Goal: Task Accomplishment & Management: Manage account settings

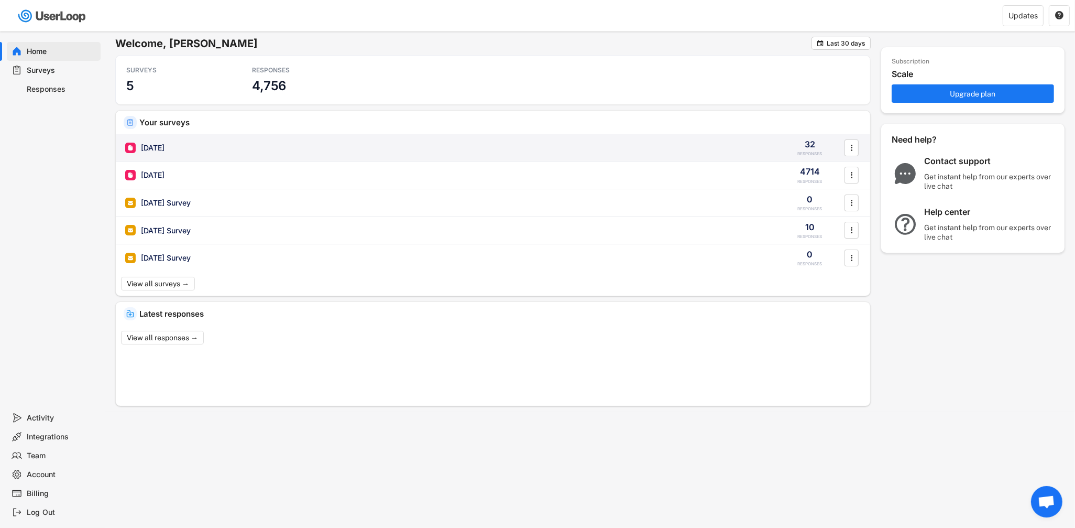
click at [150, 152] on div "[DATE]" at bounding box center [153, 147] width 24 height 10
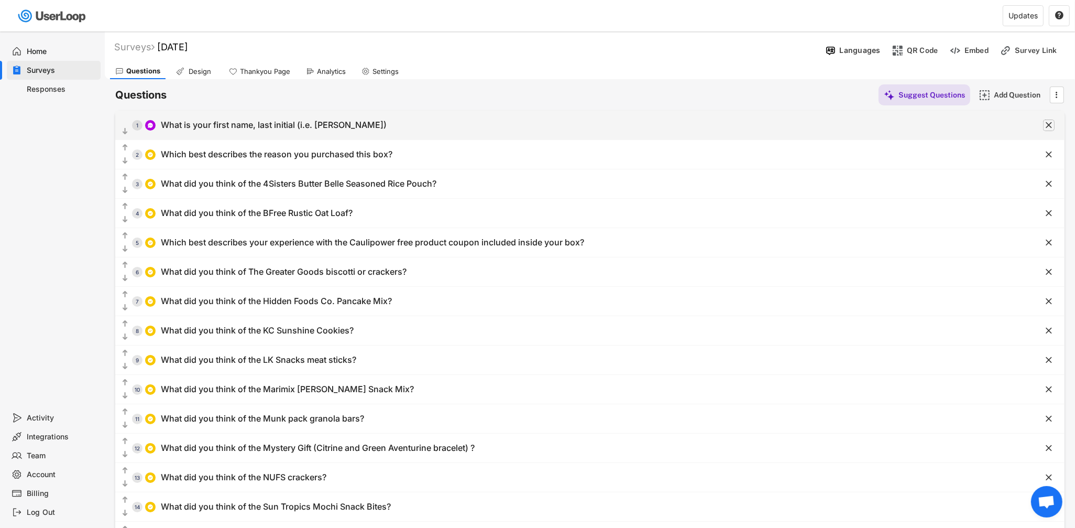
click at [1048, 126] on text "" at bounding box center [1049, 124] width 6 height 11
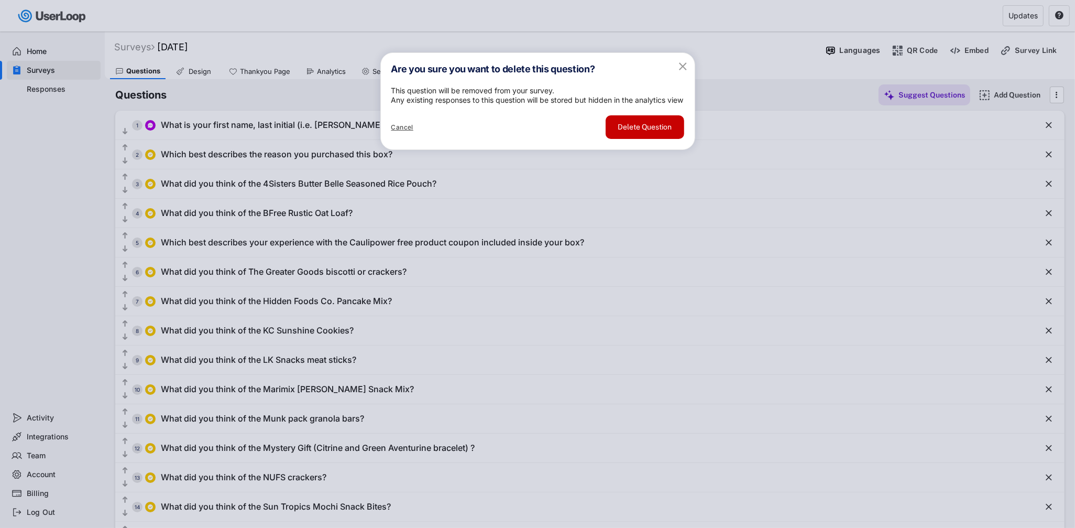
click at [650, 139] on button "Delete Question" at bounding box center [645, 127] width 79 height 24
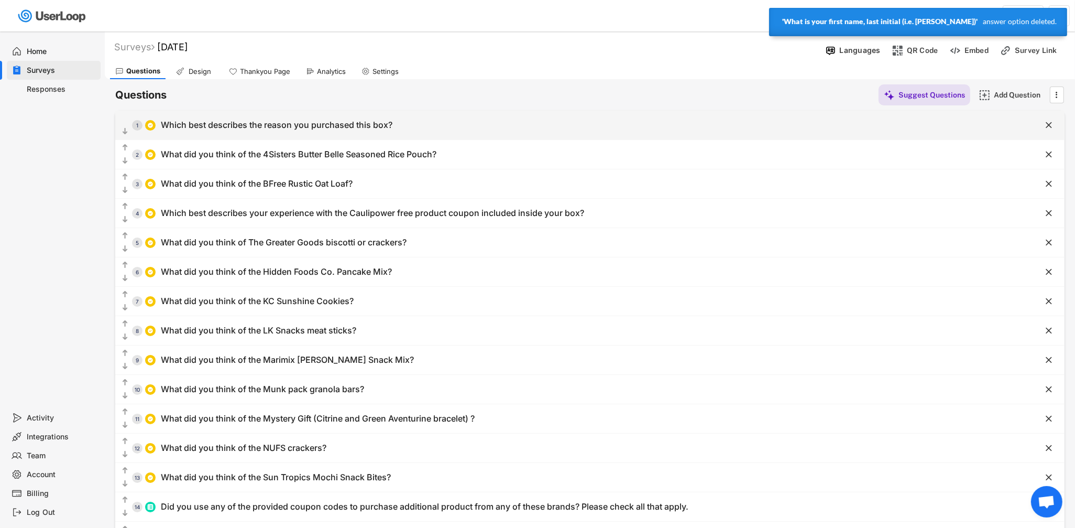
click at [378, 127] on div "Which best describes the reason you purchased this box?" at bounding box center [277, 124] width 232 height 11
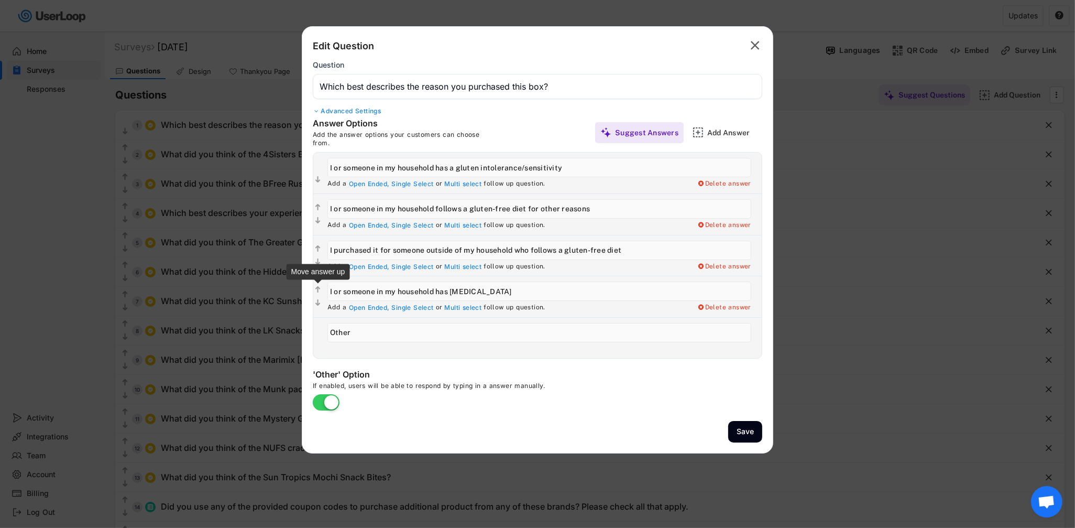
click at [314, 289] on icon "" at bounding box center [317, 289] width 9 height 10
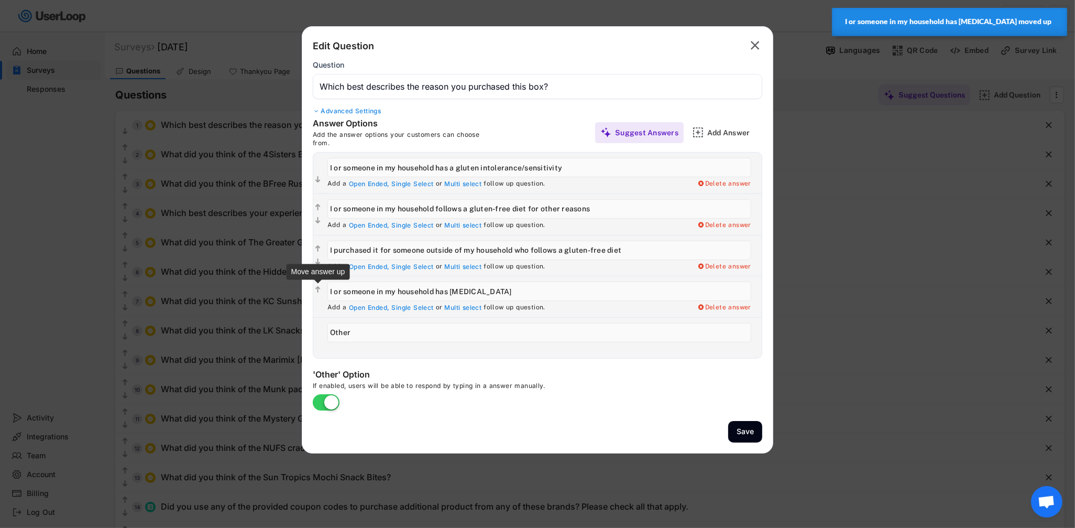
click at [320, 288] on text "" at bounding box center [317, 290] width 5 height 9
type input "I or someone in my household has [MEDICAL_DATA]"
type input "I purchased it for someone outside of my household who follows a gluten-free di…"
click at [316, 249] on text "" at bounding box center [317, 248] width 5 height 9
type input "I or someone in my household has [MEDICAL_DATA]"
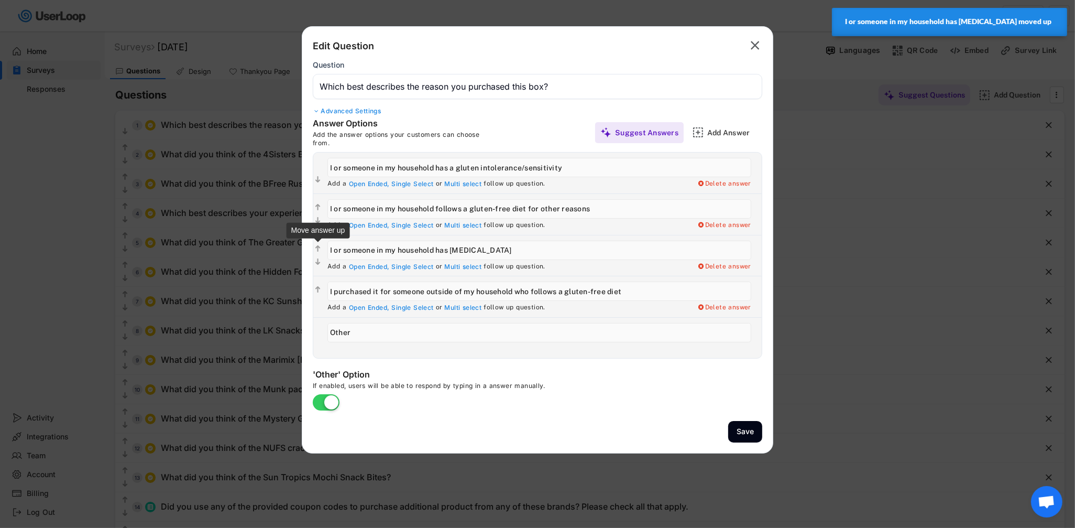
type input "I or someone in my household follows a gluten-free diet for other reasons"
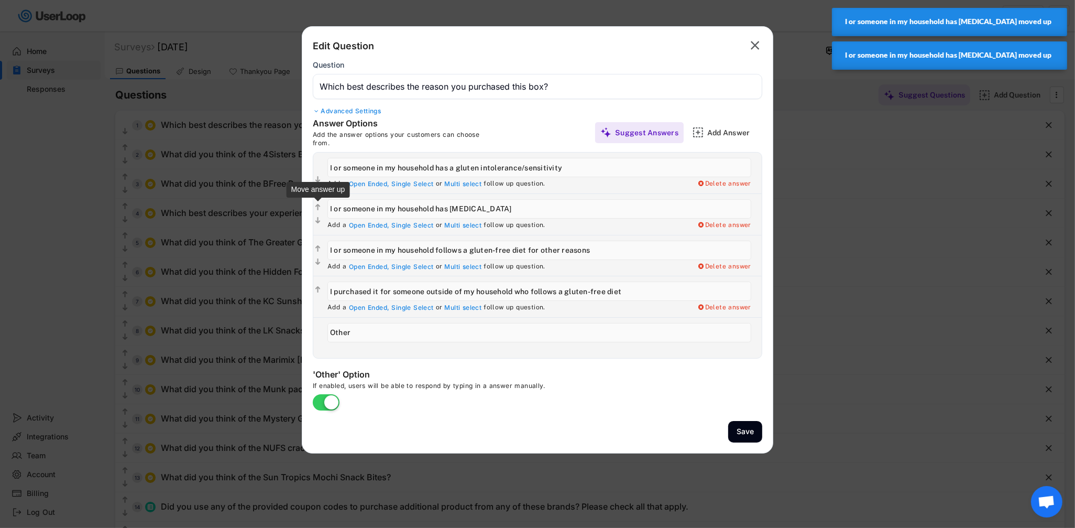
click at [316, 206] on text "" at bounding box center [317, 207] width 5 height 9
type input "I or someone in my household has [MEDICAL_DATA]"
type input "I or someone in my household has a gluten intolerance/sensitivity"
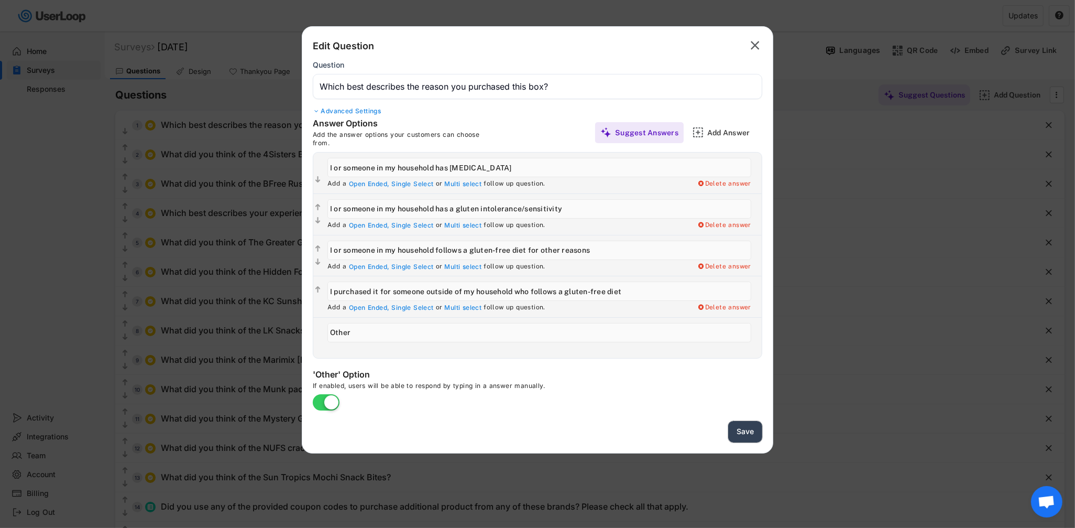
click at [736, 433] on button "Save" at bounding box center [745, 431] width 34 height 21
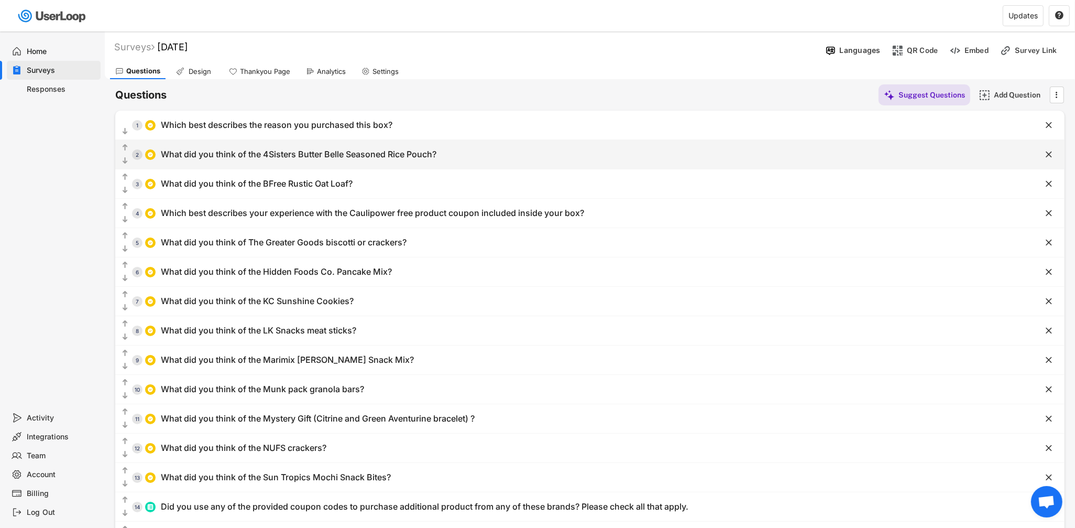
click at [255, 158] on div "What did you think of the 4Sisters Butter Belle Seasoned Rice Pouch?" at bounding box center [299, 154] width 276 height 11
type input "What did you think of the 4Sisters Butter Belle Seasoned Rice Pouch?"
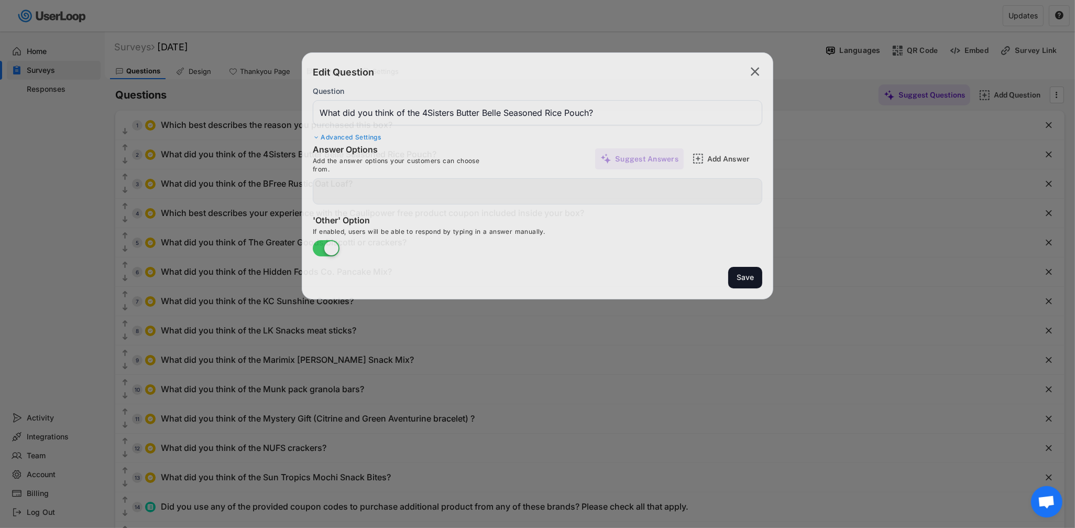
type input "I liked it a lot"
type input "I didn't like it"
type input "I liked it somewhat"
type input "I haven't tried it ... yet"
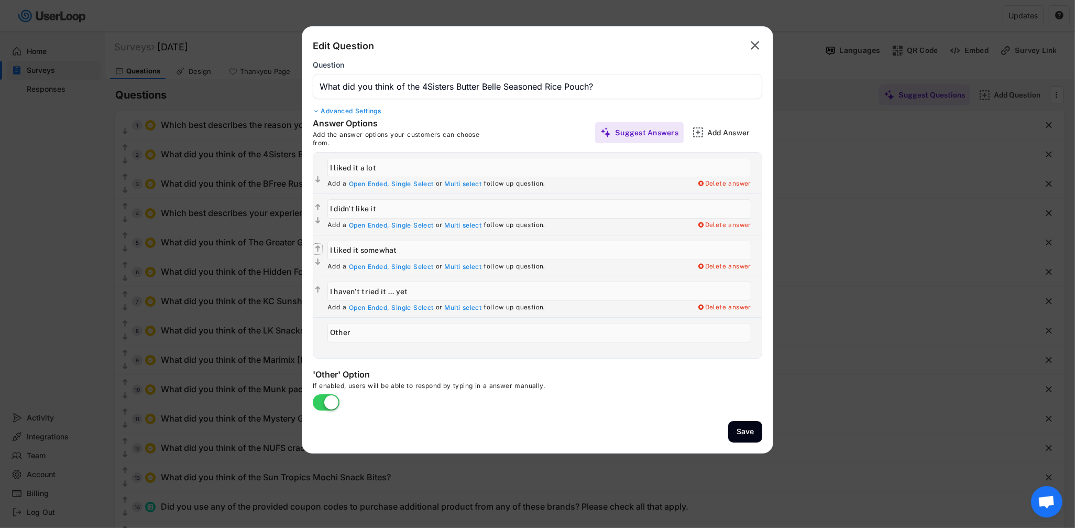
click at [320, 246] on icon "" at bounding box center [317, 249] width 9 height 10
type input "I liked it somewhat"
type input "I didn't like it"
click at [737, 434] on button "Save" at bounding box center [745, 431] width 34 height 21
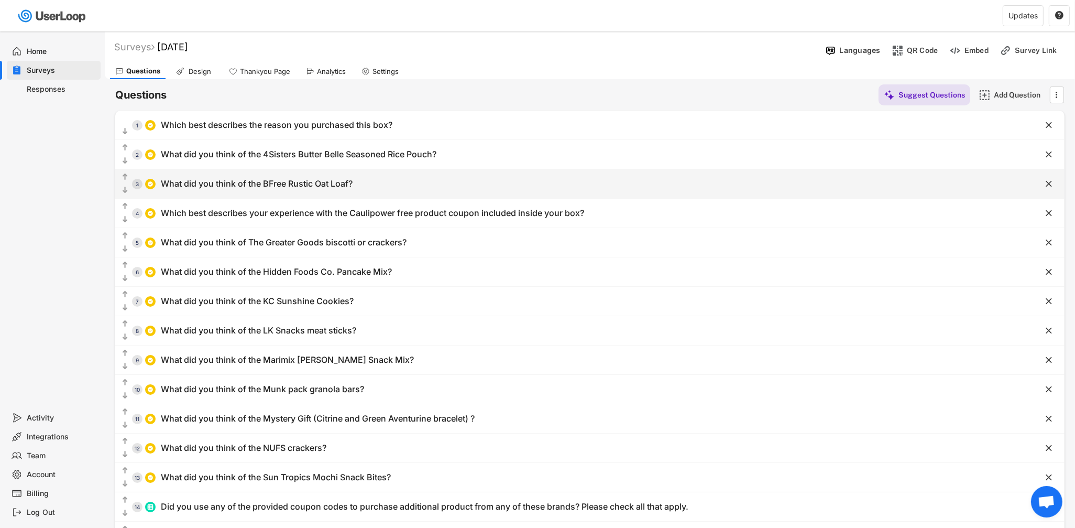
click at [221, 190] on div "  3 What did you think of the BFree Rustic Oat Loaf?" at bounding box center [563, 184] width 897 height 24
type input "What did you think of the BFree Rustic Oat Loaf?"
type input "I didn't really like it"
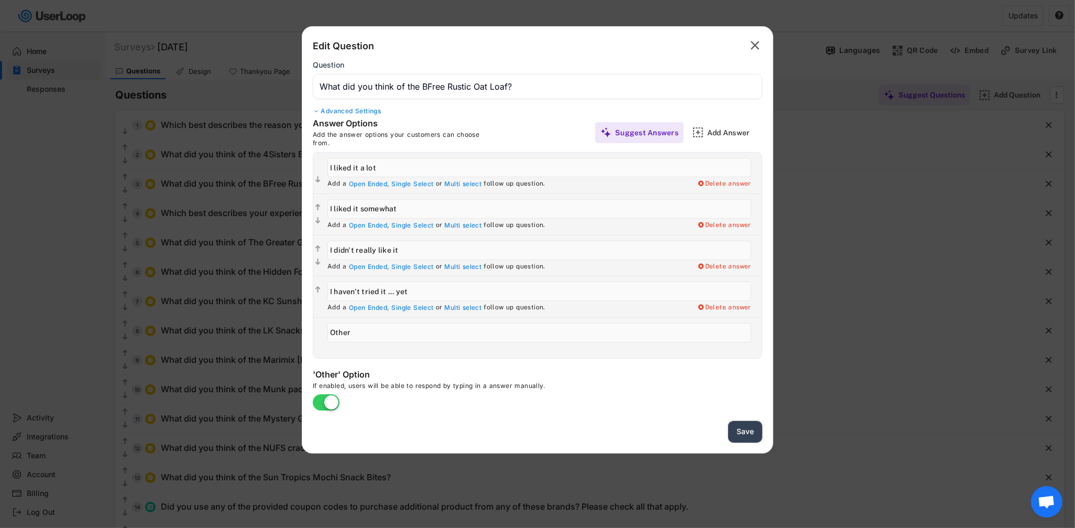
click at [746, 432] on button "Save" at bounding box center [745, 431] width 34 height 21
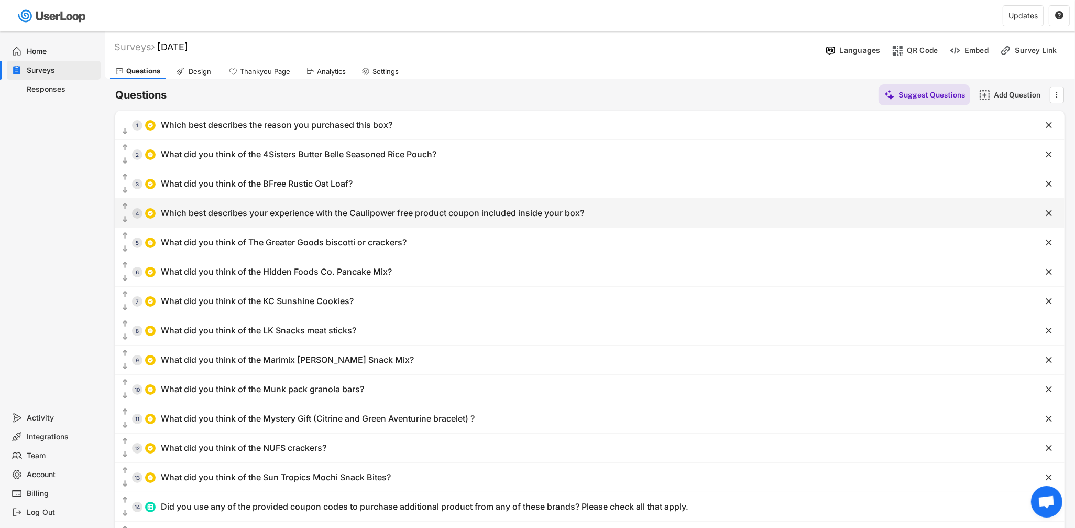
click at [297, 217] on div "Which best describes your experience with the Caulipower free product coupon in…" at bounding box center [372, 212] width 423 height 11
type input "Which best describes your experience with the Caulipower free product coupon in…"
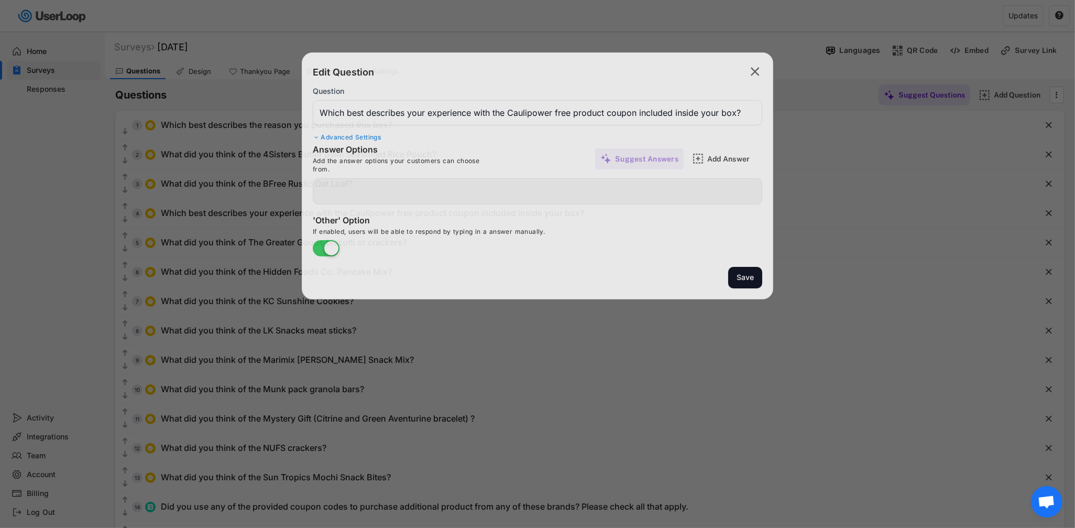
type input "I redeemed my coupon and liked/enjoyed what I got."
type input "I redeemed my coupon and didn't like/indifferent about what I got."
type input "I haven't redeemed my coupon yet but I plan to soon"
type input "There isn't a store near me that carries Caulipower products, so I haven't been…"
type input "The store wouldn't accept my coupon - I tried."
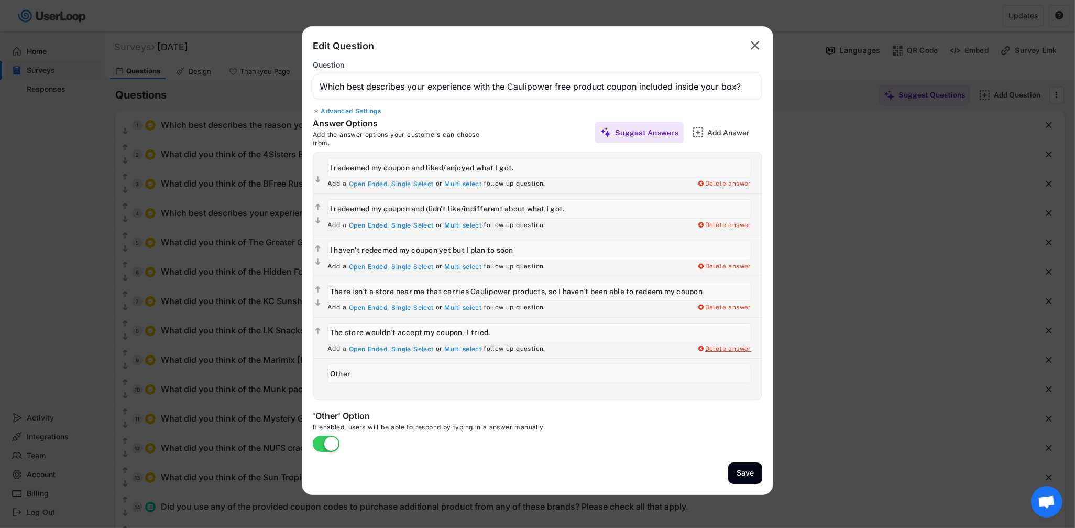
click at [708, 352] on div "Delete answer" at bounding box center [724, 349] width 54 height 8
click at [697, 348] on div "Yes, I want to delete this answer" at bounding box center [698, 349] width 105 height 8
type input "Other"
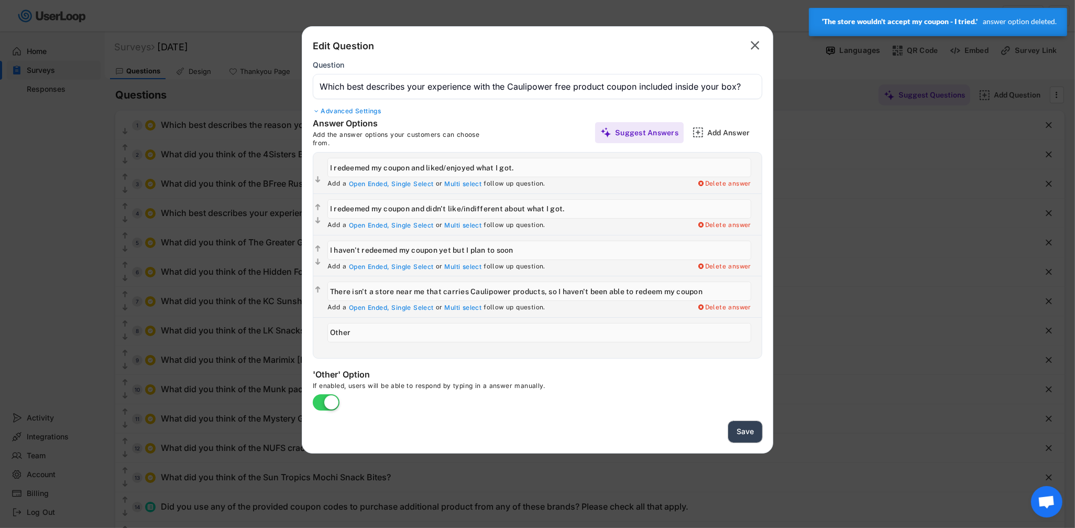
click at [742, 432] on button "Save" at bounding box center [745, 431] width 34 height 21
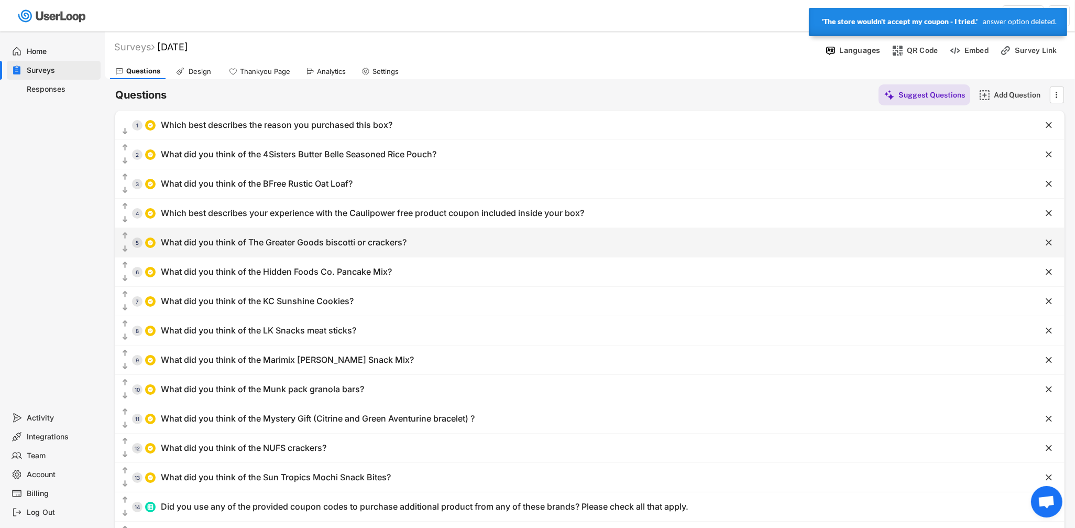
click at [299, 239] on div "What did you think of The Greater Goods biscotti or crackers?" at bounding box center [284, 242] width 246 height 11
type input "What did you think of The Greater Goods biscotti or crackers?"
type input "I liked them a lot"
type input "I liked them somewhat"
type input "I didn't like them"
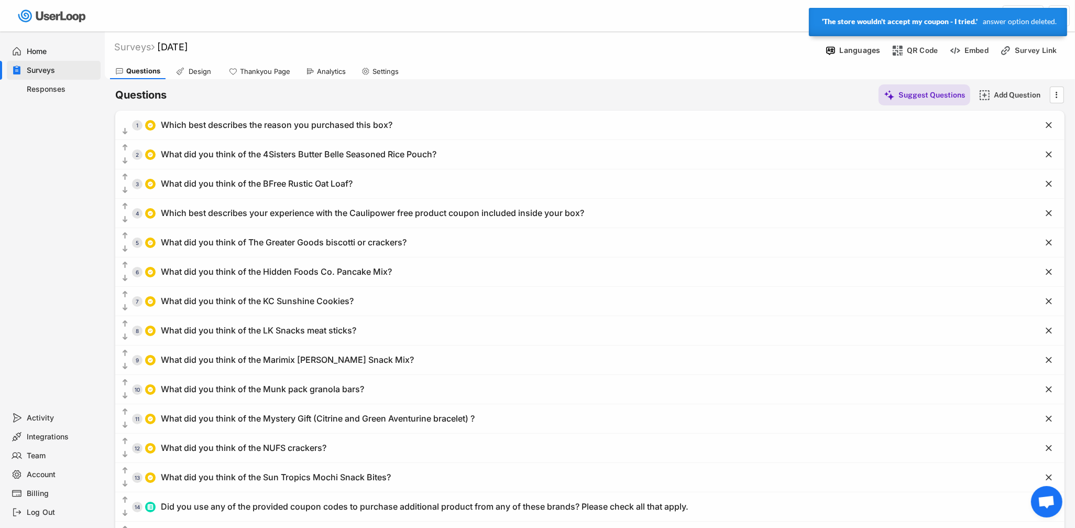
type input "I haven't tried them ... yet"
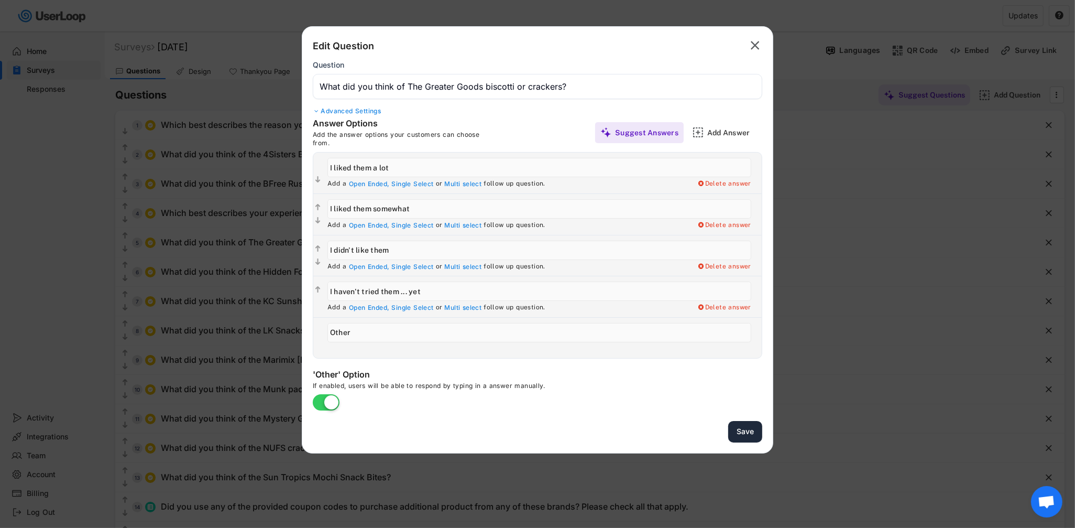
click at [739, 432] on button "Save" at bounding box center [745, 431] width 34 height 21
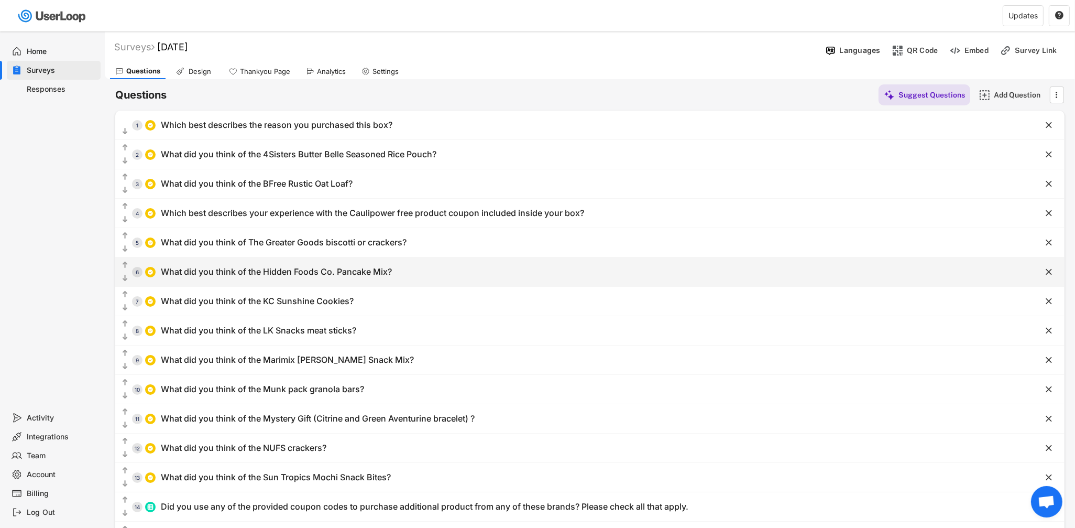
click at [258, 273] on div "What did you think of the Hidden Foods Co. Pancake Mix?" at bounding box center [276, 271] width 231 height 11
type input "What did you think of the Hidden Foods Co. Pancake Mix?"
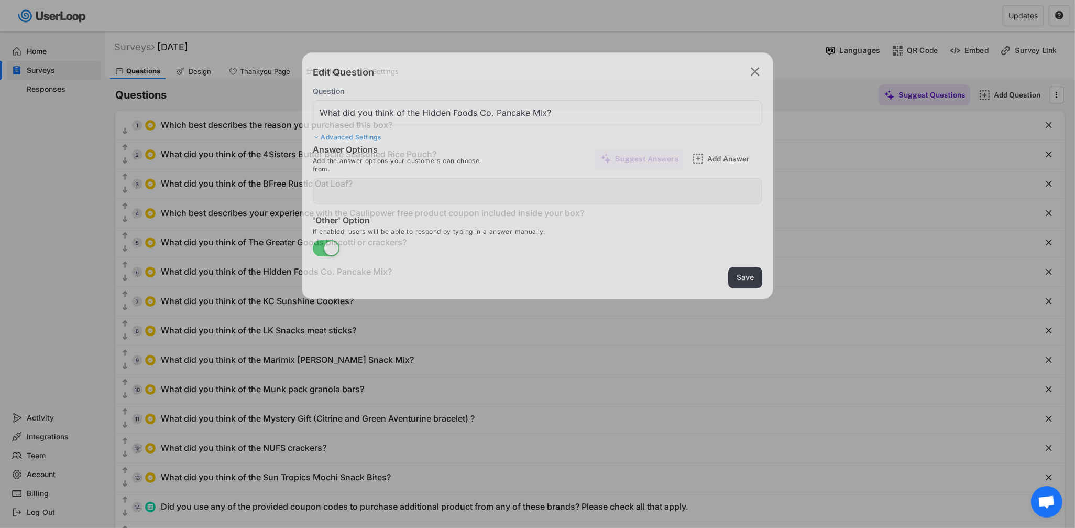
type input "I liked it a lot"
type input "I liked it somewhat"
type input "I didn't like it"
type input "I haven't tried it... yet"
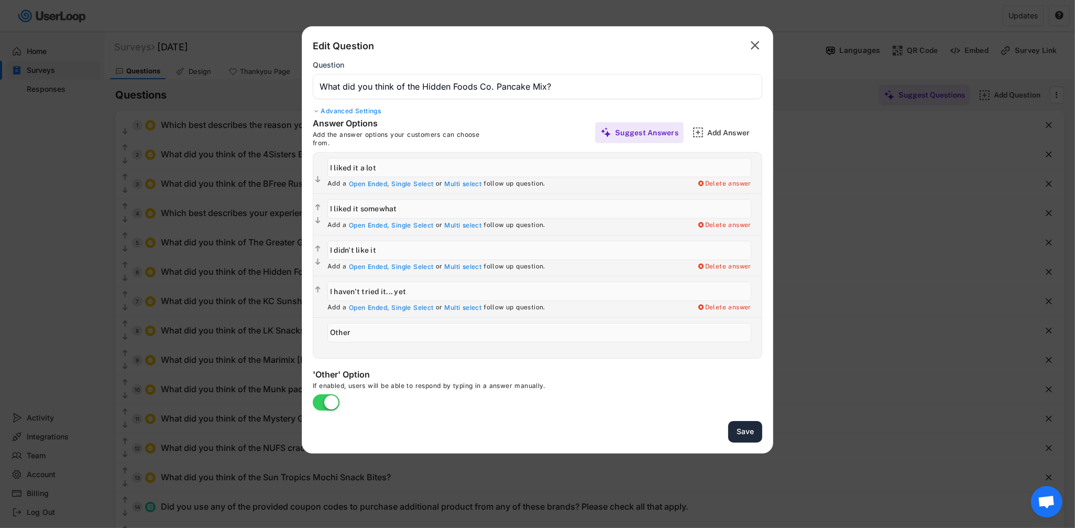
click at [735, 427] on button "Save" at bounding box center [745, 431] width 34 height 21
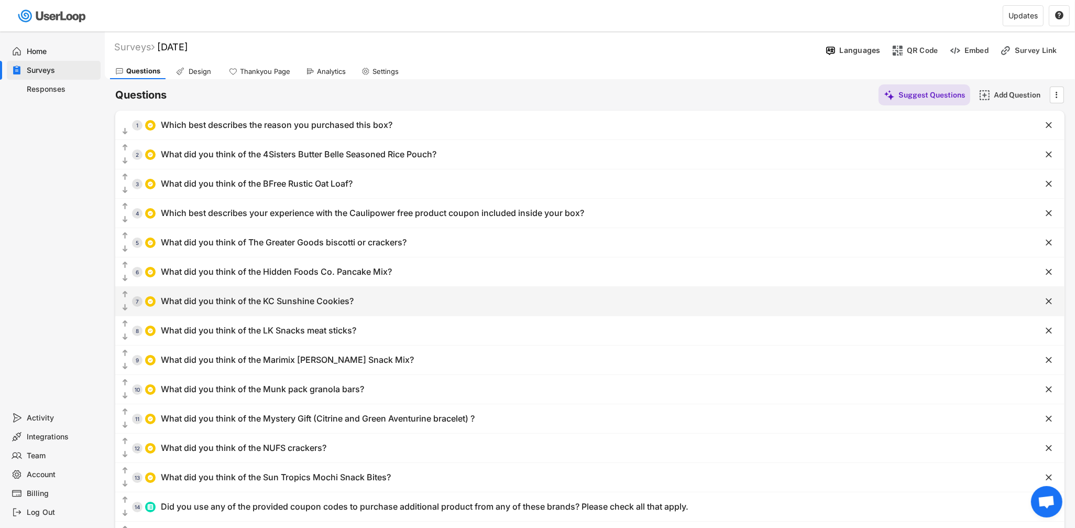
click at [271, 298] on div "What did you think of the KC Sunshine Cookies?" at bounding box center [257, 300] width 193 height 11
type input "What did you think of the KC Sunshine Cookies?"
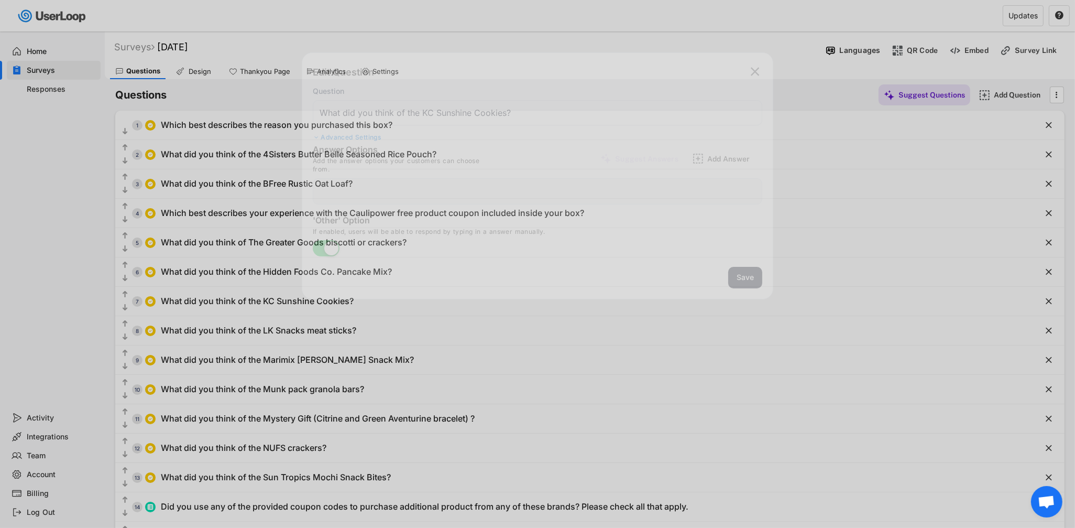
type input "I liked them a lot"
type input "I liked them somewhat"
type input "I didn't like them"
type input "I haven't tried them yet"
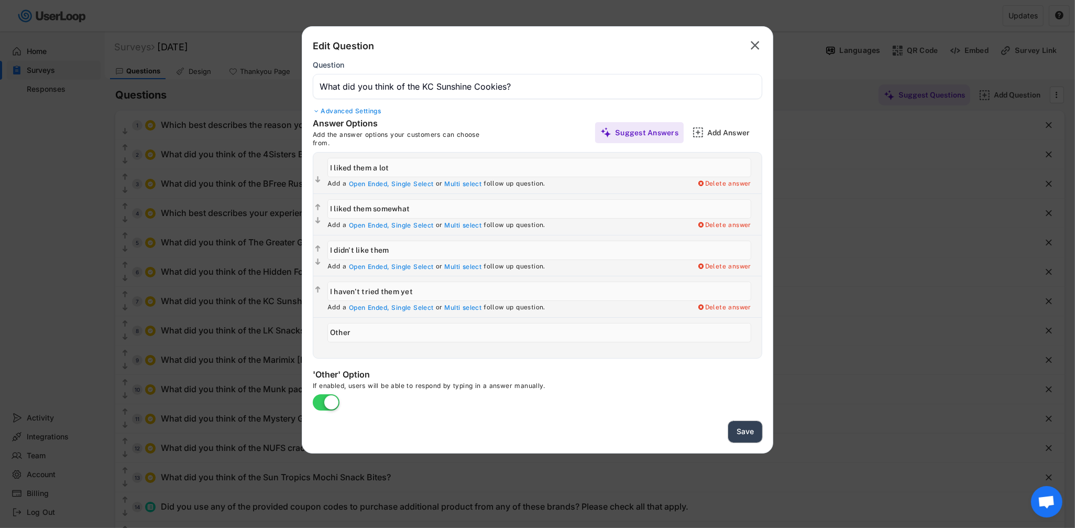
click at [746, 426] on button "Save" at bounding box center [745, 431] width 34 height 21
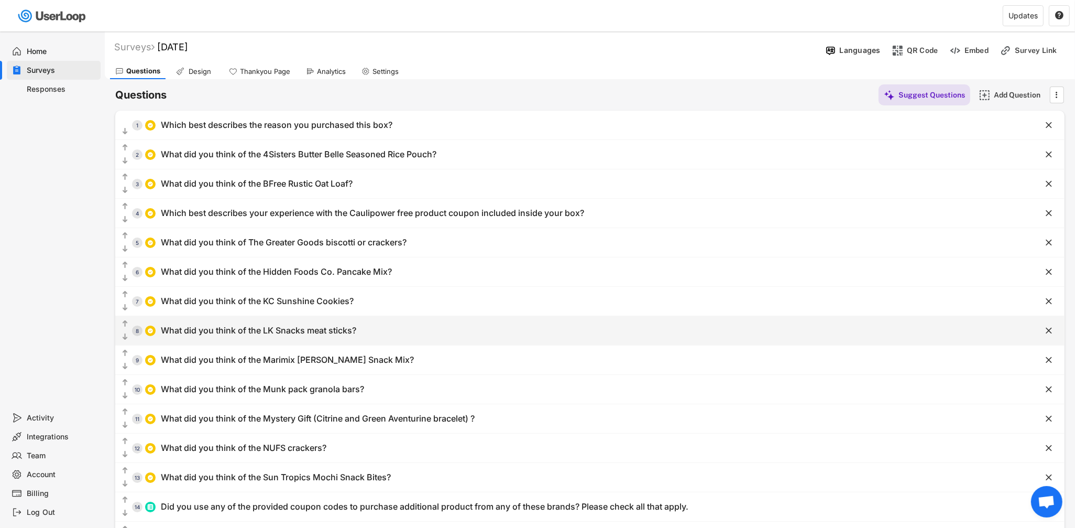
click at [274, 322] on div "  8 What did you think of the LK Snacks meat sticks?" at bounding box center [563, 331] width 897 height 24
type input "What did you think of the LK Snacks meat sticks?"
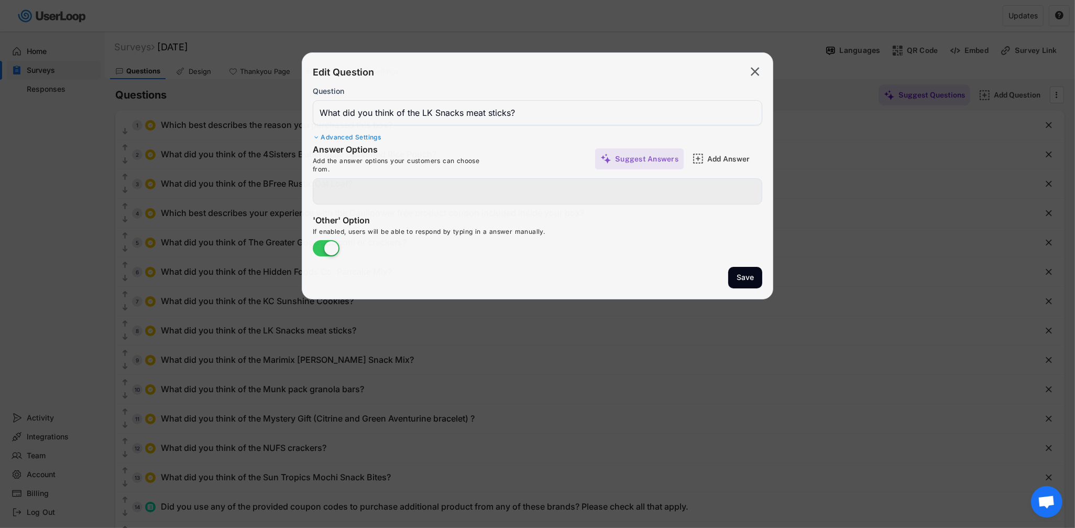
type input "I like them somewhat"
type input "I haven't tried them... yet"
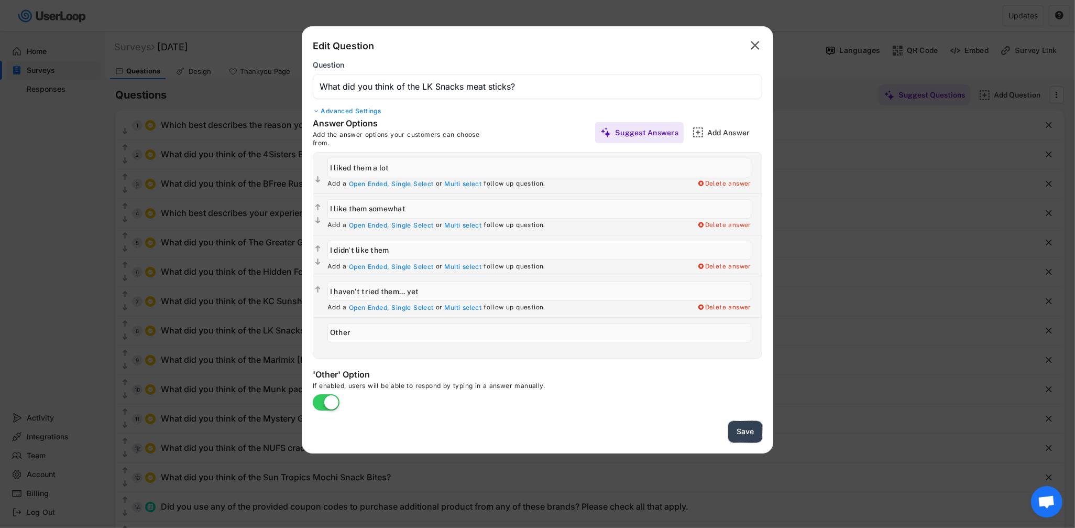
click at [743, 435] on button "Save" at bounding box center [745, 431] width 34 height 21
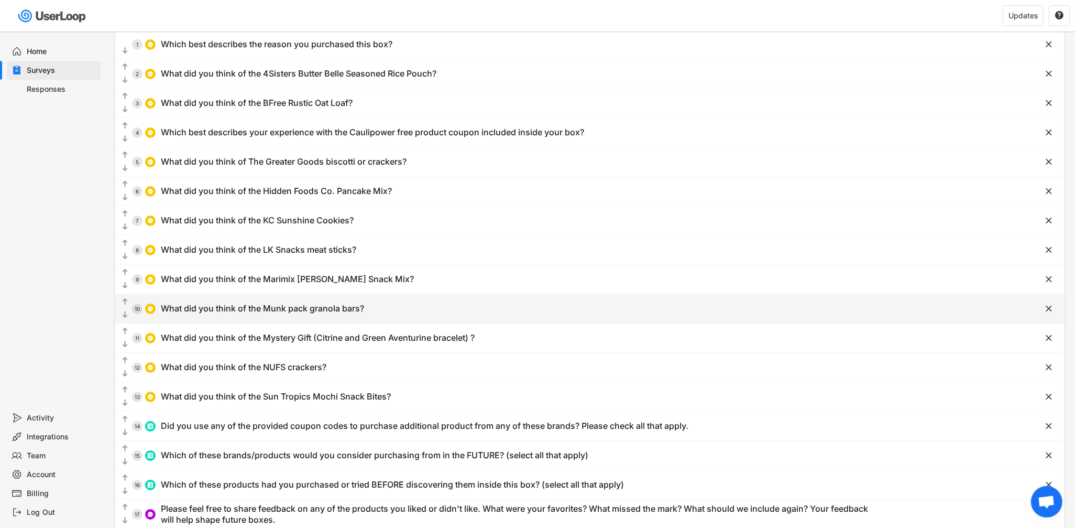
scroll to position [83, 0]
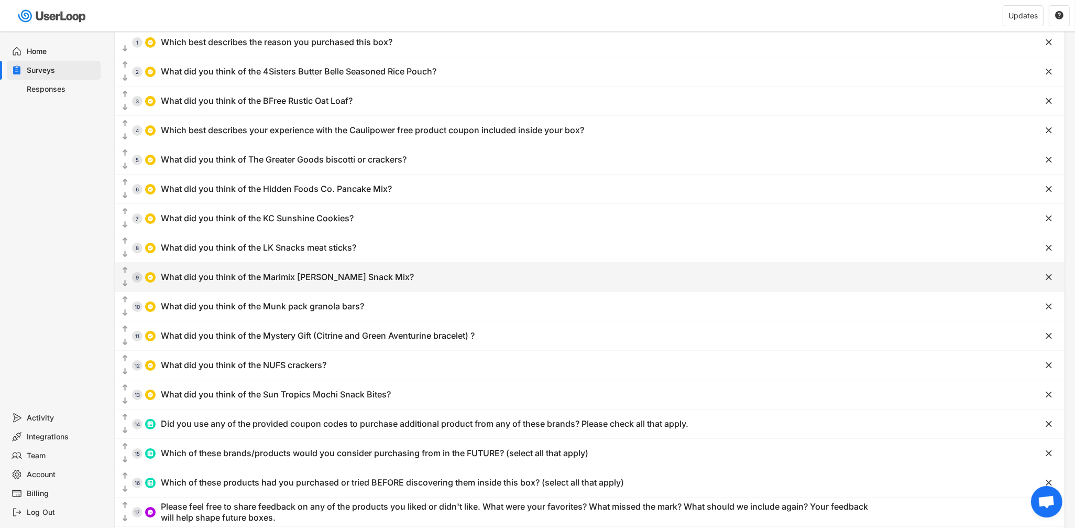
click at [291, 281] on div "What did you think of the Marimix [PERSON_NAME] Snack Mix?" at bounding box center [287, 276] width 253 height 11
type input "What did you think of the Marimix [PERSON_NAME] Snack Mix?"
type input "I liked it a lot!"
type input "I didn't like it or have no use for it"
type input "I haven't tried it ... yet"
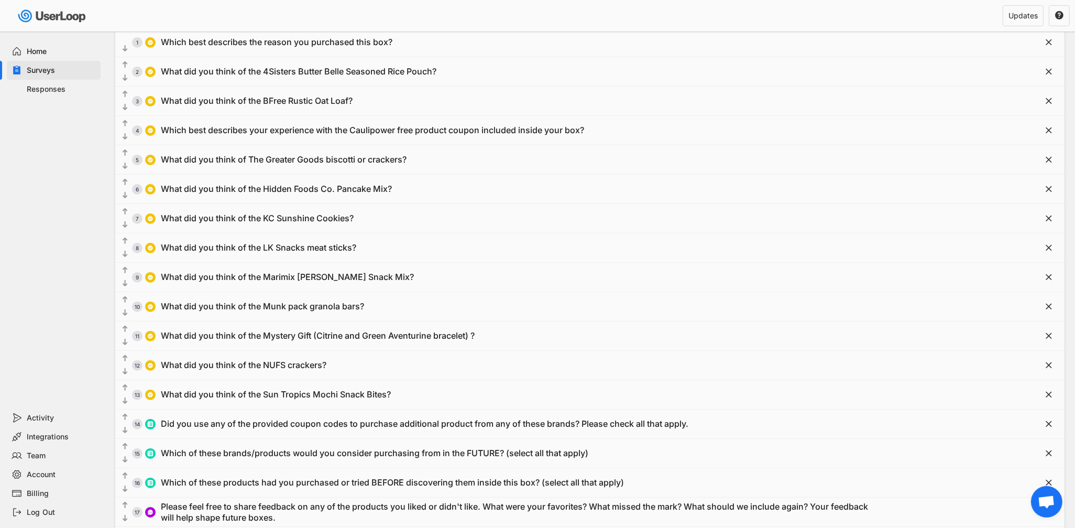
type input "I liked it somewhat"
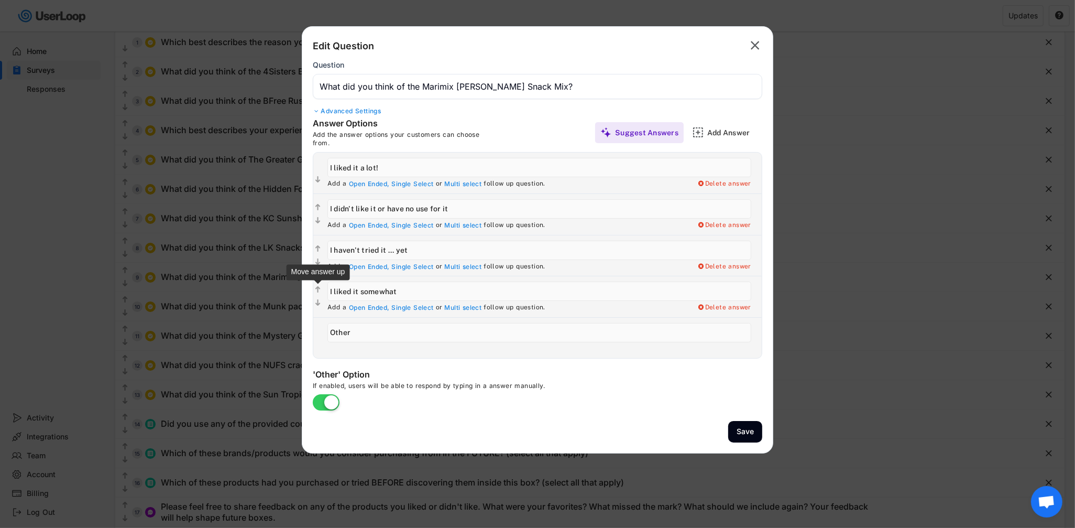
click at [316, 291] on text "" at bounding box center [317, 290] width 5 height 9
click at [320, 288] on text "" at bounding box center [317, 290] width 5 height 9
type input "I liked it somewhat"
type input "I haven't tried it ... yet"
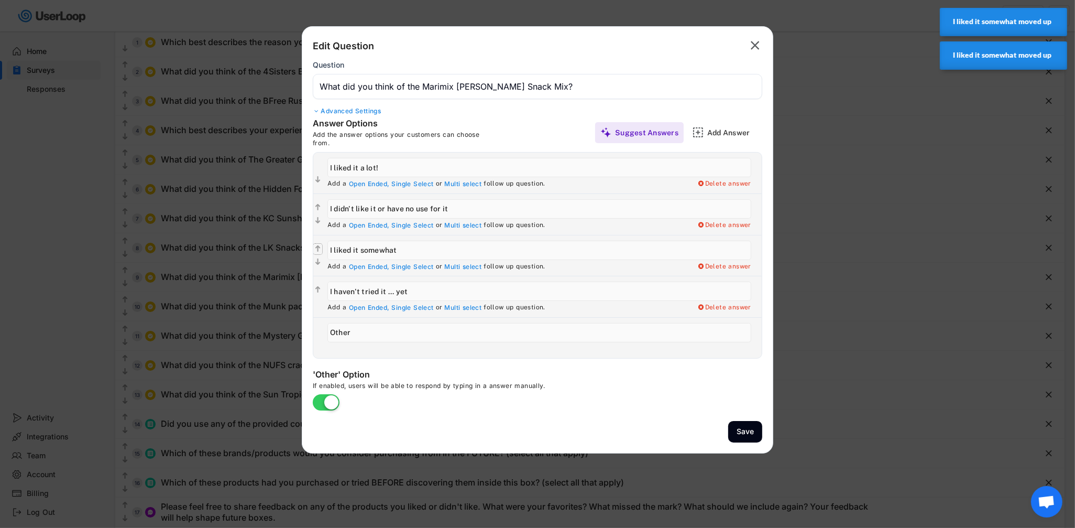
click at [318, 248] on text "" at bounding box center [317, 248] width 5 height 9
type input "I liked it somewhat"
type input "I didn't like it or have no use for it"
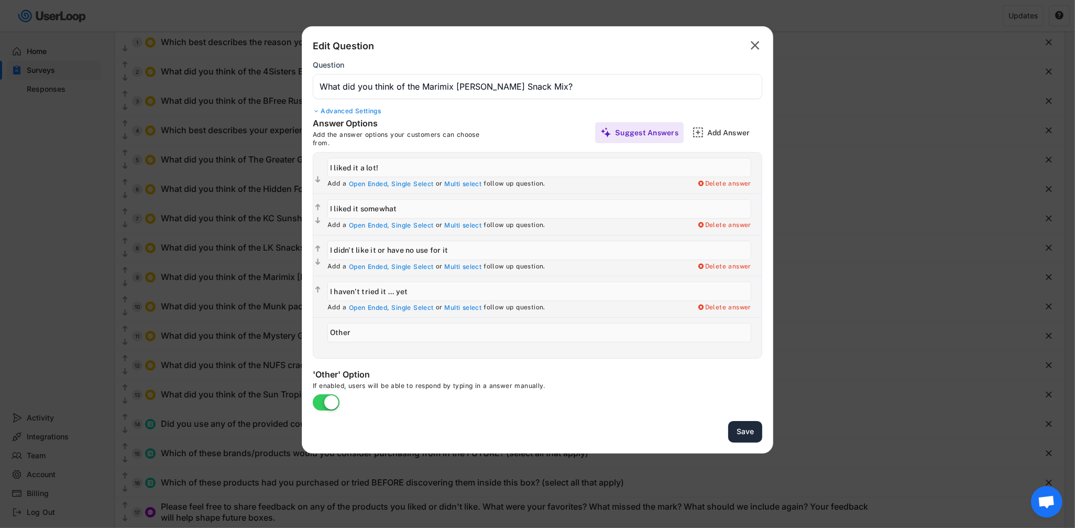
click at [746, 433] on button "Save" at bounding box center [745, 431] width 34 height 21
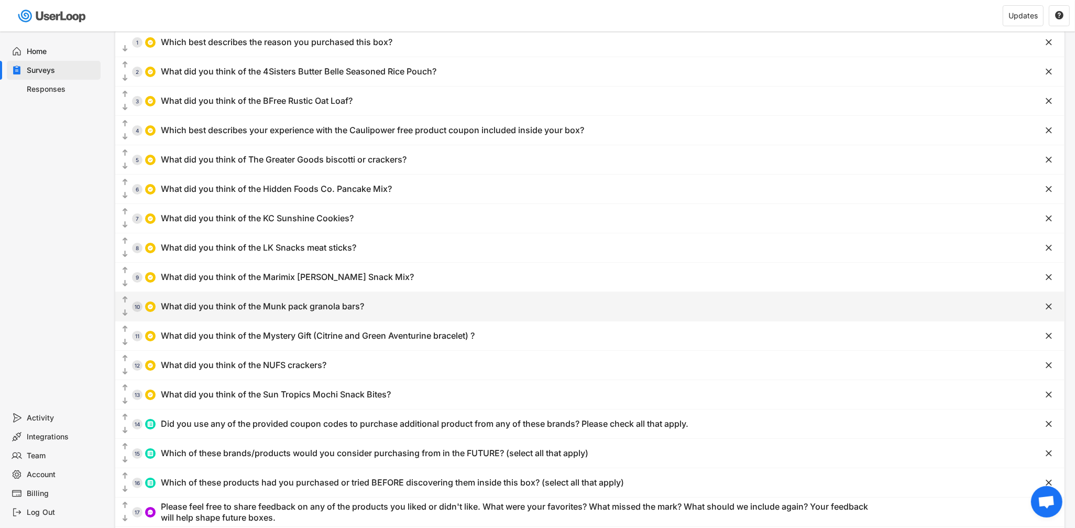
click at [304, 304] on div "What did you think of the Munk pack granola bars?" at bounding box center [262, 306] width 203 height 11
type input "What did you think of the Munk pack granola bars?"
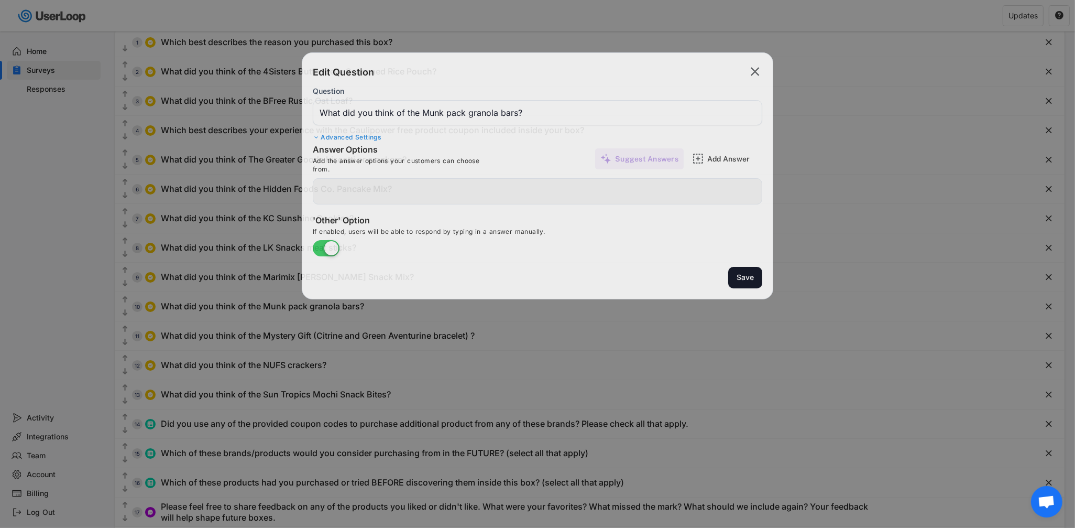
type input "I liked them a lot"
type input "I liked them somewhat"
type input "I didn't like them"
type input "I haven't tried them... yet"
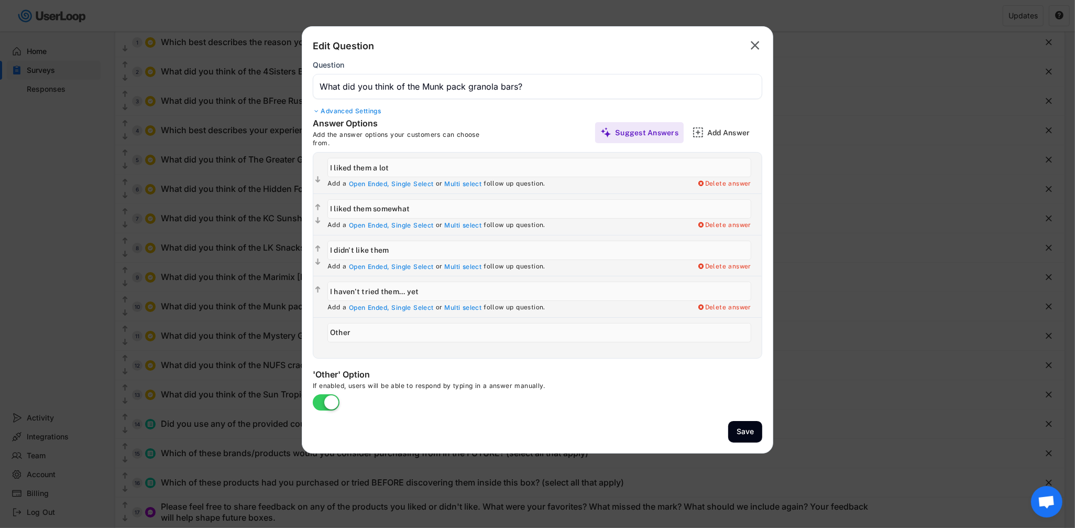
click at [452, 88] on input "input" at bounding box center [537, 86] width 449 height 25
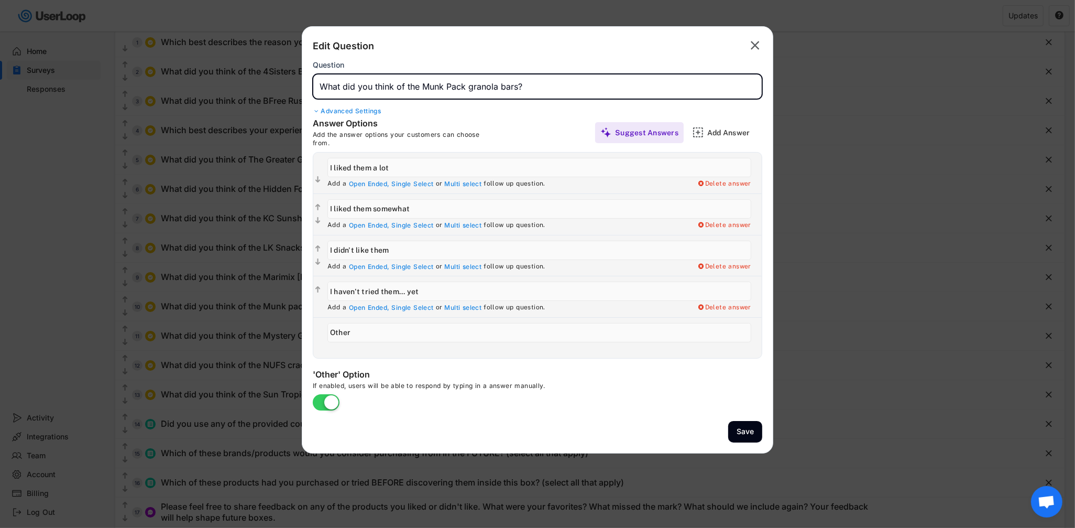
type input "What did you think of the Munk Pack granola bars?"
click at [741, 430] on button "Save" at bounding box center [745, 431] width 34 height 21
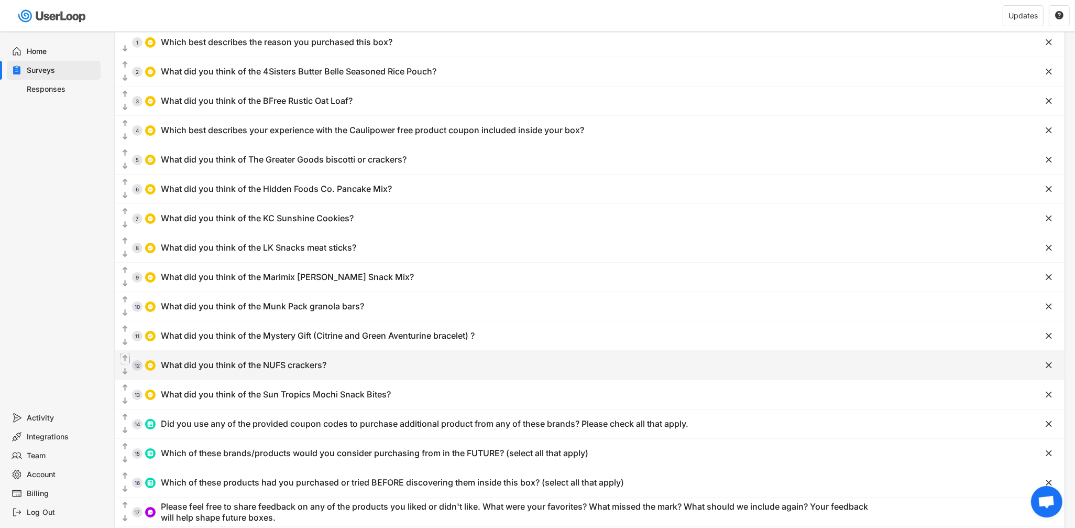
click at [127, 356] on text "" at bounding box center [125, 358] width 5 height 9
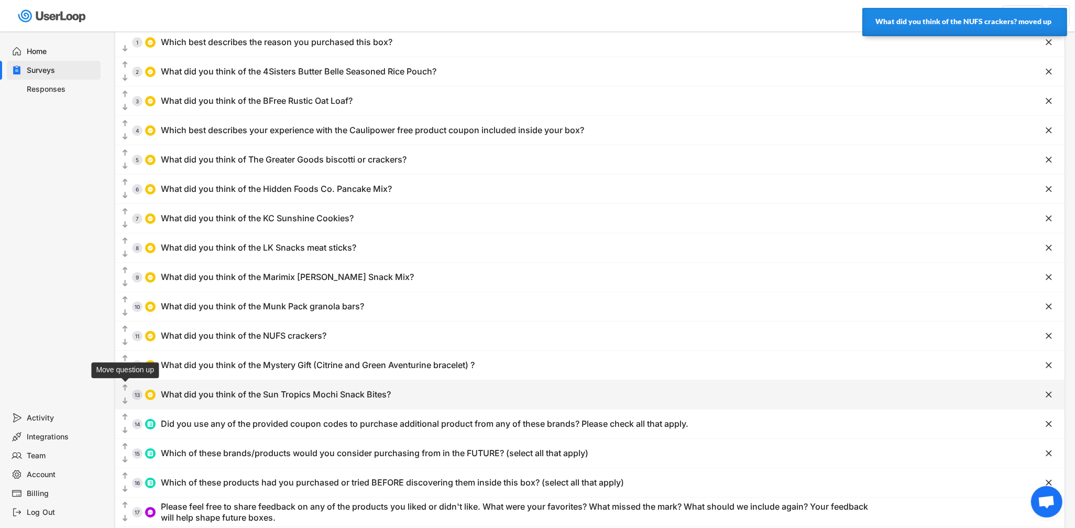
click at [126, 386] on text "" at bounding box center [125, 387] width 5 height 9
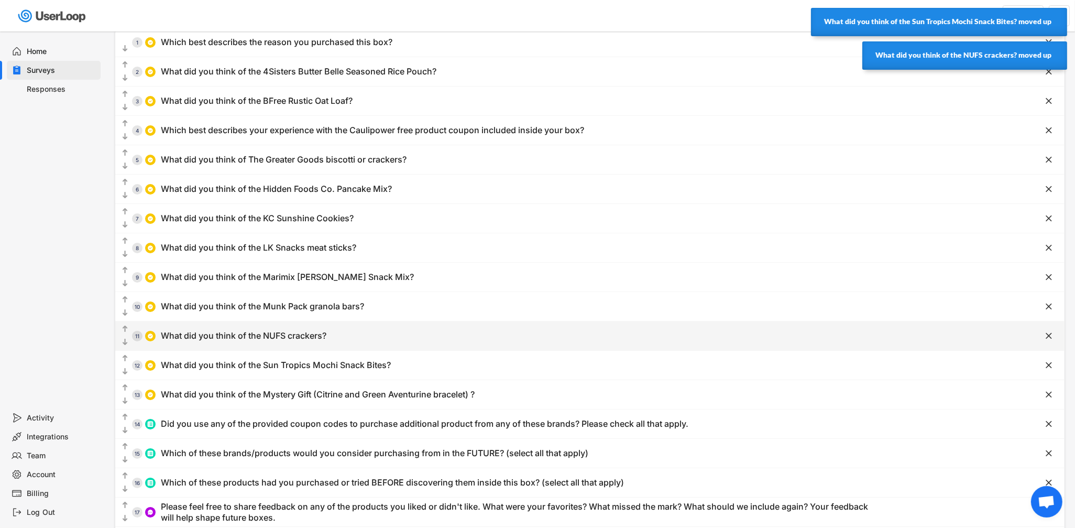
click at [226, 339] on div "What did you think of the NUFS crackers?" at bounding box center [244, 335] width 166 height 11
type input "What did you think of the NUFS crackers?"
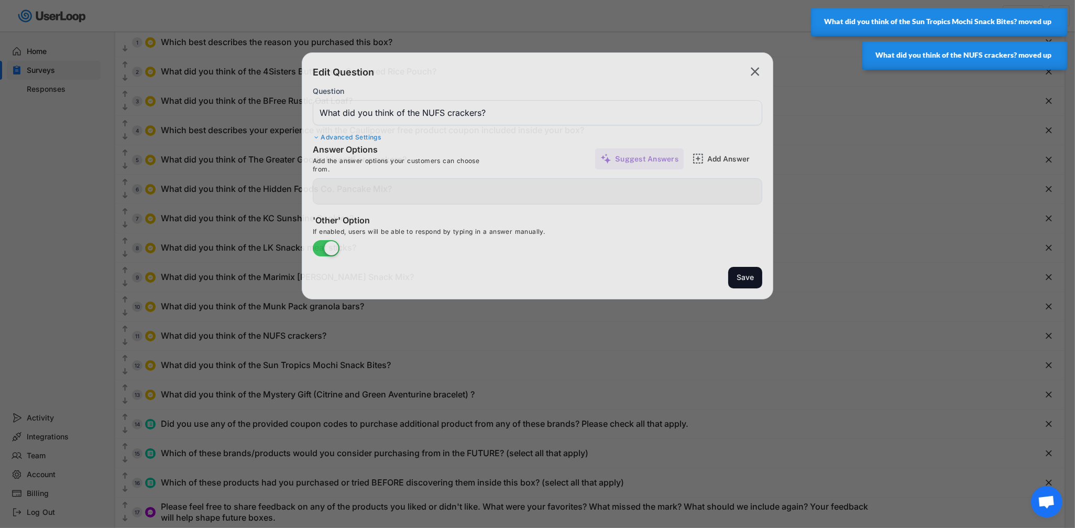
type input "I haven't tried them ... yet"
type input "I didn't like them"
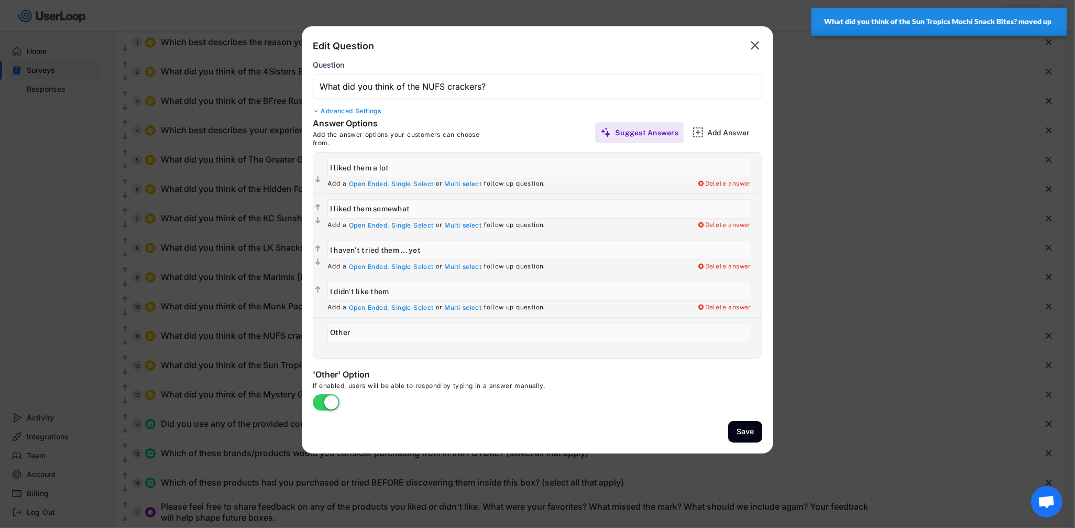
click at [448, 84] on input "input" at bounding box center [537, 86] width 449 height 25
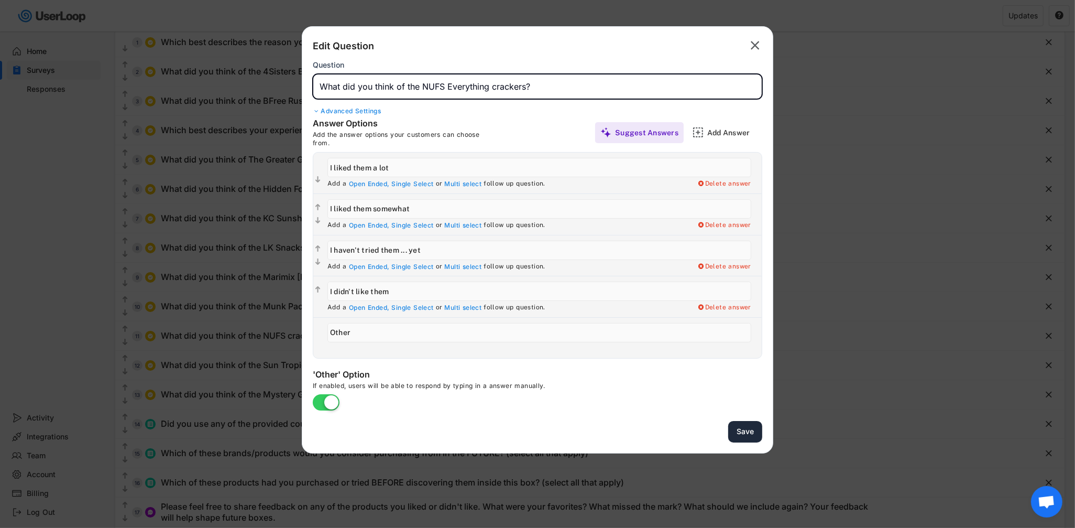
type input "What did you think of the NUFS Everything crackers?"
click at [738, 433] on button "Save" at bounding box center [745, 431] width 34 height 21
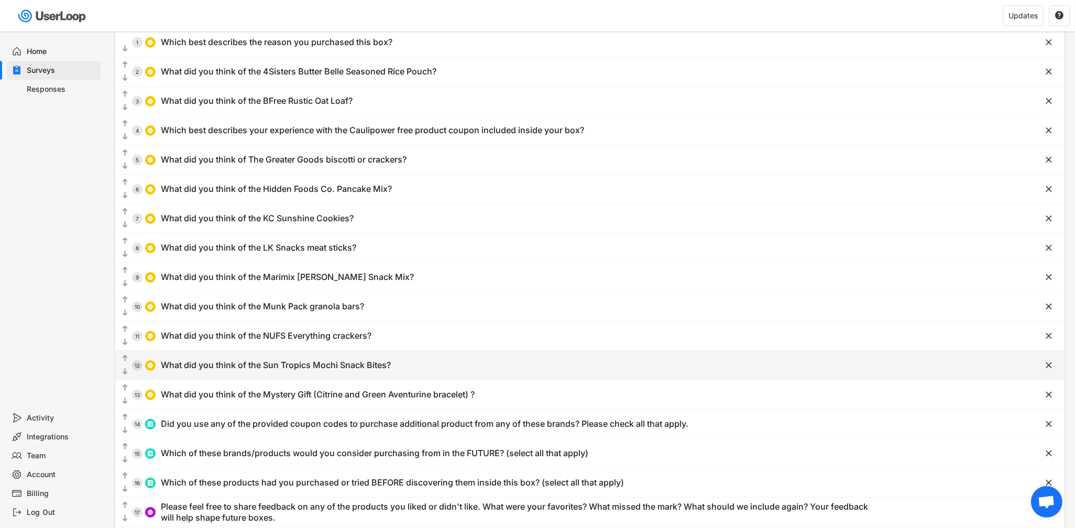
click at [289, 367] on div "What did you think of the Sun Tropics Mochi Snack Bites?" at bounding box center [276, 364] width 230 height 11
type input "What did you think of the Sun Tropics Mochi Snack Bites?"
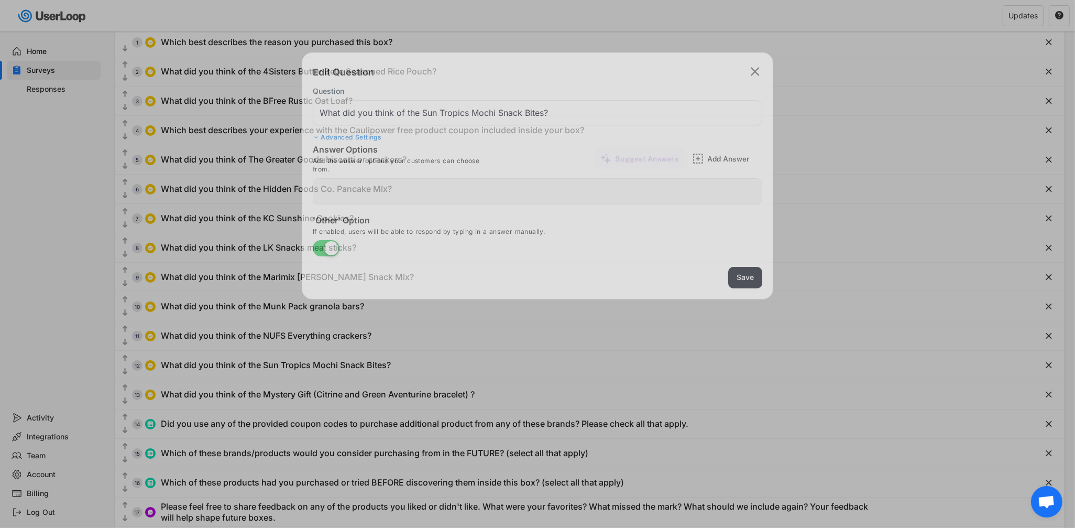
type input "I didn't really like them"
type input "I haven't tried them ... yet"
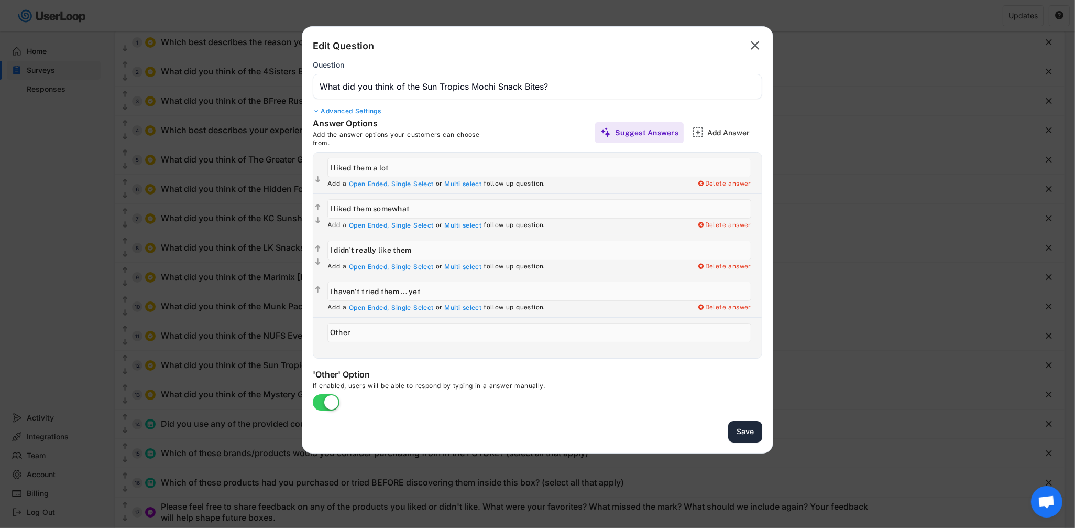
click at [738, 429] on button "Save" at bounding box center [745, 431] width 34 height 21
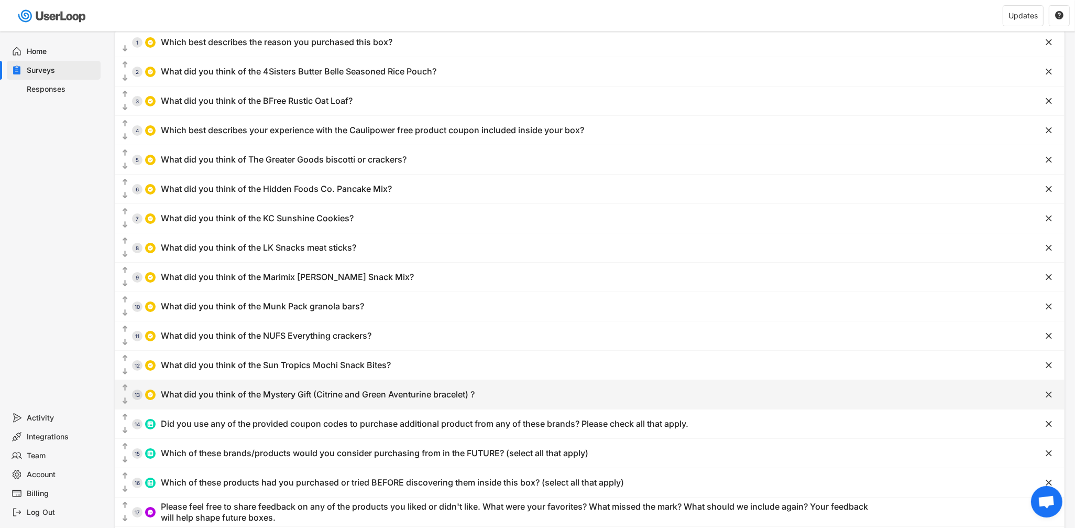
click at [266, 394] on div "What did you think of the Mystery Gift (Citrine and Green Aventurine bracelet) ?" at bounding box center [318, 394] width 314 height 11
type input "What did you think of the Mystery Gift (Citrine and Green Aventurine bracelet) ?"
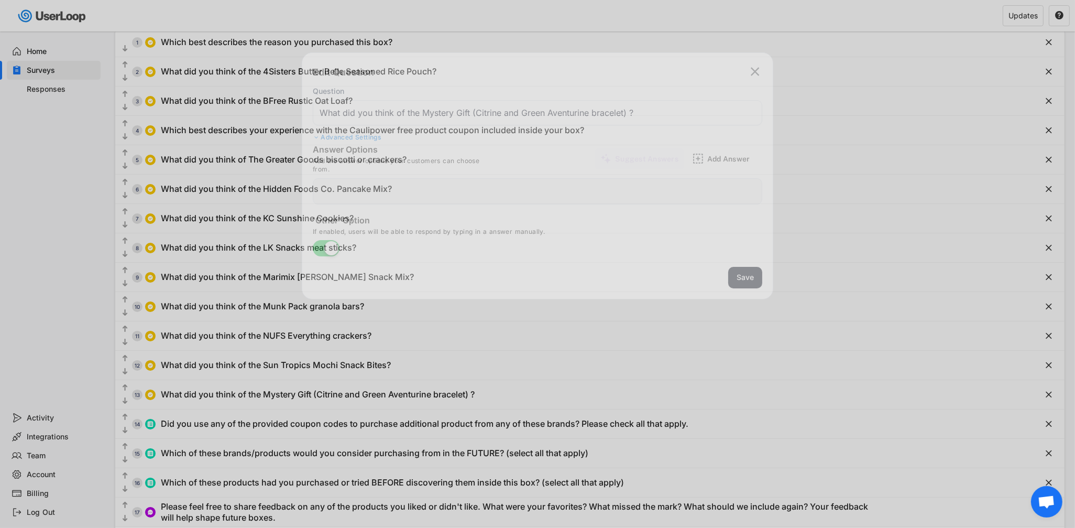
type input "I liked it a lot"
type input "I liked it somewhat"
type input "I haven't worn it ... yet"
type input "I didn't like it"
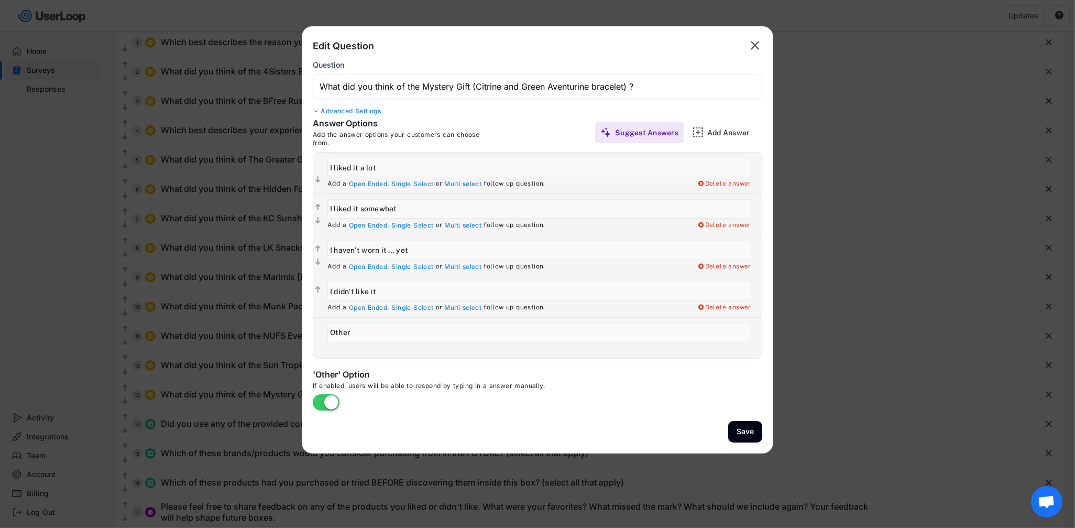
click at [486, 83] on input "input" at bounding box center [537, 86] width 449 height 25
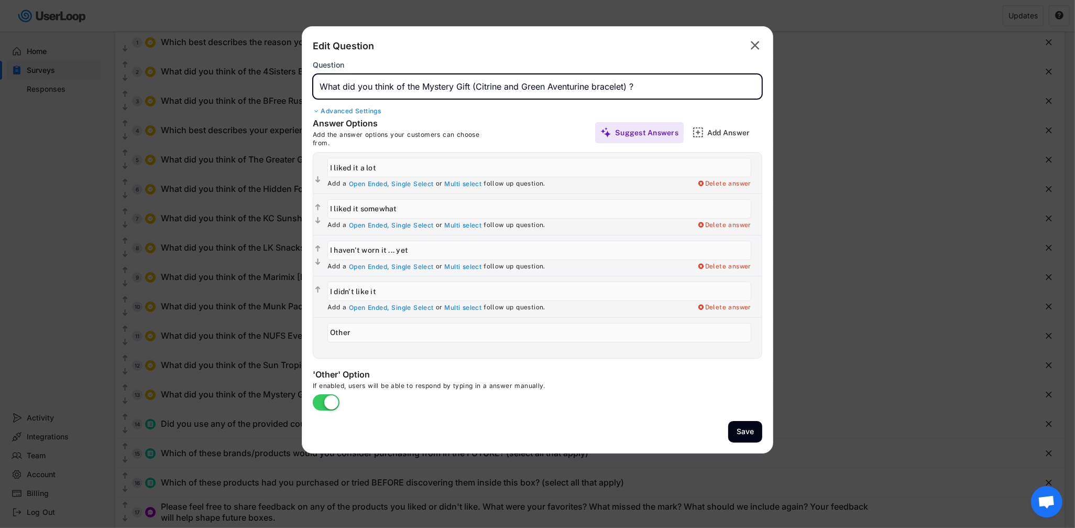
drag, startPoint x: 486, startPoint y: 83, endPoint x: 562, endPoint y: 83, distance: 75.4
click at [562, 83] on input "input" at bounding box center [537, 86] width 449 height 25
click at [544, 83] on input "input" at bounding box center [537, 86] width 449 height 25
type input "What did you think of the Mystery Gift (healing bracelet)?"
click at [726, 265] on div "Delete answer" at bounding box center [724, 266] width 54 height 8
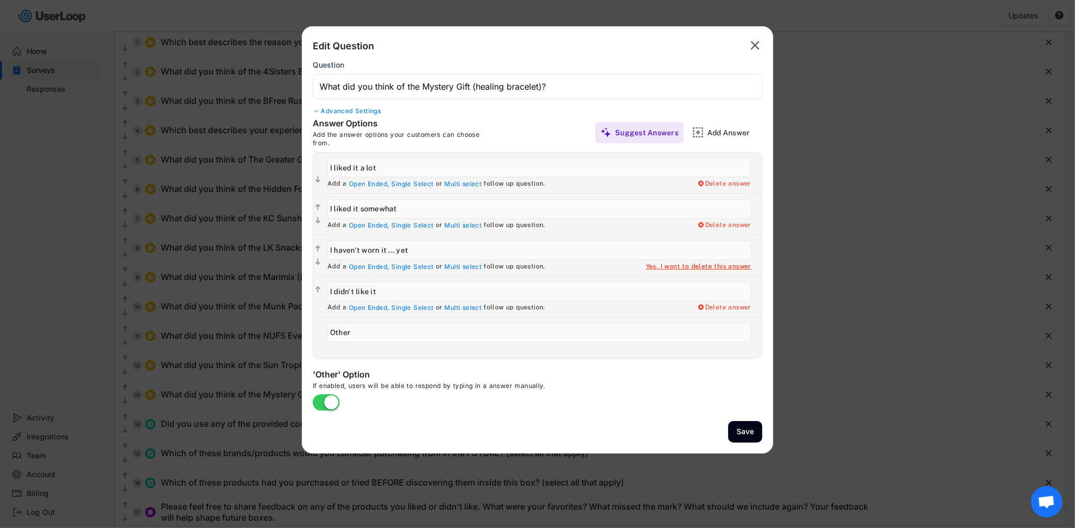
click at [693, 269] on div "Yes, I want to delete this answer" at bounding box center [698, 266] width 105 height 8
type input "I didn't like it"
type input "Other"
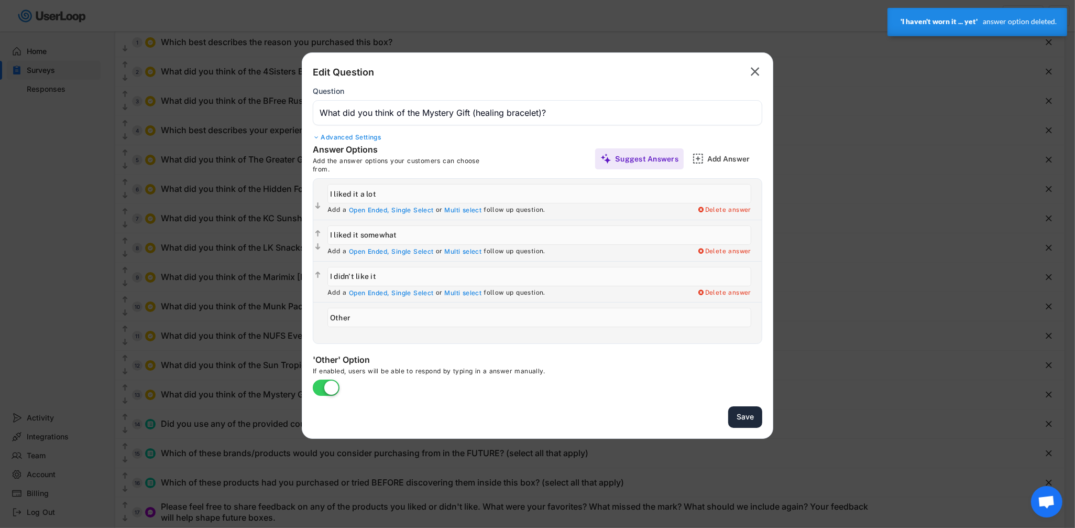
click at [751, 416] on button "Save" at bounding box center [745, 416] width 34 height 21
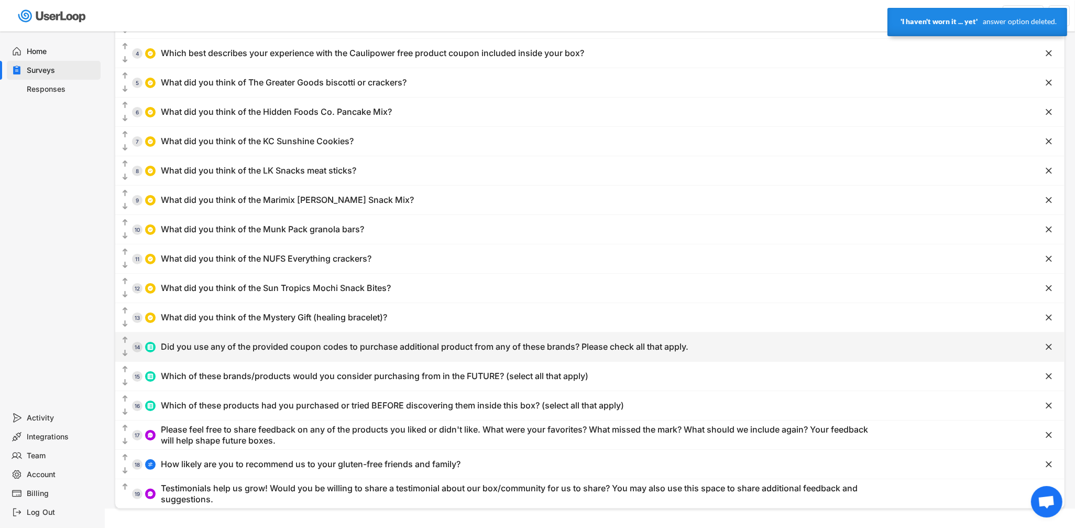
scroll to position [172, 0]
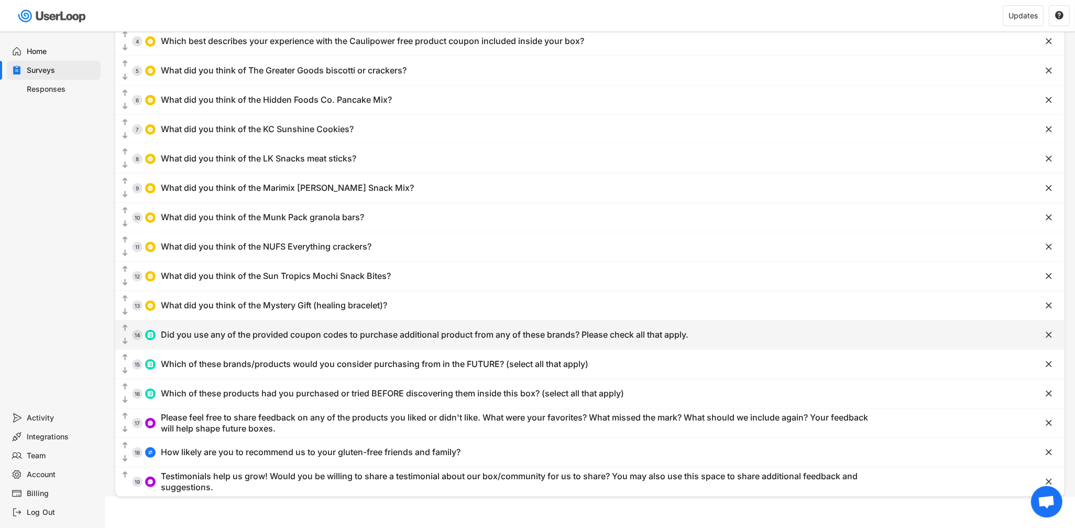
click at [290, 337] on div "Did you use any of the provided coupon codes to purchase additional product fro…" at bounding box center [425, 334] width 528 height 11
type input "Did you use any of the provided coupon codes to purchase additional product fro…"
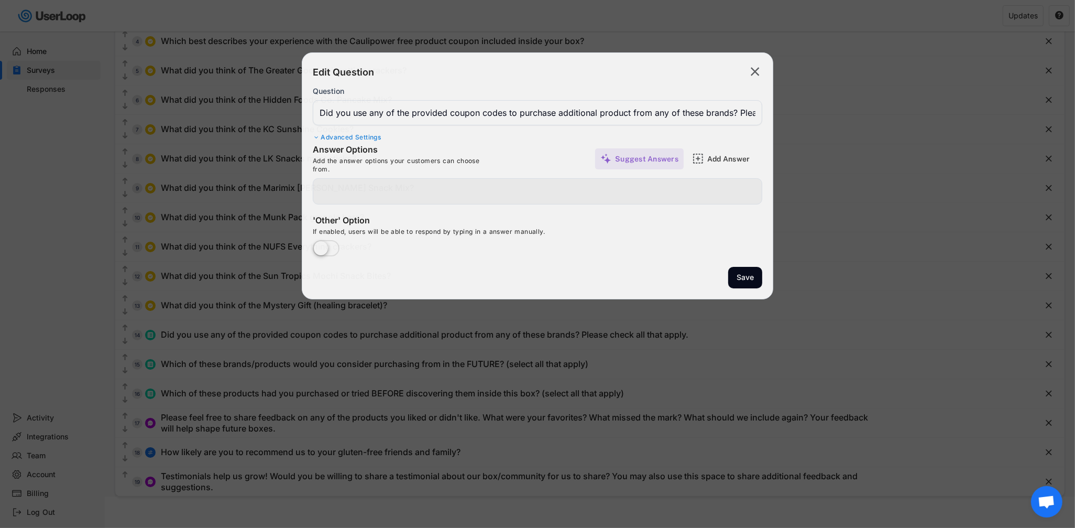
type input "Hidden Foods Co (LoveGF for 40% off)"
type input "LK Snacks (LOVELK20 for 20% off)"
type input "Marimix (LOVEM20 for 20% off)"
type input "Munk Pack (LoveMeGF20 for 20% off)"
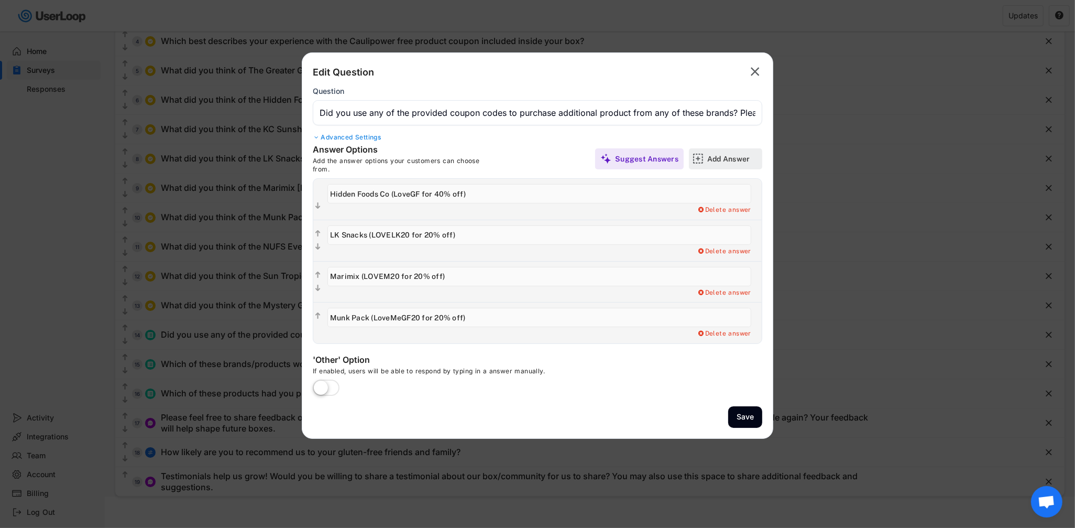
click at [733, 158] on div "Add Answer" at bounding box center [733, 158] width 52 height 9
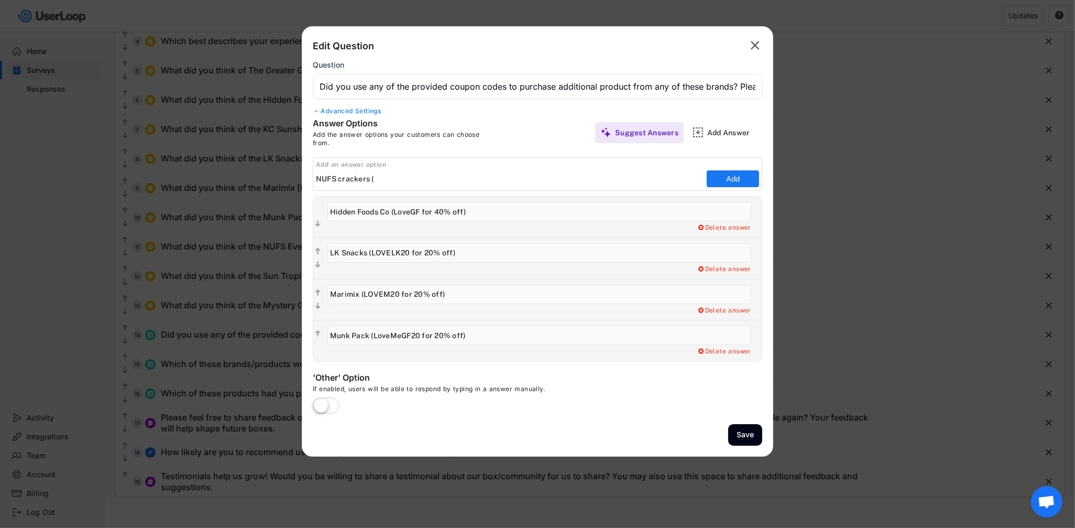
click at [393, 179] on input "input" at bounding box center [510, 179] width 388 height 16
type input "NUFS crackers (GF4ME for 20% off)"
click at [734, 177] on button "Add" at bounding box center [733, 178] width 52 height 17
type input "NUFS crackers (GF4ME for 20% off)"
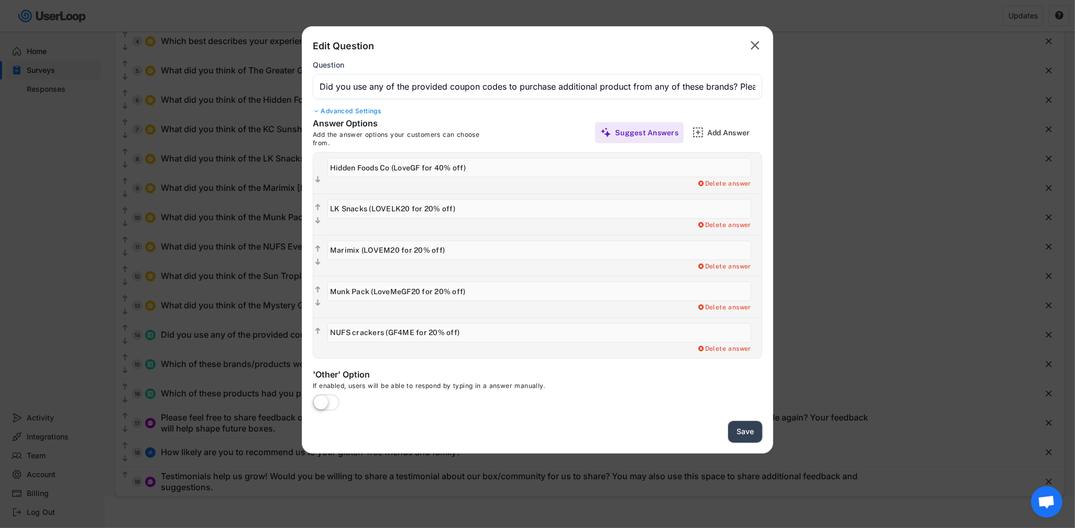
click at [743, 436] on button "Save" at bounding box center [745, 431] width 34 height 21
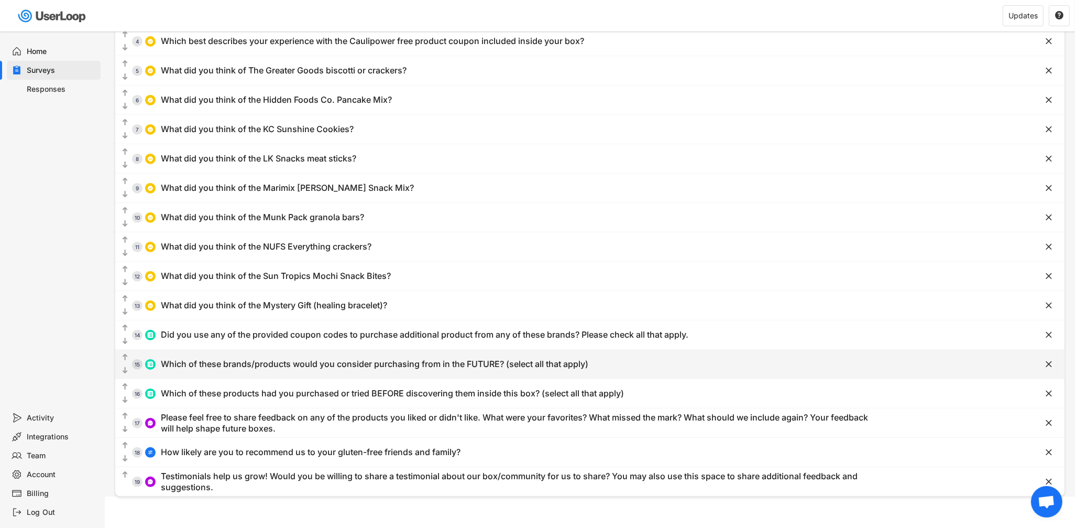
click at [328, 362] on div "Which of these brands/products would you consider purchasing from in the FUTURE…" at bounding box center [374, 363] width 427 height 11
type input "Which of these brands/products would you consider purchasing from in the FUTURE…"
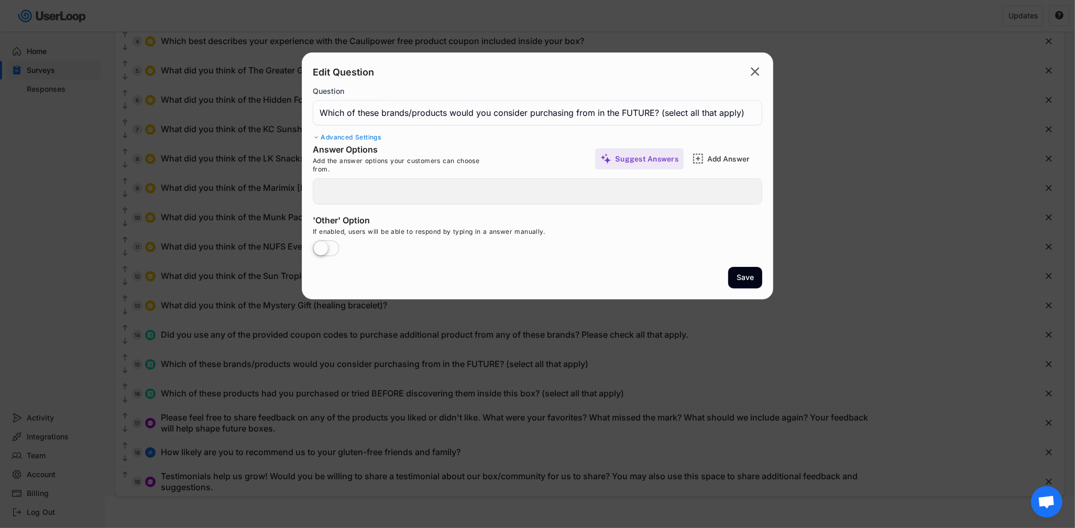
type input "4Sisters (rice pouch)"
type input "BFree (loaf of bread)"
type input "Caulipower (free product coupon)"
type input "The Greater Goods (biscotti or crackers)"
type input "Hidden Foods Co. (pancake mix)"
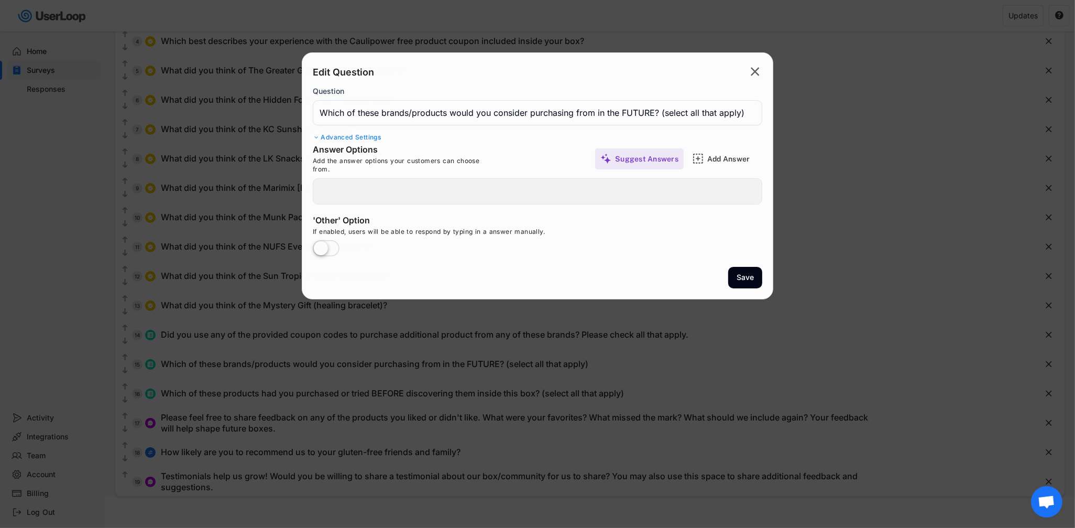
type input "KC Sunshine Cookies (cookies)"
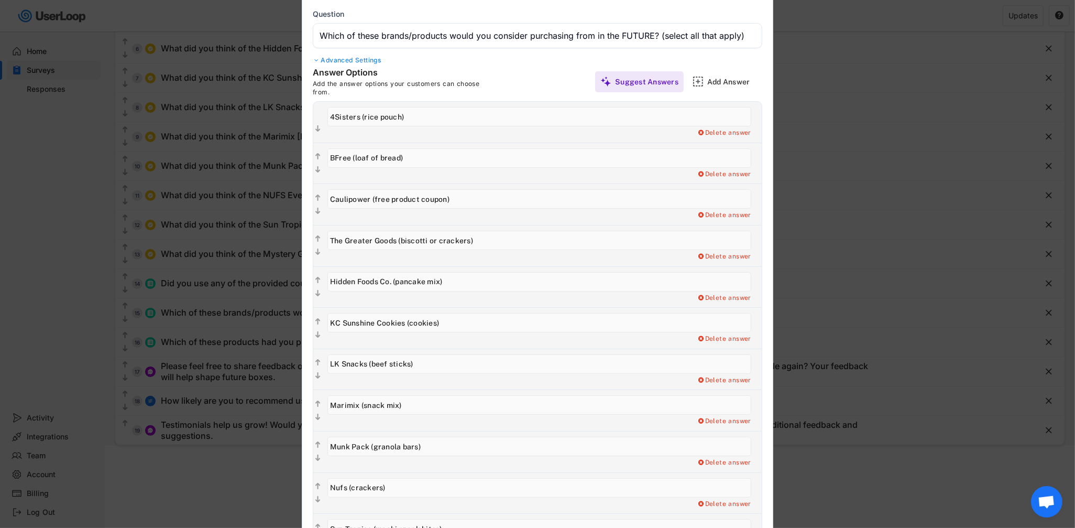
scroll to position [233, 0]
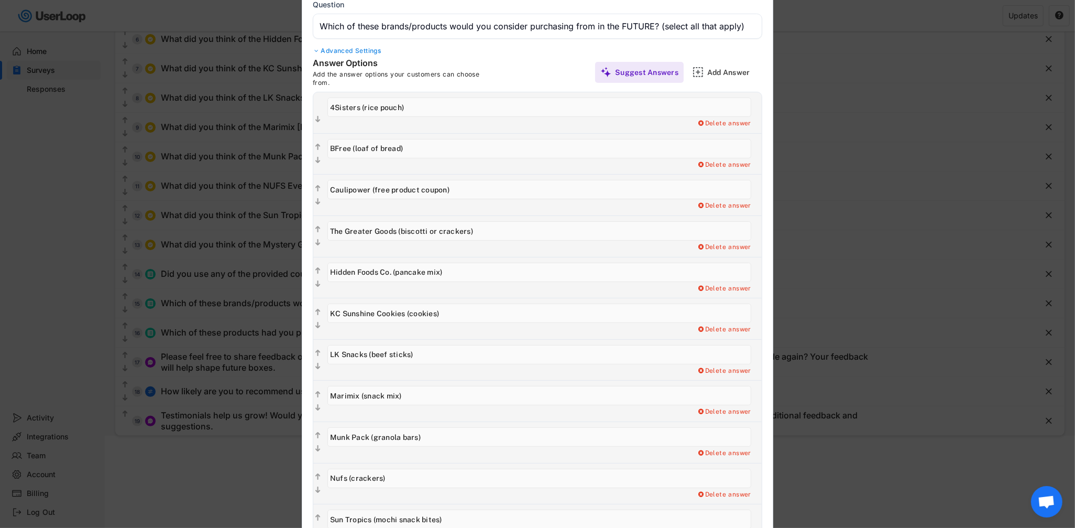
drag, startPoint x: 370, startPoint y: 189, endPoint x: 521, endPoint y: 189, distance: 150.9
click at [521, 189] on input "input" at bounding box center [539, 189] width 424 height 19
type input "Caulipower"
drag, startPoint x: 354, startPoint y: 148, endPoint x: 461, endPoint y: 148, distance: 107.4
click at [461, 148] on input "input" at bounding box center [539, 148] width 424 height 19
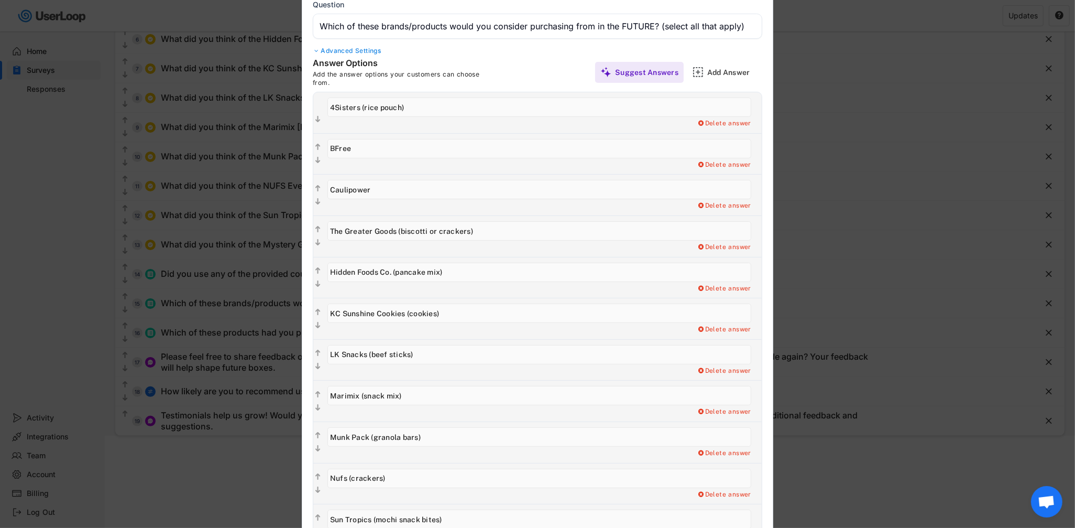
type input "BFree"
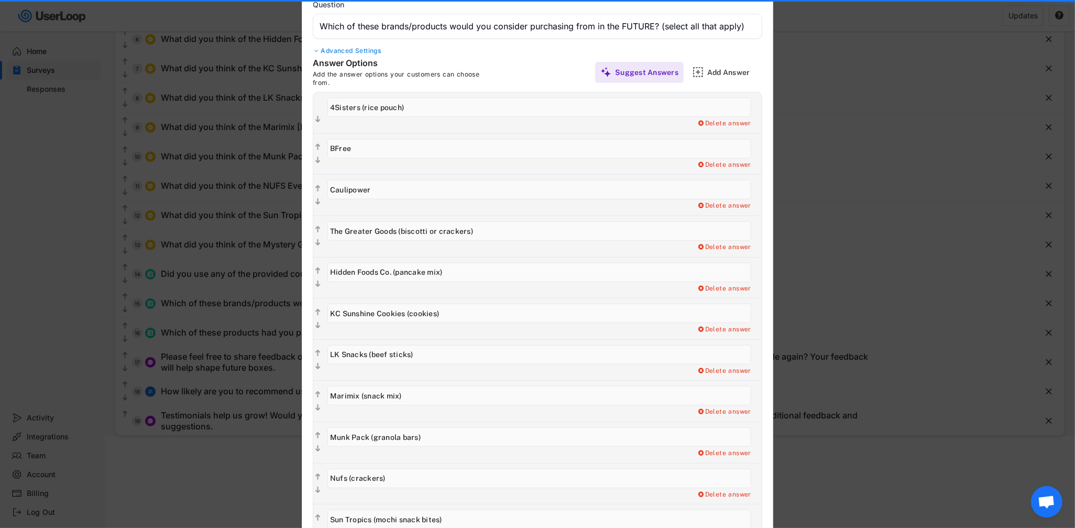
drag, startPoint x: 363, startPoint y: 106, endPoint x: 422, endPoint y: 107, distance: 58.7
click at [422, 107] on input "input" at bounding box center [539, 106] width 424 height 19
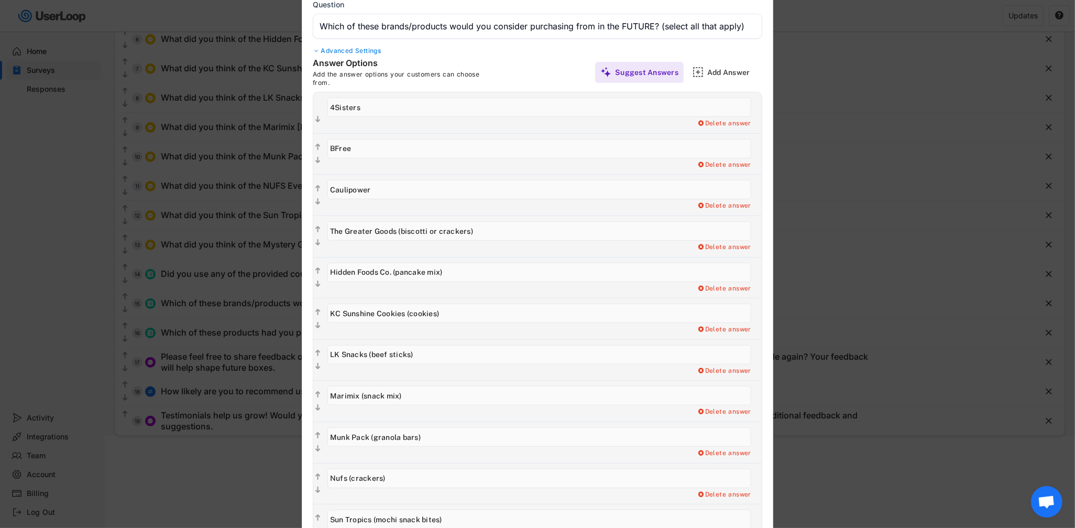
type input "4Sisters"
drag, startPoint x: 400, startPoint y: 230, endPoint x: 552, endPoint y: 229, distance: 151.4
click at [552, 229] on input "input" at bounding box center [539, 230] width 424 height 19
type input "The Greater Goods"
drag, startPoint x: 470, startPoint y: 276, endPoint x: 395, endPoint y: 275, distance: 75.4
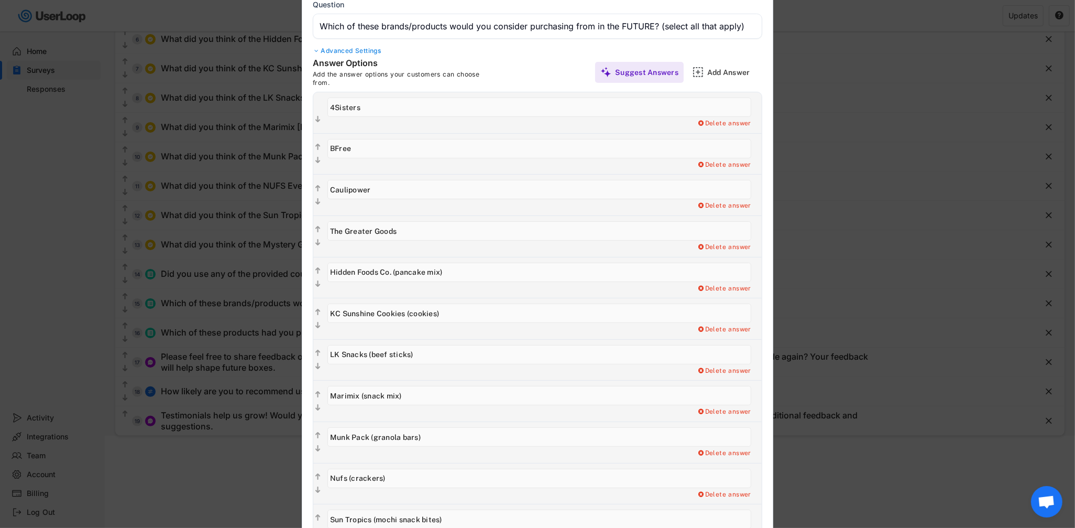
click at [395, 275] on input "input" at bounding box center [539, 271] width 424 height 19
type input "Hidden Foods Co."
click at [457, 316] on input "input" at bounding box center [539, 312] width 424 height 19
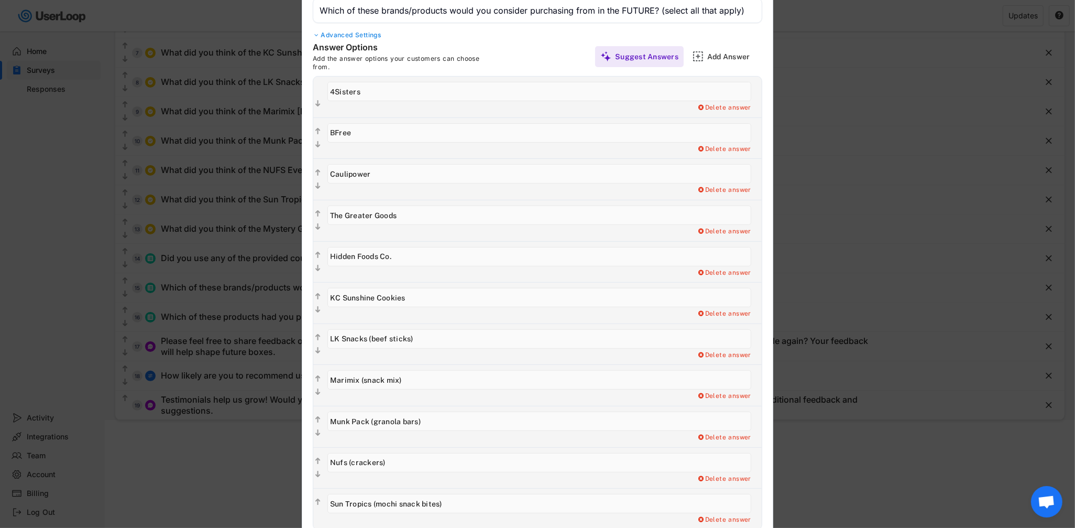
scroll to position [251, 0]
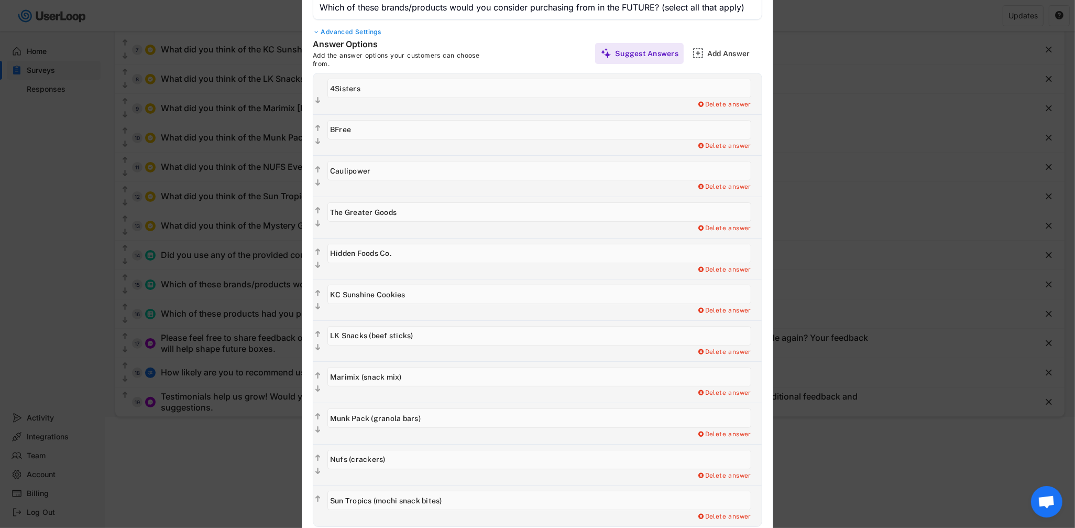
type input "KC Sunshine Cookies"
click at [425, 253] on input "input" at bounding box center [539, 253] width 424 height 19
type input "Hidden Foods Co. (pancake mix)"
click at [388, 95] on input "input" at bounding box center [539, 88] width 424 height 19
type input "4Sisters Rice"
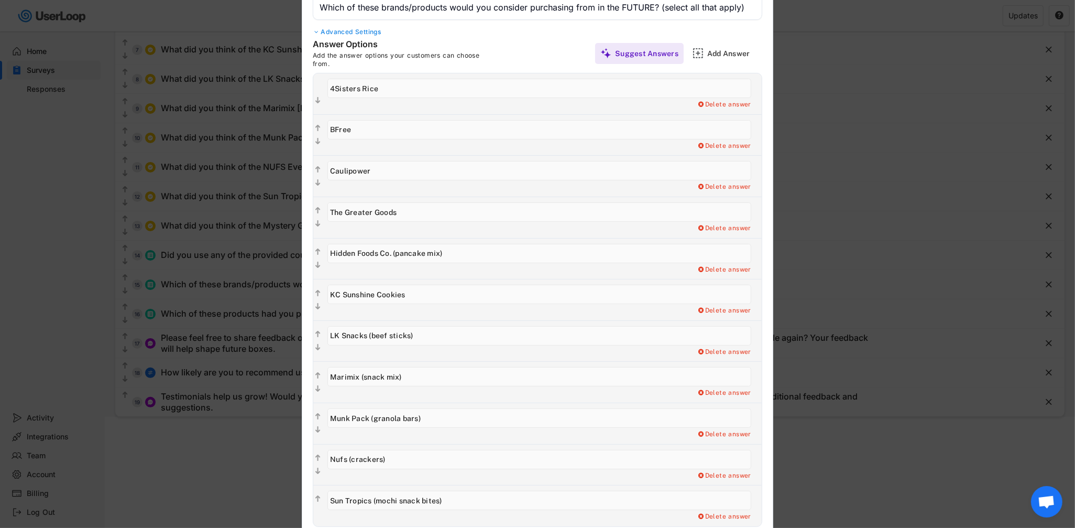
click at [410, 216] on input "input" at bounding box center [539, 211] width 424 height 19
type input "The Greater Goods (biscotti)"
click at [381, 335] on input "input" at bounding box center [539, 335] width 424 height 19
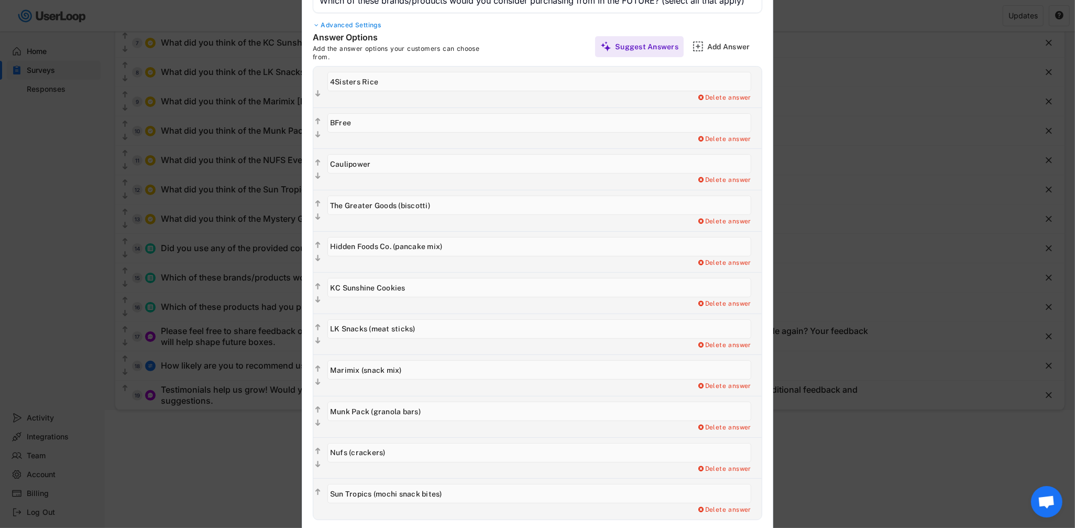
scroll to position [259, 0]
type input "LK Snacks (meat sticks)"
click at [398, 368] on input "input" at bounding box center [539, 368] width 424 height 19
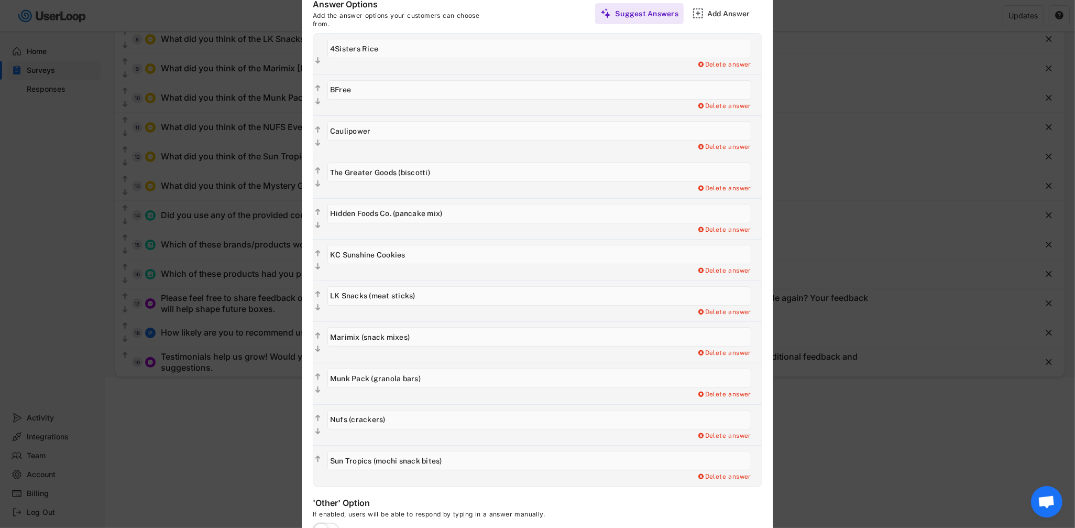
scroll to position [300, 0]
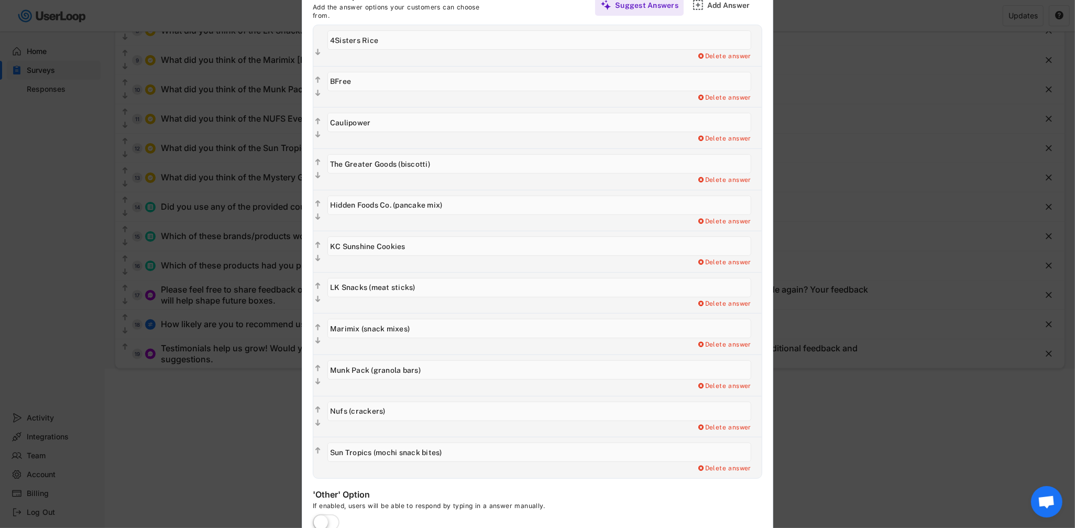
type input "Marimix (snack mixes)"
drag, startPoint x: 371, startPoint y: 369, endPoint x: 492, endPoint y: 369, distance: 121.5
click at [492, 369] on input "input" at bounding box center [539, 369] width 424 height 19
type input "Munk Pack bars"
click at [335, 411] on input "input" at bounding box center [539, 410] width 424 height 19
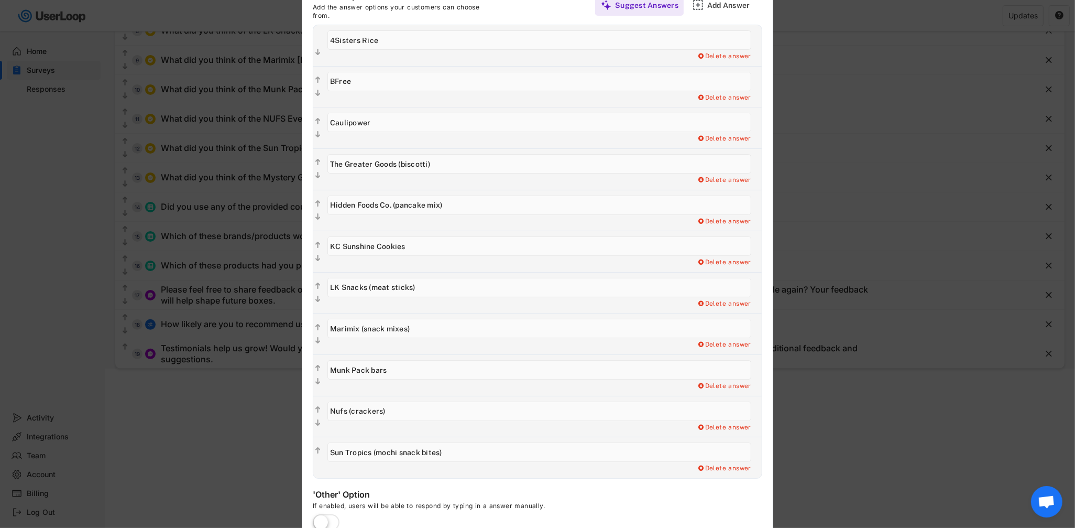
click at [335, 411] on input "input" at bounding box center [539, 410] width 424 height 19
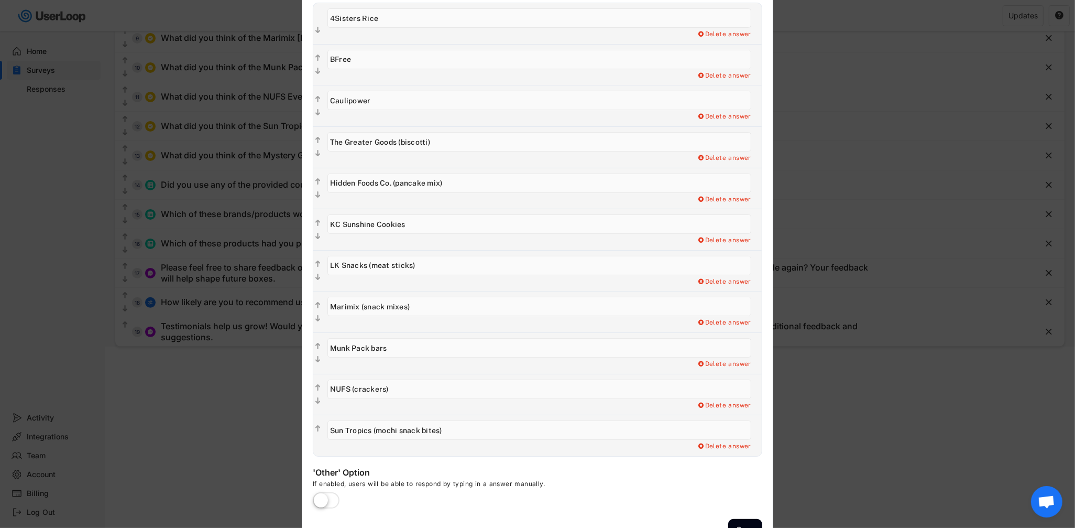
scroll to position [326, 0]
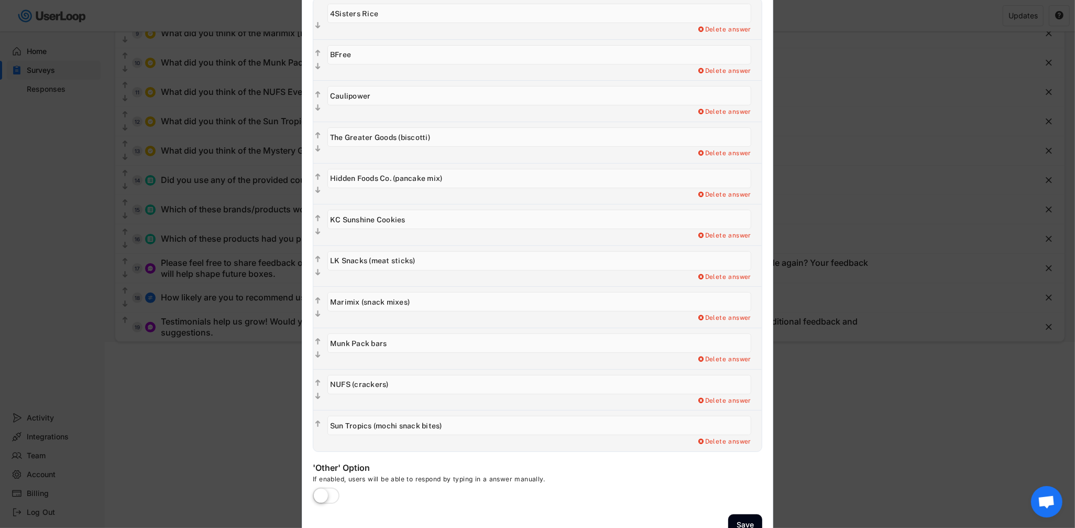
type input "NUFS (crackers)"
click at [377, 425] on input "input" at bounding box center [539, 424] width 424 height 19
click at [750, 520] on button "Save" at bounding box center [745, 524] width 34 height 21
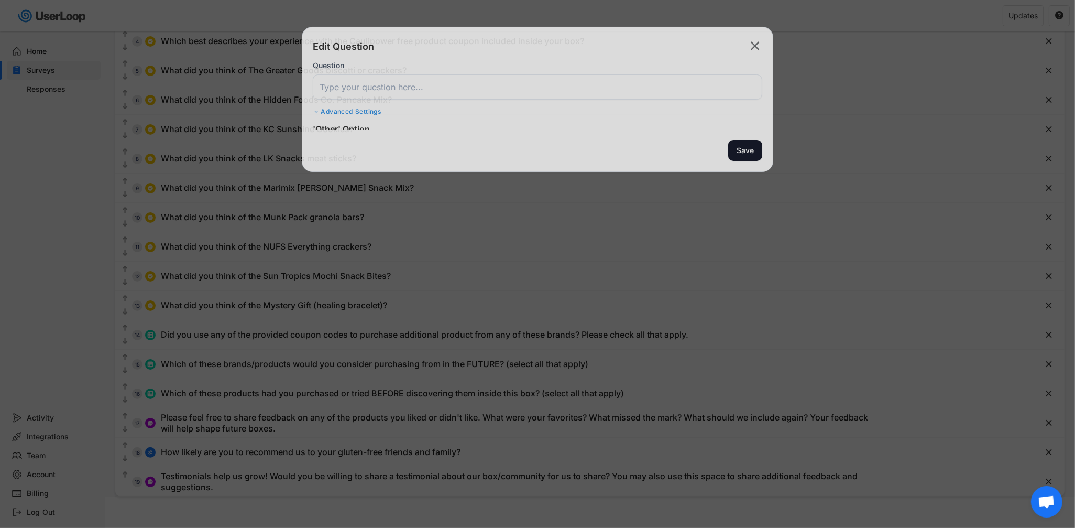
scroll to position [172, 0]
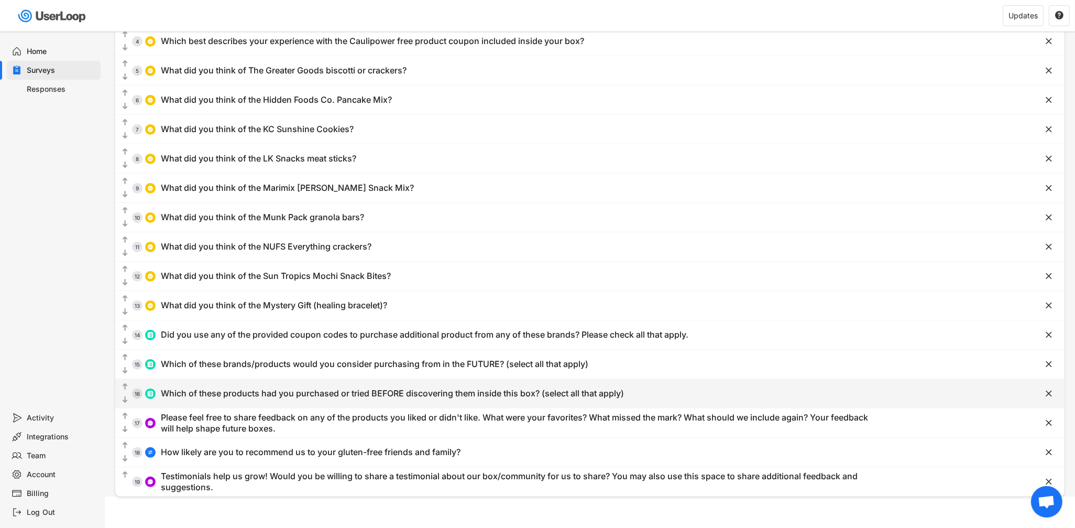
click at [123, 386] on text "" at bounding box center [125, 386] width 5 height 9
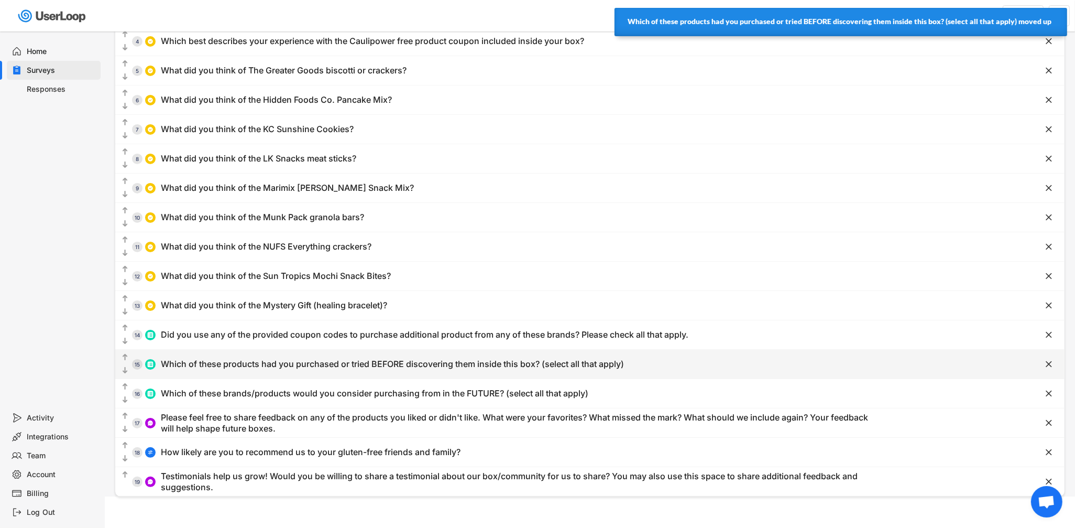
click at [275, 361] on div "Which of these products had you purchased or tried BEFORE discovering them insi…" at bounding box center [392, 363] width 463 height 11
type input "Which of these products had you purchased or tried BEFORE discovering them insi…"
type input "4Sisters (rice pouch)"
type input "BFree (loaf of bread)"
type input "Caulipower (free product coupon)"
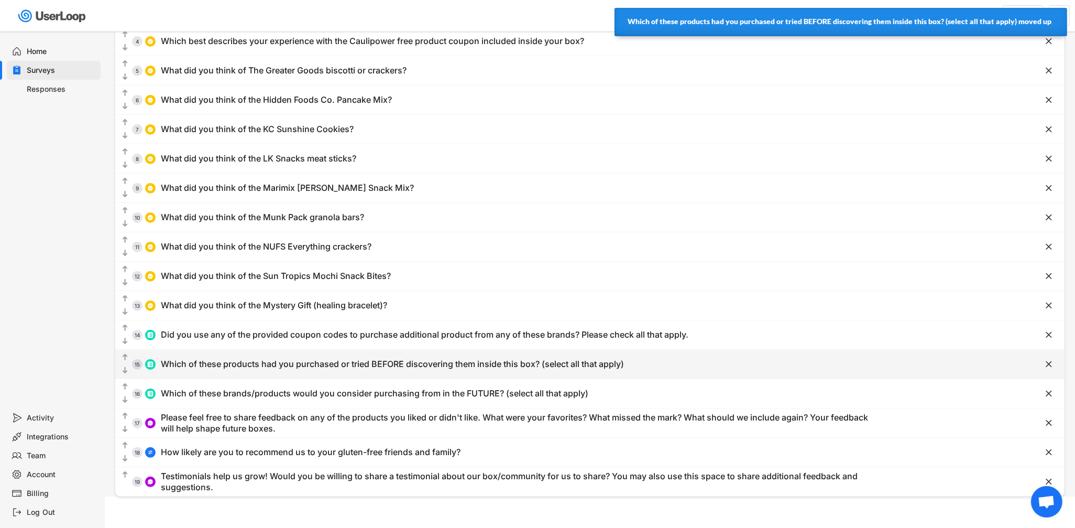
type input "The Greater Goods (biscotti or crackers)"
type input "KC Sunshine Cookies (cookies)"
type input "LK Snacks (beef sticks)"
type input "Marimix (snack mix)"
type input "Munk Pack (granola bars)"
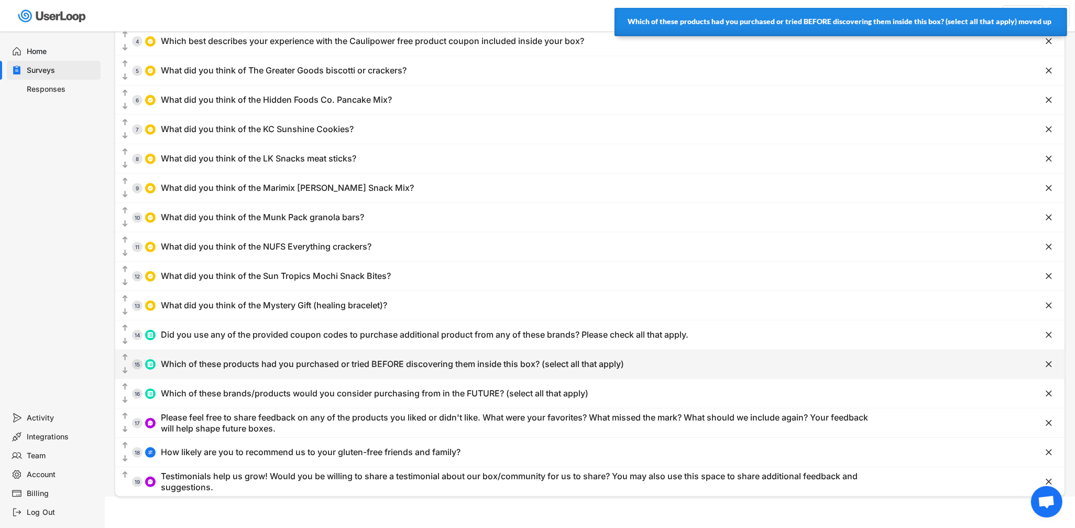
type input "Nufs (crackers)"
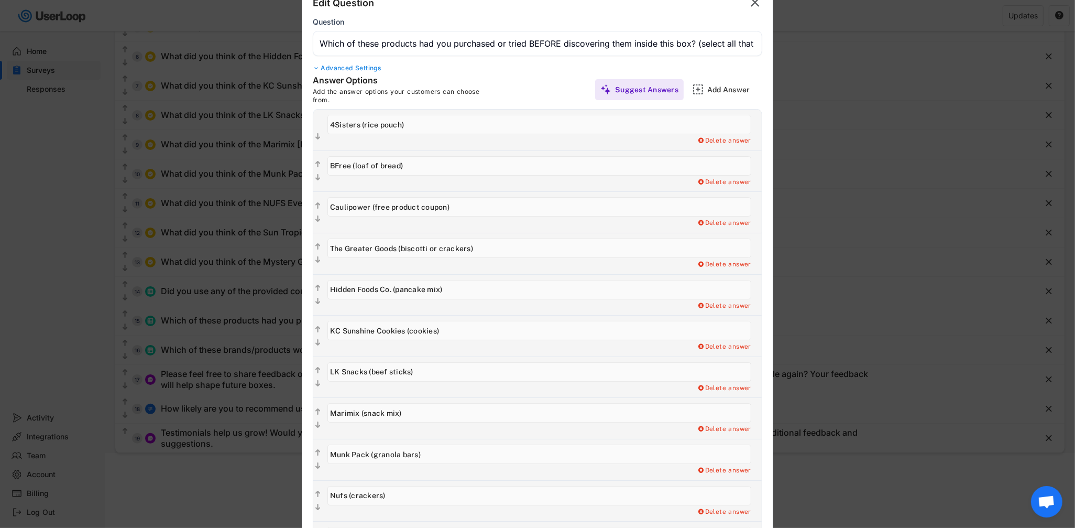
scroll to position [217, 0]
drag, startPoint x: 376, startPoint y: 204, endPoint x: 523, endPoint y: 204, distance: 147.2
click at [523, 204] on input "input" at bounding box center [539, 204] width 424 height 19
type input "Caulipower (frozen items)"
click at [436, 245] on input "input" at bounding box center [539, 245] width 424 height 19
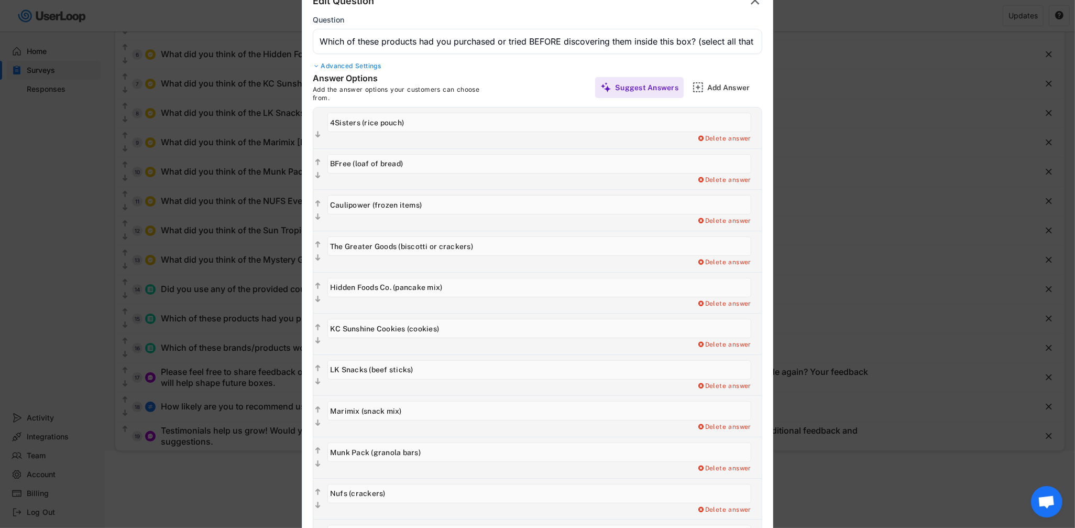
click at [434, 245] on input "input" at bounding box center [539, 245] width 424 height 19
drag, startPoint x: 434, startPoint y: 245, endPoint x: 447, endPoint y: 245, distance: 13.1
click at [447, 245] on input "input" at bounding box center [539, 245] width 424 height 19
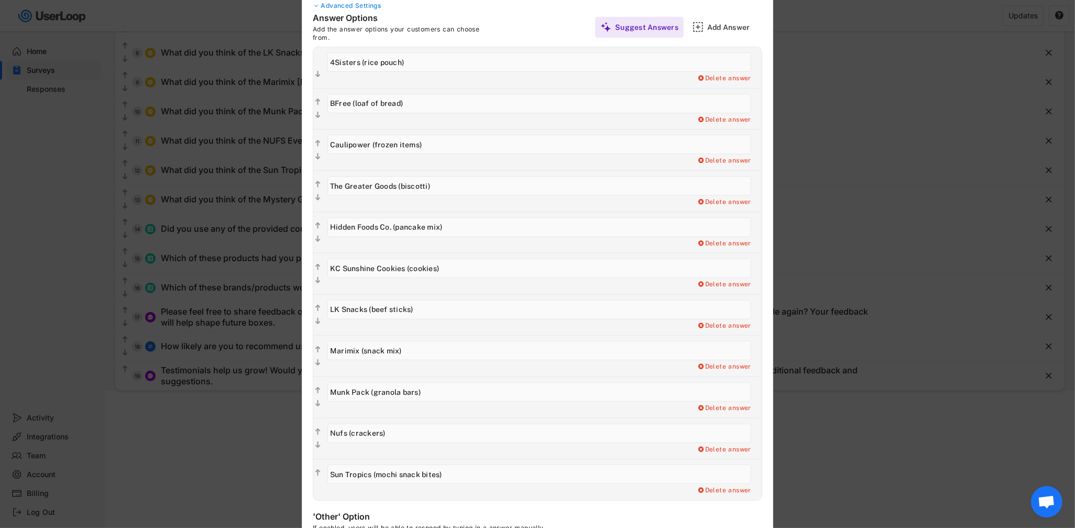
scroll to position [278, 0]
type input "The Greater Goods (biscotti)"
click at [416, 272] on input "input" at bounding box center [539, 267] width 424 height 19
drag, startPoint x: 416, startPoint y: 272, endPoint x: 465, endPoint y: 272, distance: 48.7
click at [458, 272] on input "input" at bounding box center [539, 267] width 424 height 19
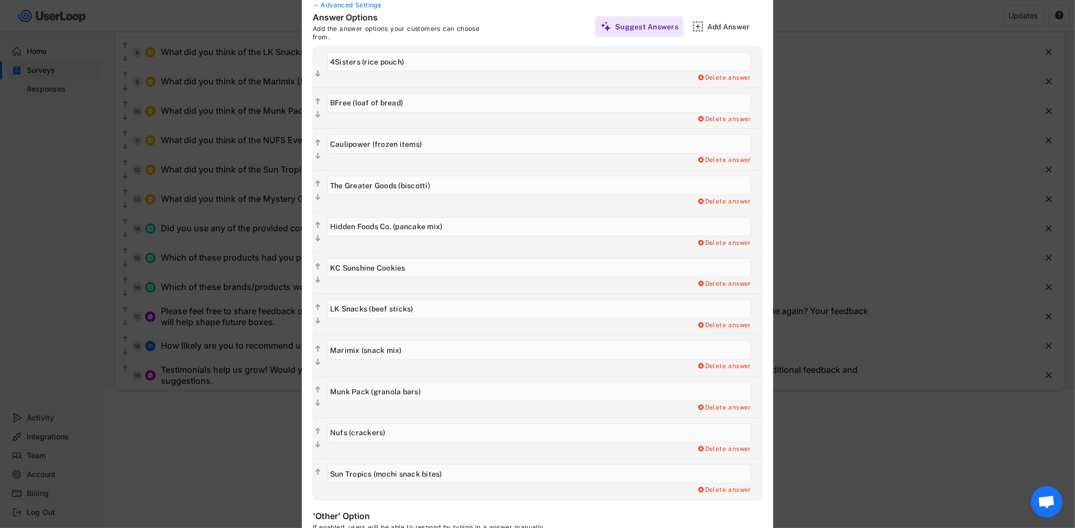
type input "KC Sunshine Cookies"
click at [374, 310] on input "input" at bounding box center [539, 308] width 424 height 19
type input "LK Snacks (meat sticks)"
click at [398, 350] on input "input" at bounding box center [539, 349] width 424 height 19
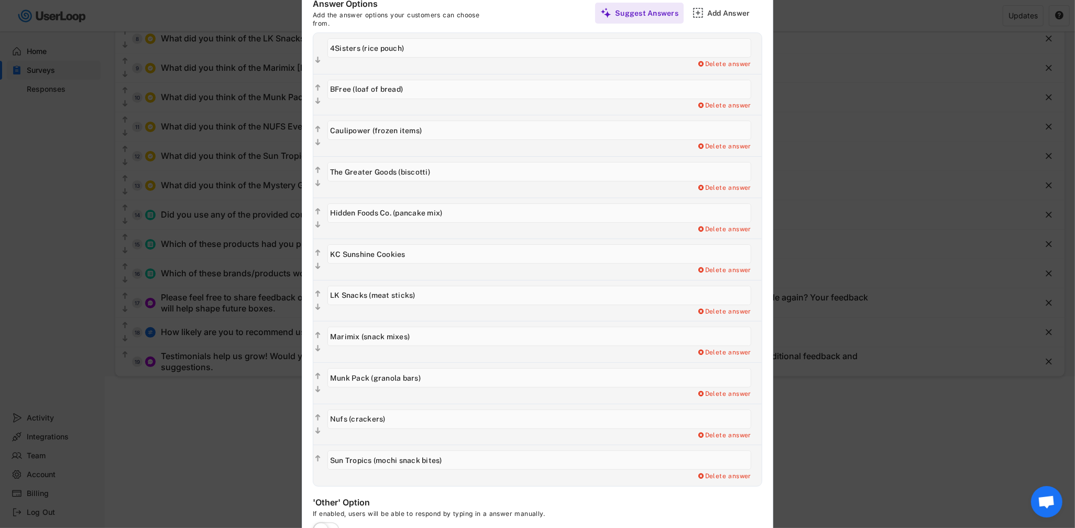
scroll to position [296, 0]
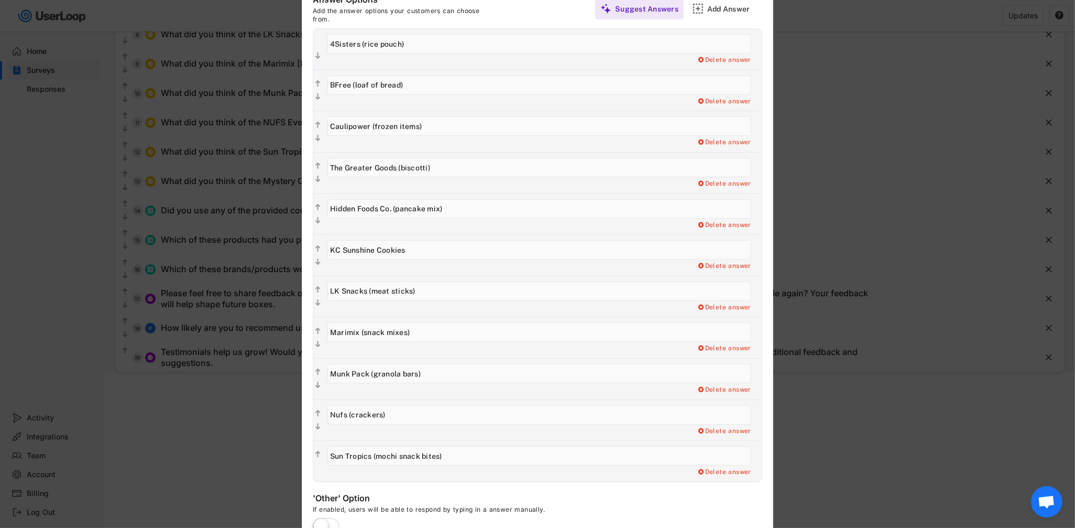
type input "Marimix (snack mixes)"
drag, startPoint x: 369, startPoint y: 373, endPoint x: 564, endPoint y: 373, distance: 195.4
click at [564, 373] on input "input" at bounding box center [539, 373] width 424 height 19
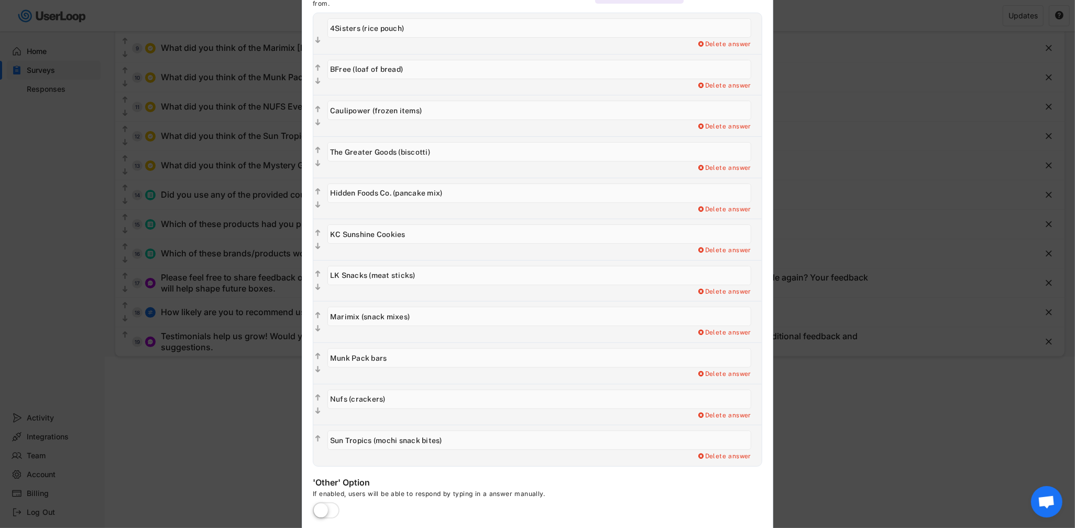
scroll to position [322, 0]
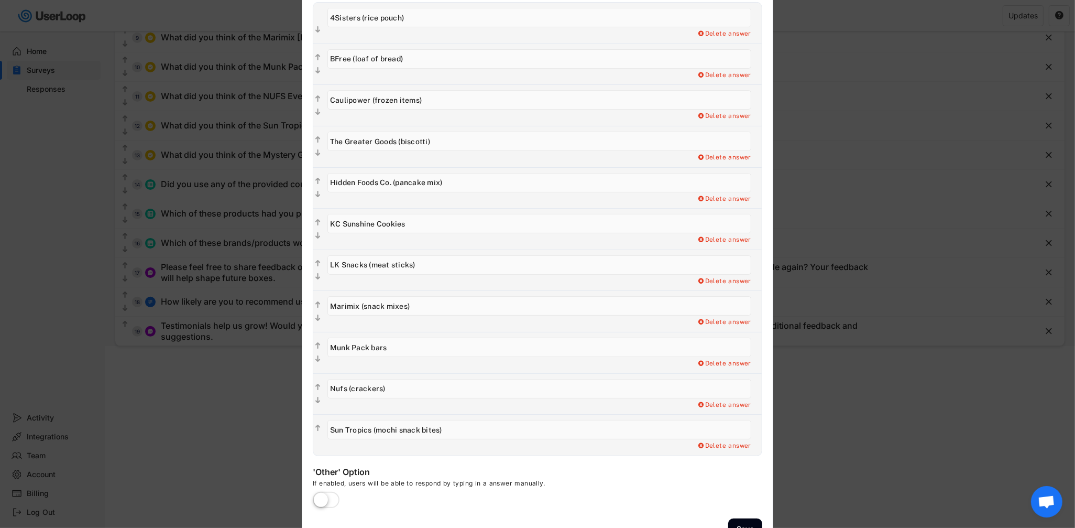
type input "Munk Pack bars"
click at [335, 391] on input "input" at bounding box center [539, 388] width 424 height 19
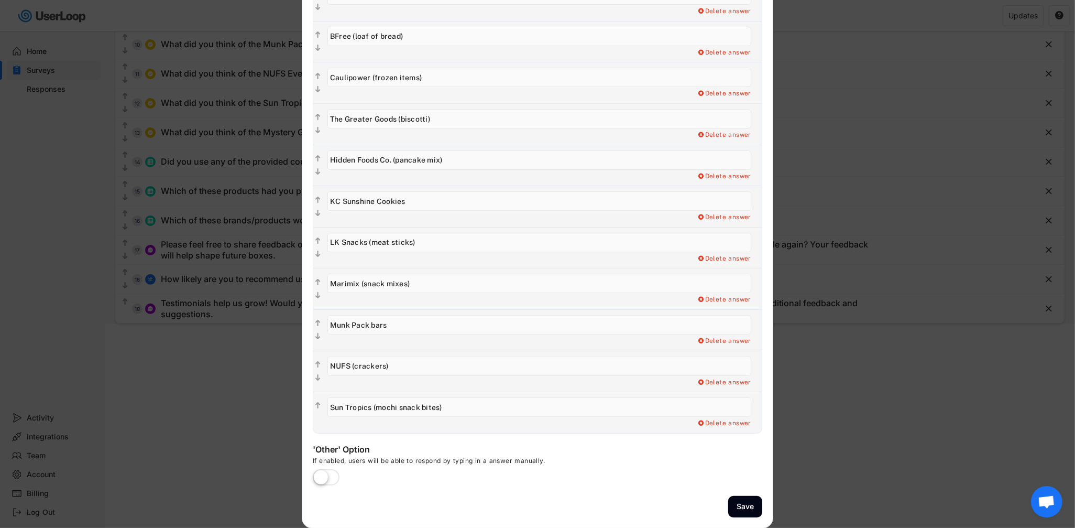
type input "NUFS (crackers)"
click at [742, 507] on button "Save" at bounding box center [745, 506] width 34 height 21
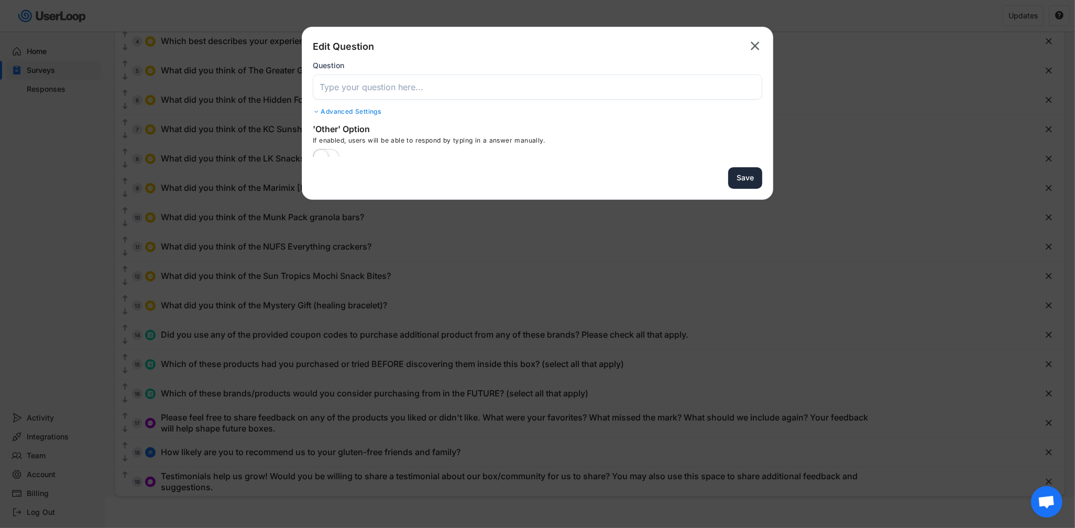
scroll to position [172, 0]
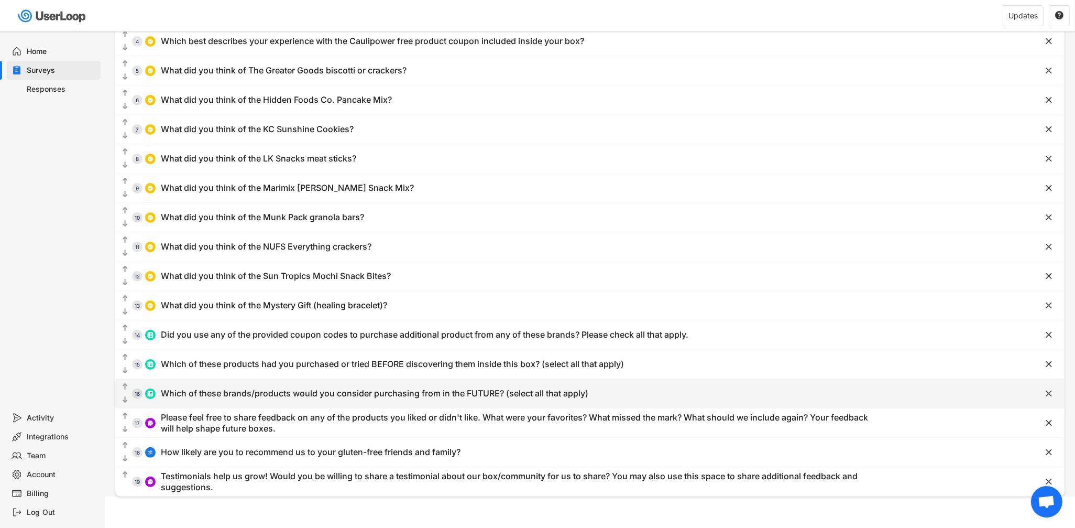
click at [331, 370] on div "  15 Which of these products had you purchased or tried BEFORE discovering th…" at bounding box center [563, 364] width 897 height 24
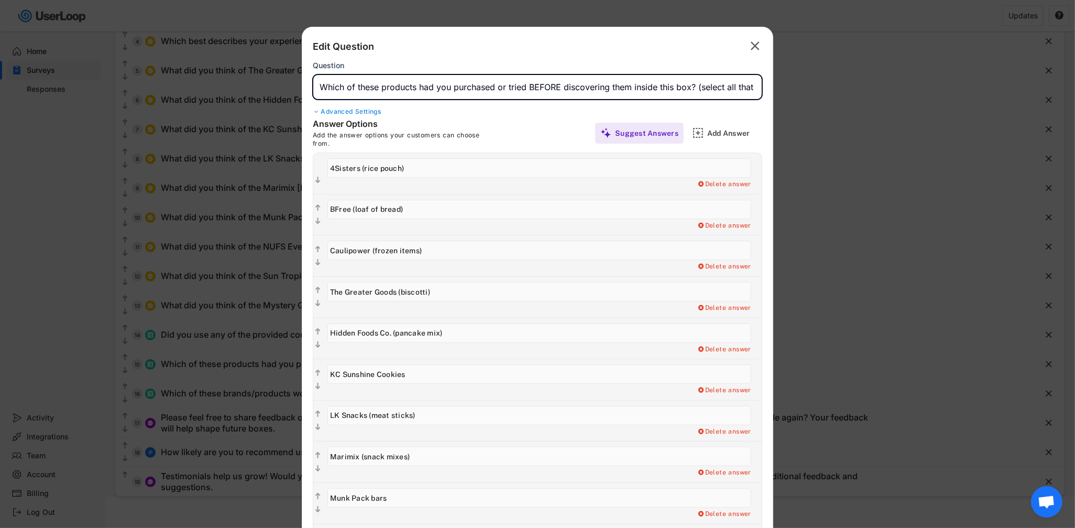
click at [424, 84] on input "input" at bounding box center [537, 86] width 449 height 25
click at [598, 86] on input "input" at bounding box center [537, 86] width 449 height 25
drag, startPoint x: 598, startPoint y: 86, endPoint x: 677, endPoint y: 85, distance: 79.1
click at [677, 85] on input "input" at bounding box center [537, 86] width 449 height 25
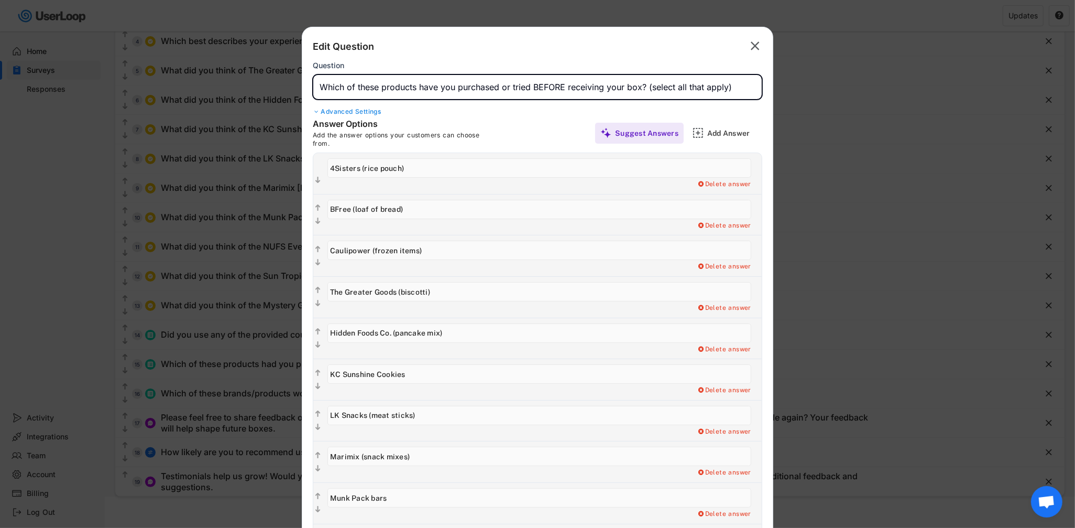
click at [349, 86] on input "input" at bounding box center [537, 86] width 449 height 25
drag, startPoint x: 349, startPoint y: 86, endPoint x: 371, endPoint y: 86, distance: 22.5
click at [371, 86] on input "input" at bounding box center [537, 86] width 449 height 25
click at [514, 91] on input "input" at bounding box center [537, 86] width 449 height 25
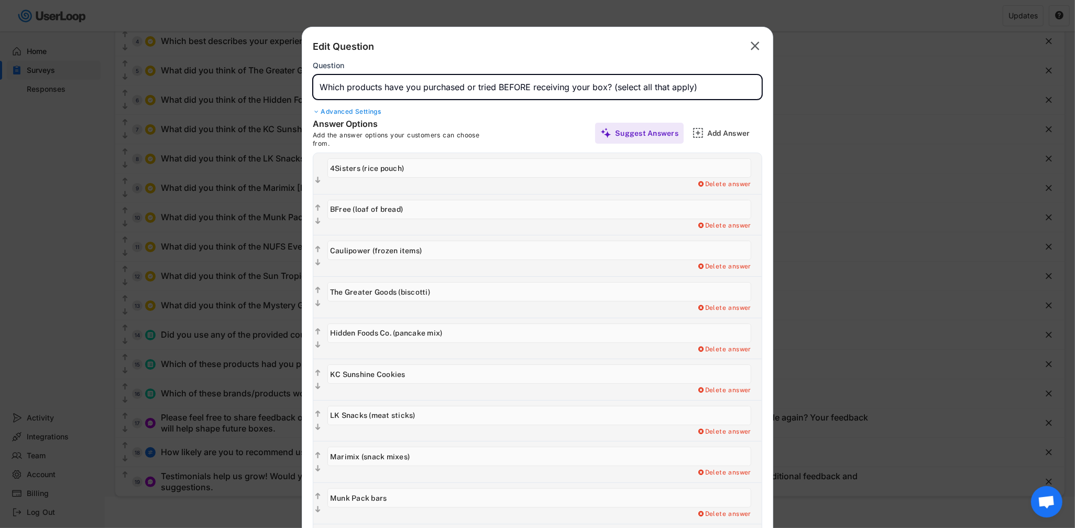
scroll to position [345, 0]
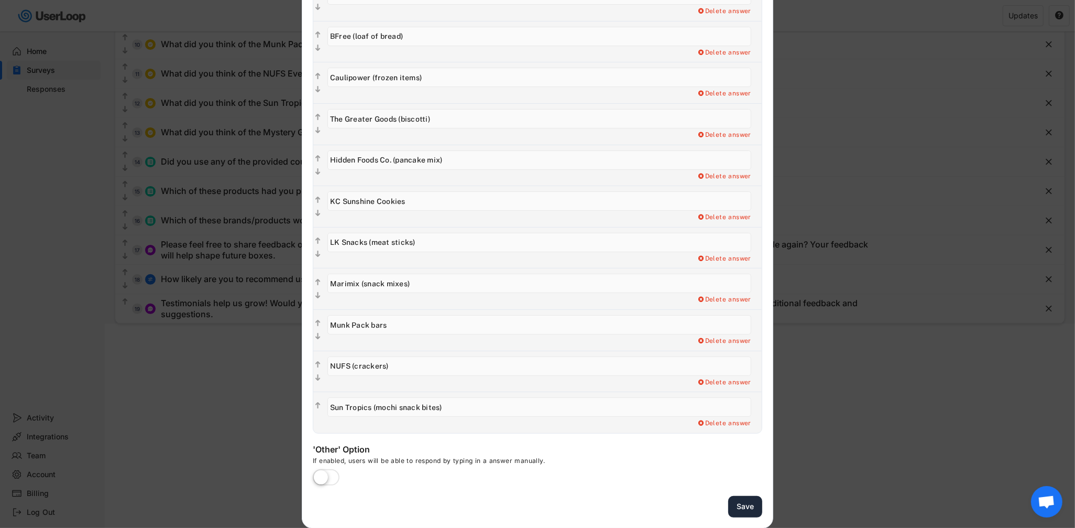
type input "Which products have you purchased or tried BEFORE receiving your box? (select a…"
click at [745, 504] on button "Save" at bounding box center [745, 506] width 34 height 21
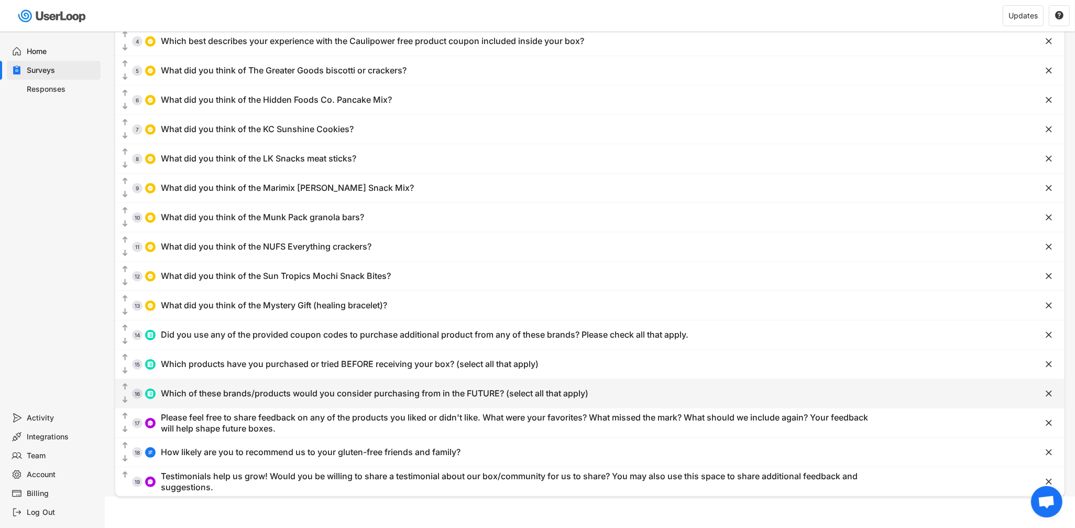
click at [366, 388] on div "Which of these brands/products would you consider purchasing from in the FUTURE…" at bounding box center [374, 393] width 427 height 11
type input "Which of these brands/products would you consider purchasing from in the FUTURE…"
type input "4Sisters Rice"
type input "BFree"
type input "Caulipower"
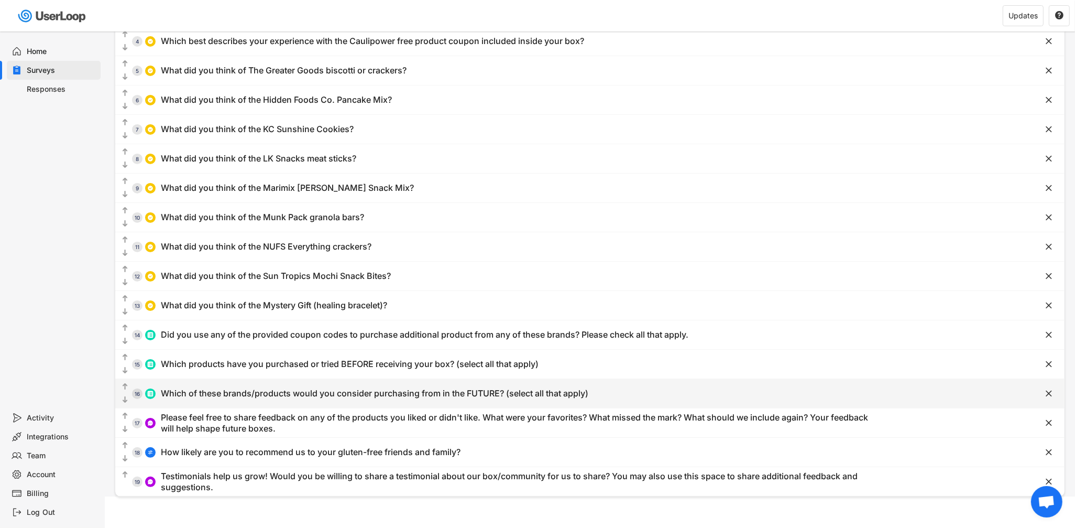
type input "KC Sunshine Cookies"
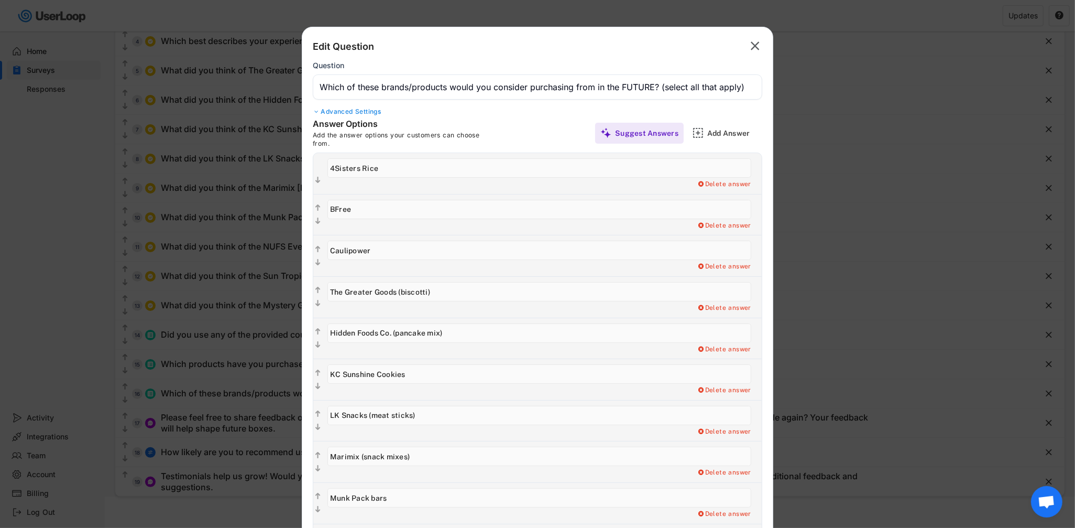
click at [350, 82] on input "input" at bounding box center [537, 86] width 449 height 25
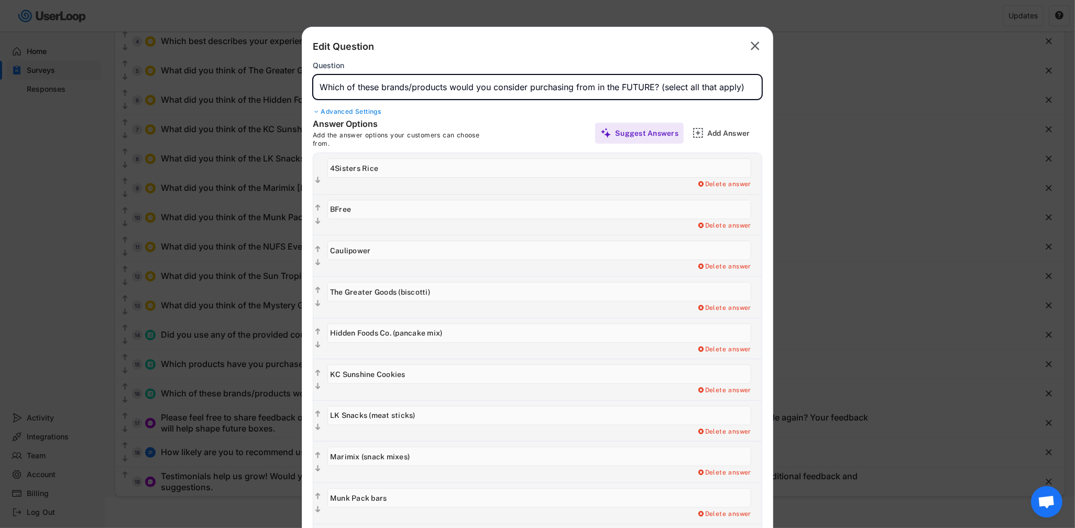
drag, startPoint x: 350, startPoint y: 82, endPoint x: 420, endPoint y: 78, distance: 70.3
click at [419, 79] on input "input" at bounding box center [537, 86] width 449 height 25
click at [350, 86] on input "input" at bounding box center [537, 86] width 449 height 25
drag, startPoint x: 350, startPoint y: 86, endPoint x: 424, endPoint y: 86, distance: 73.9
click at [424, 86] on input "input" at bounding box center [537, 86] width 449 height 25
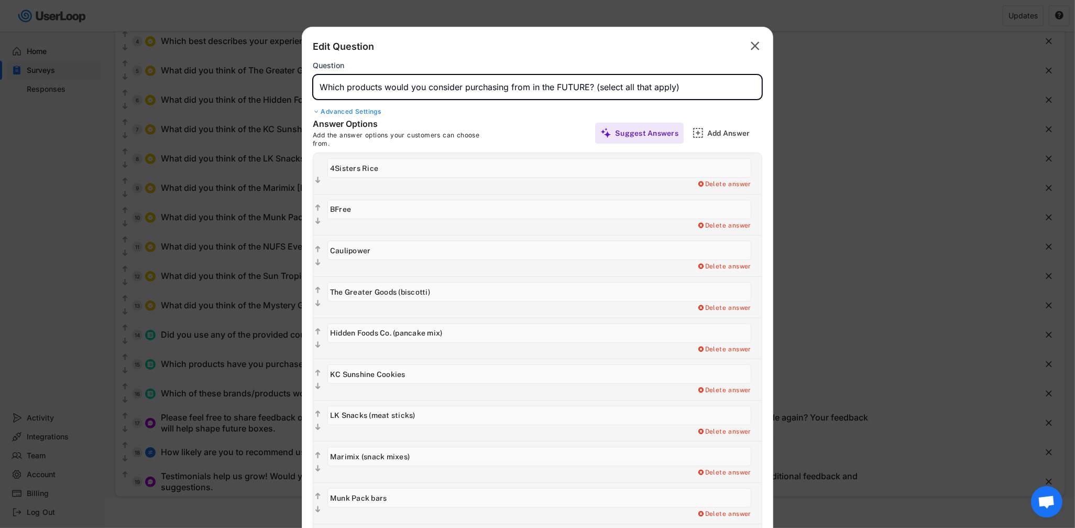
click at [365, 87] on input "input" at bounding box center [537, 86] width 449 height 25
click at [355, 86] on input "input" at bounding box center [537, 86] width 449 height 25
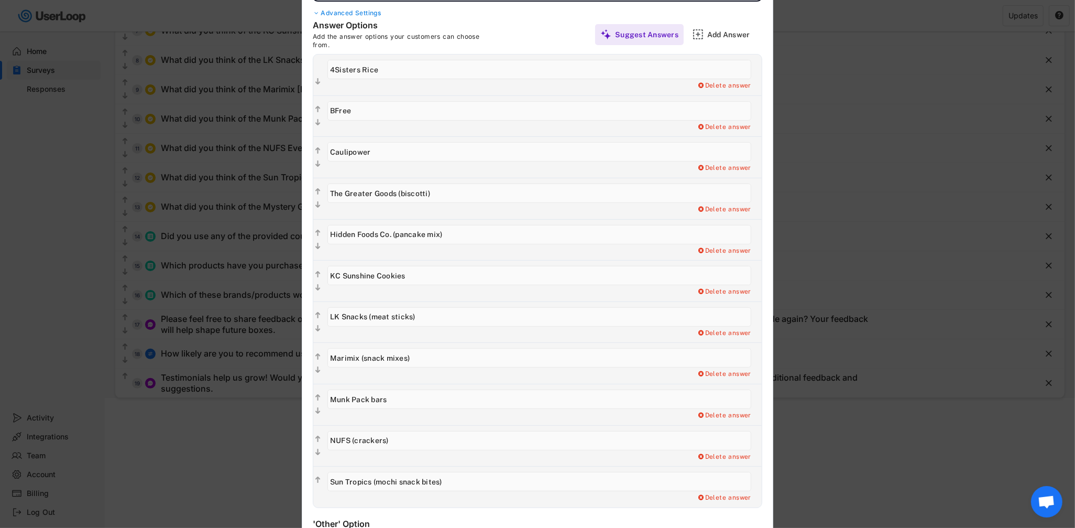
scroll to position [345, 0]
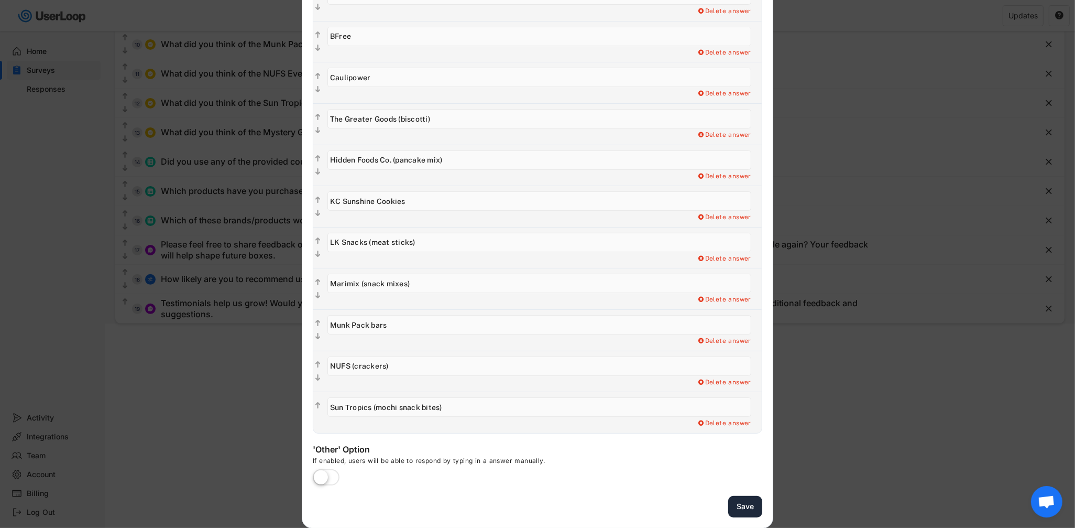
type input "Which of these brands would you consider purchasing from in the FUTURE? (select…"
click at [744, 509] on button "Save" at bounding box center [745, 506] width 34 height 21
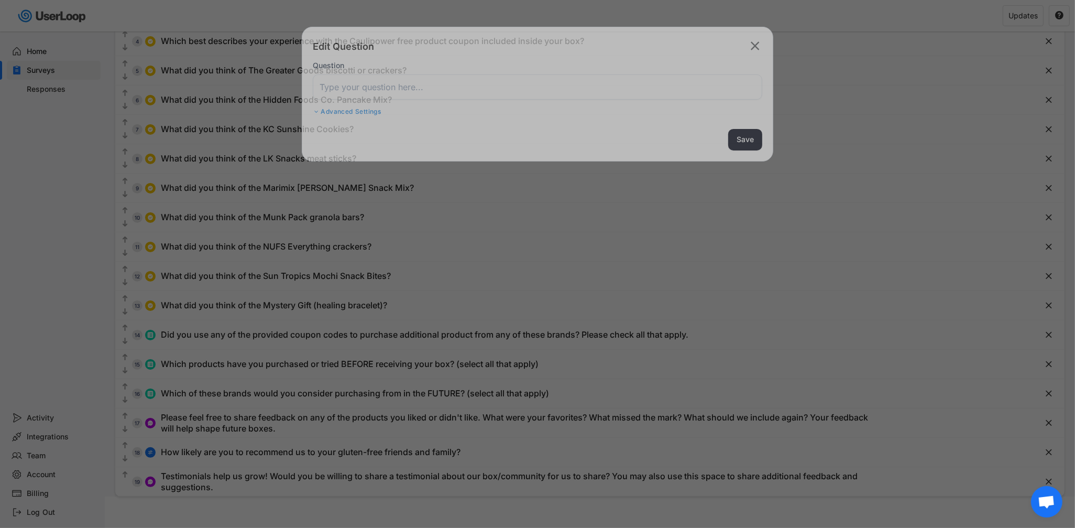
scroll to position [172, 0]
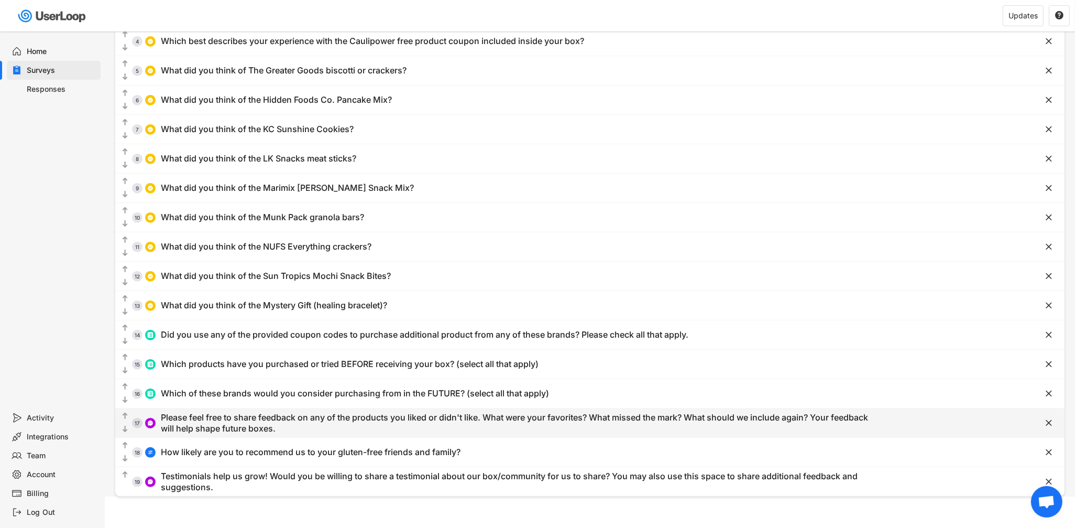
click at [304, 427] on div "Please feel free to share feedback on any of the products you liked or didn't l…" at bounding box center [520, 423] width 718 height 22
type input "Please feel free to share feedback on any of the products you liked or didn't l…"
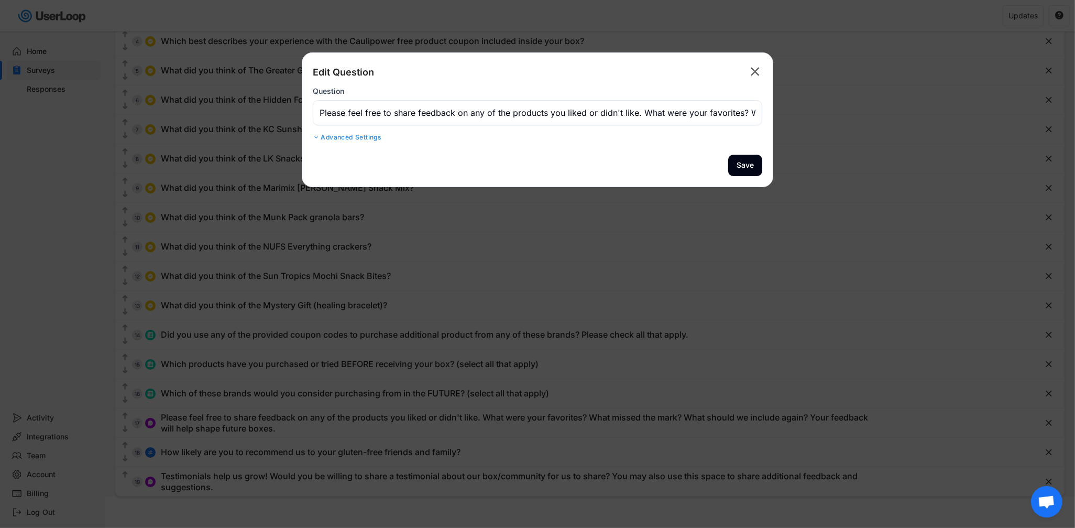
click at [757, 69] on text "" at bounding box center [755, 71] width 9 height 15
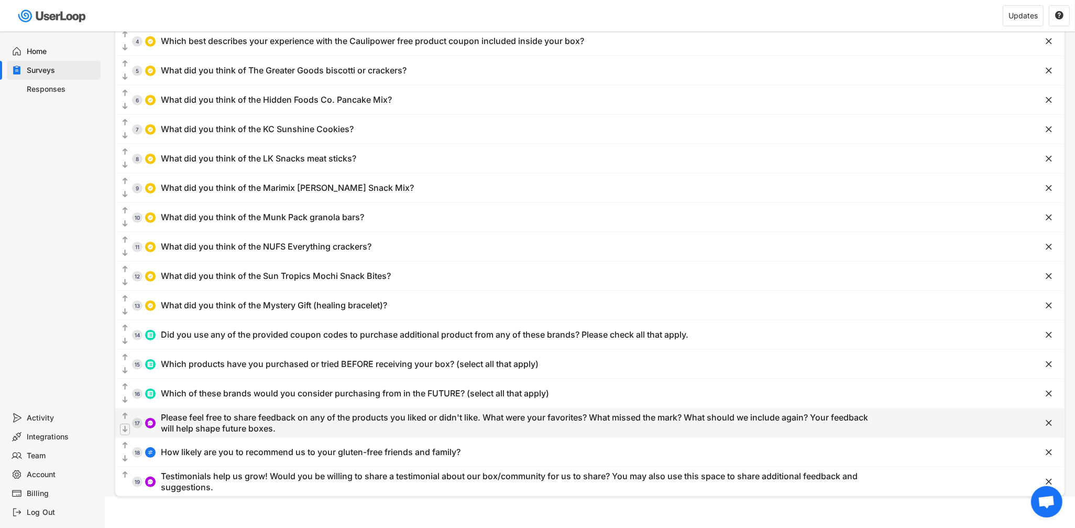
click at [125, 430] on text "" at bounding box center [125, 428] width 5 height 9
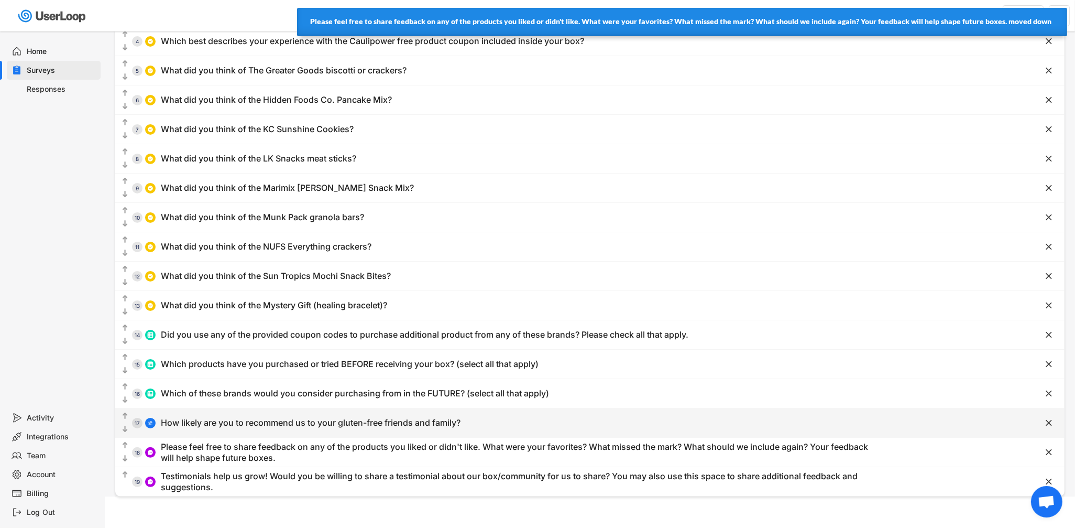
click at [226, 424] on div "How likely are you to recommend us to your gluten-free friends and family?" at bounding box center [311, 422] width 300 height 11
type input "How likely are you to recommend us to your gluten-free friends and family?"
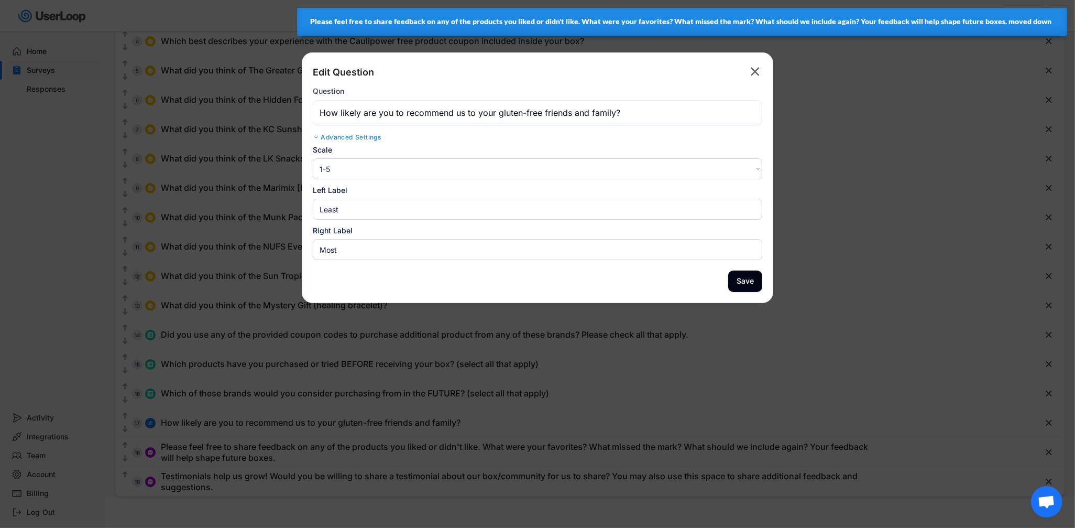
click at [379, 171] on select "1-10 10-1 1-5 5-1" at bounding box center [537, 168] width 449 height 21
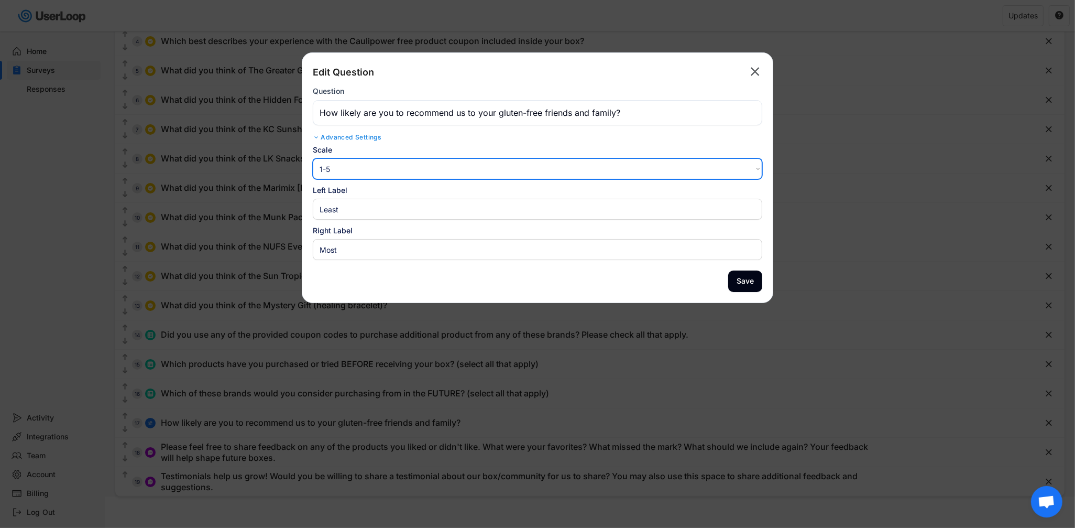
select select ""1_10""
click at [313, 158] on select "1-10 10-1 1-5 5-1" at bounding box center [537, 168] width 449 height 21
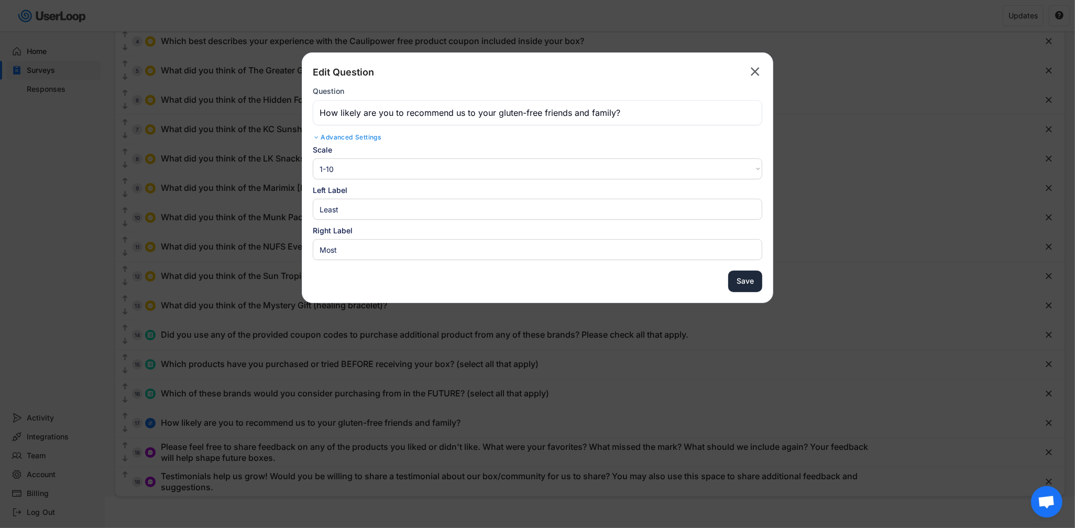
click at [747, 282] on button "Save" at bounding box center [745, 280] width 34 height 21
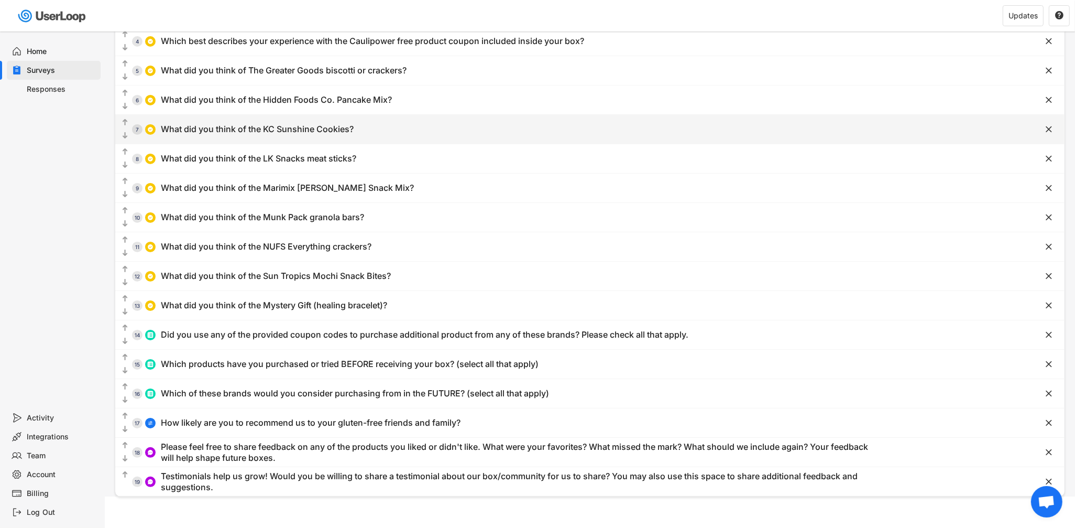
scroll to position [0, 0]
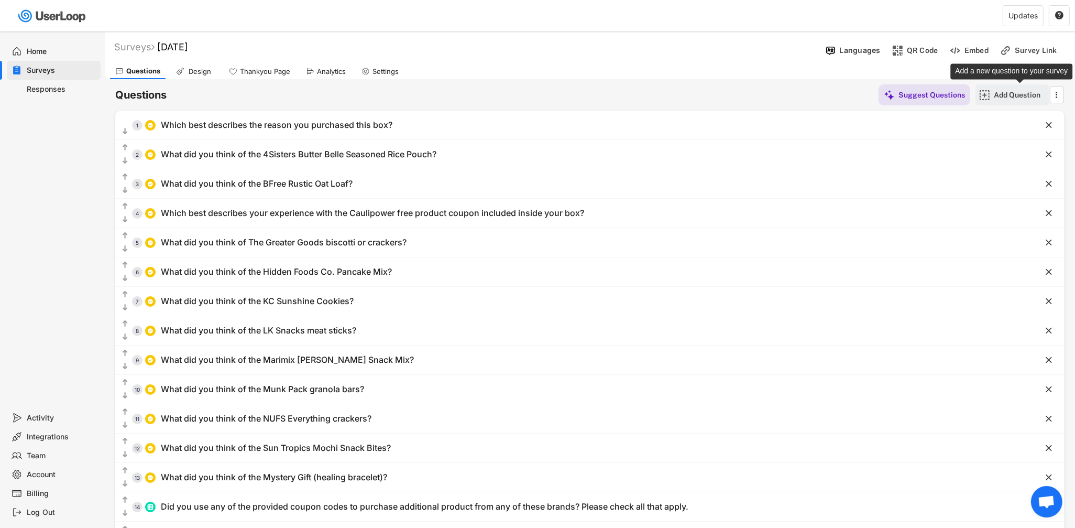
click at [1004, 93] on div "Add Question" at bounding box center [1020, 94] width 52 height 9
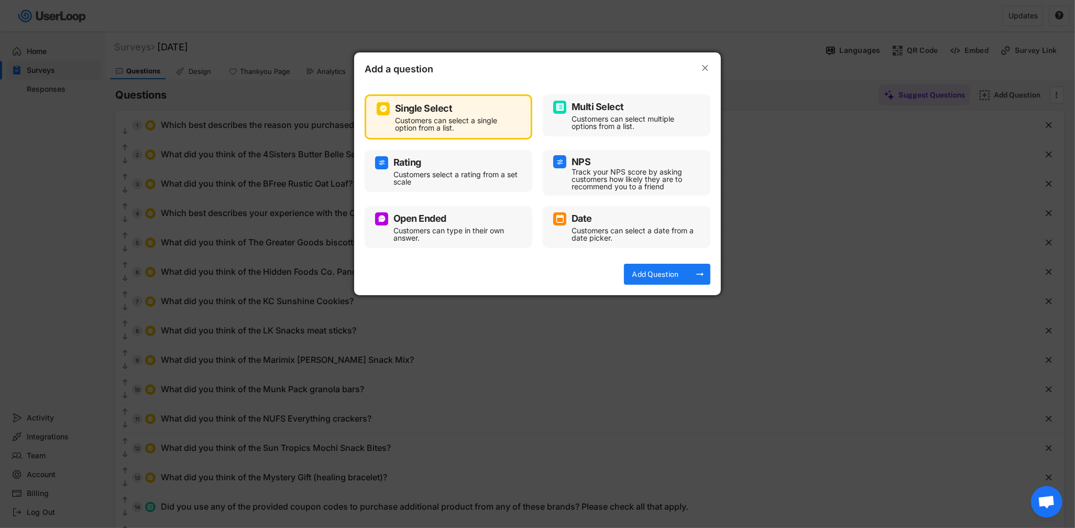
click at [601, 168] on div "Track your NPS score by asking customers how likely they are to recommend you t…" at bounding box center [635, 179] width 126 height 22
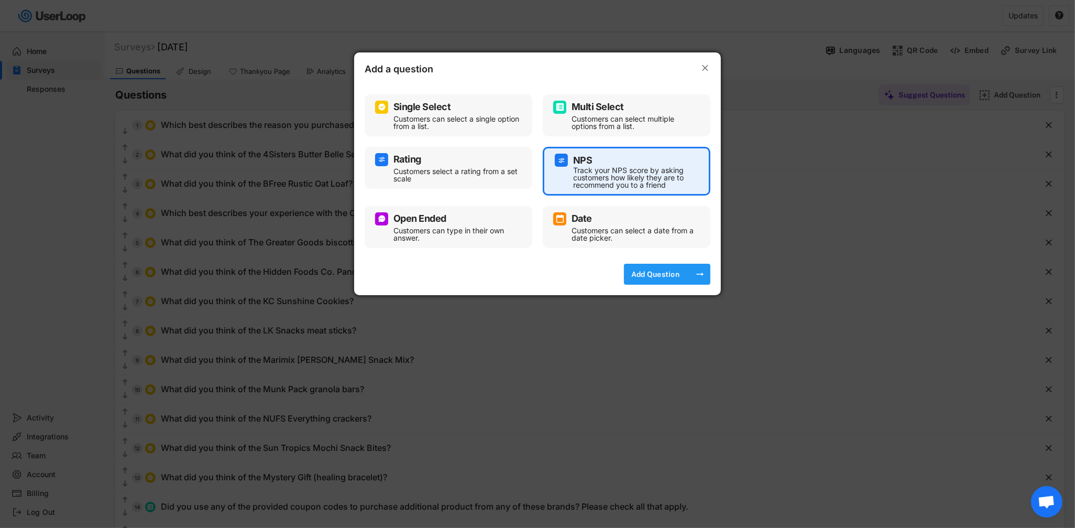
click at [647, 276] on div "Add Question" at bounding box center [655, 273] width 52 height 9
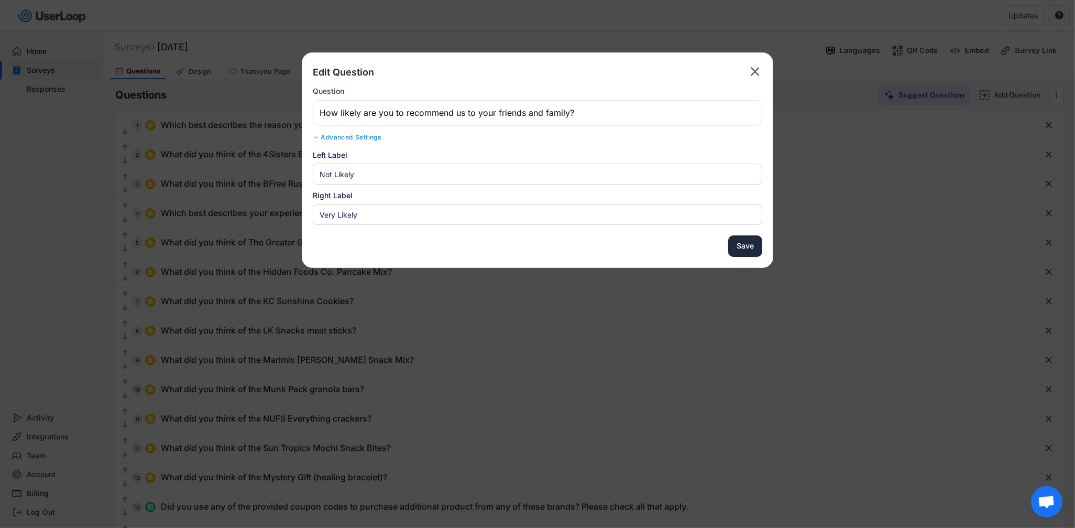
click at [741, 244] on button "Save" at bounding box center [745, 245] width 34 height 21
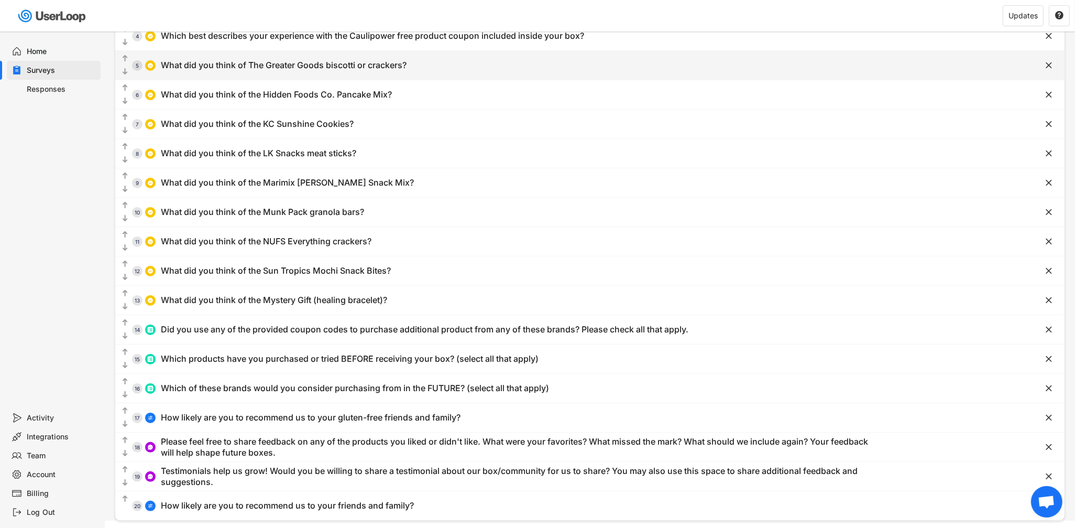
scroll to position [202, 0]
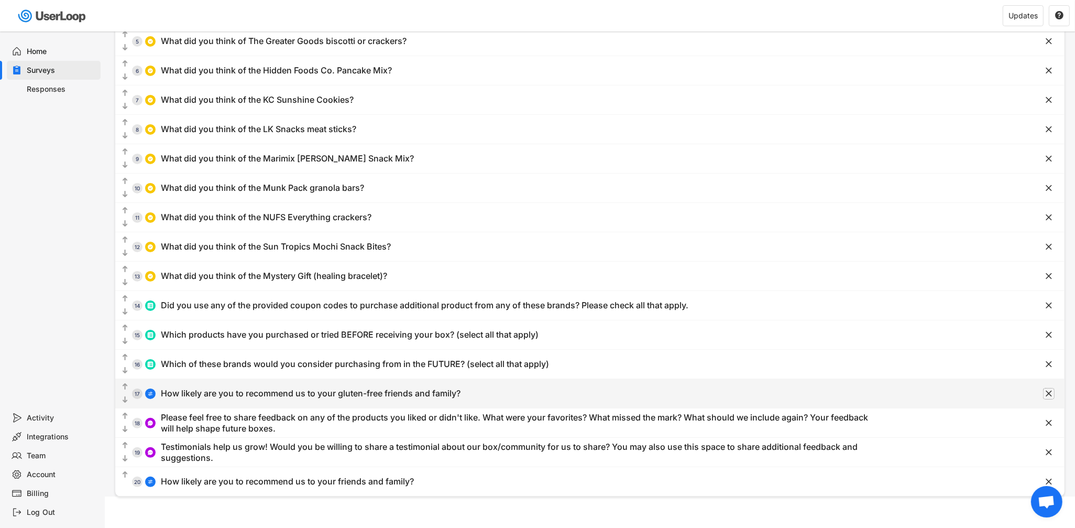
click at [1051, 392] on text "" at bounding box center [1049, 393] width 6 height 11
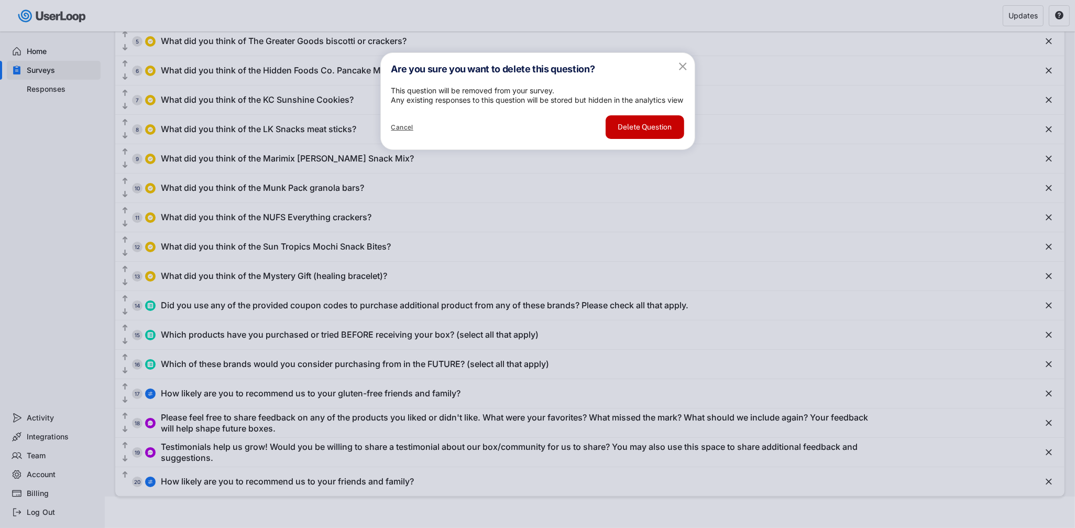
click at [625, 139] on button "Delete Question" at bounding box center [645, 127] width 79 height 24
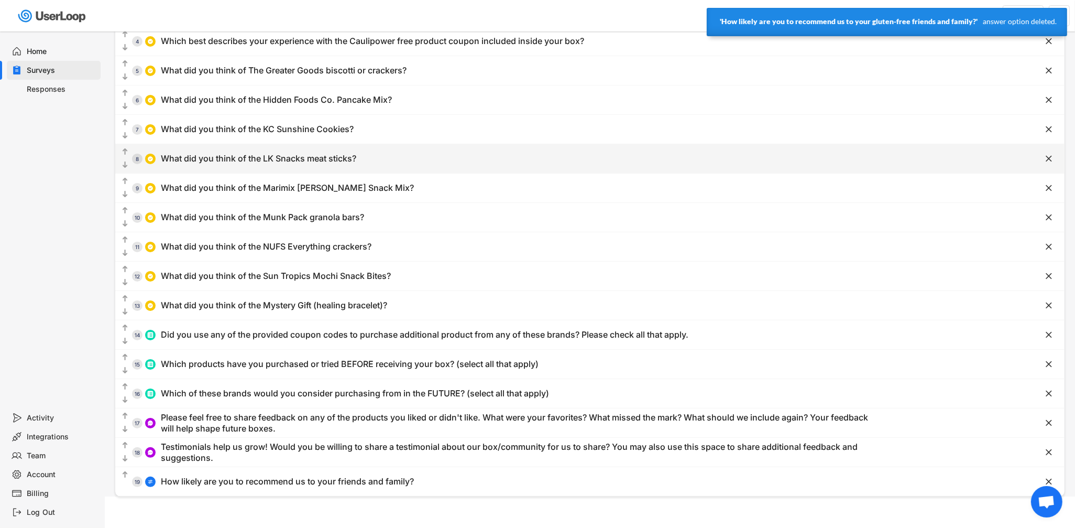
scroll to position [172, 0]
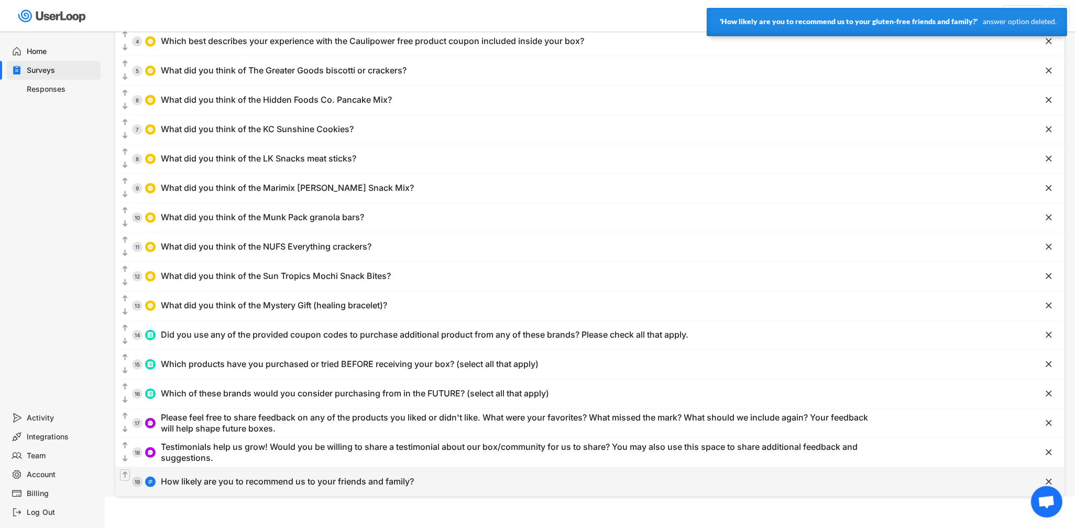
click at [120, 475] on icon "" at bounding box center [124, 474] width 9 height 10
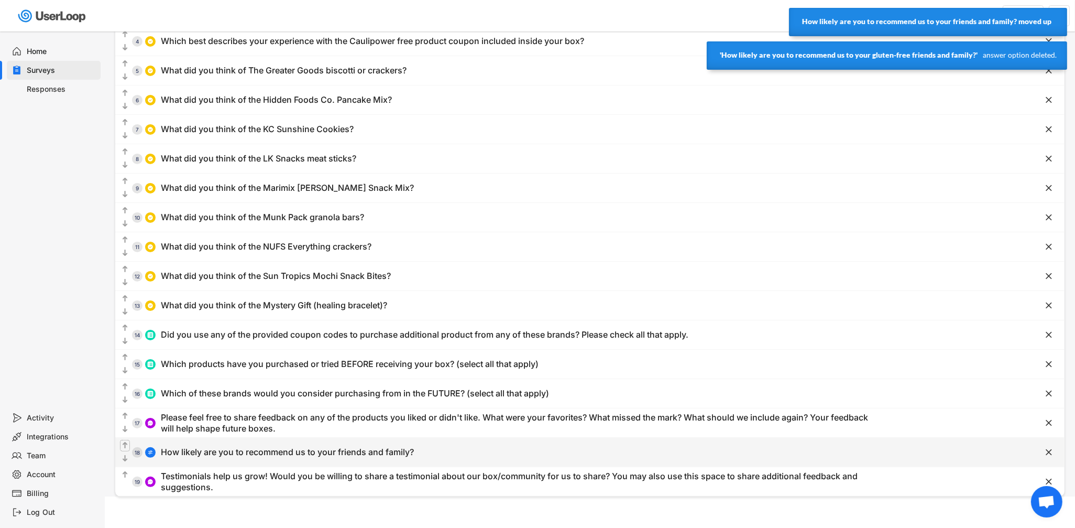
click at [121, 446] on icon "" at bounding box center [124, 445] width 9 height 10
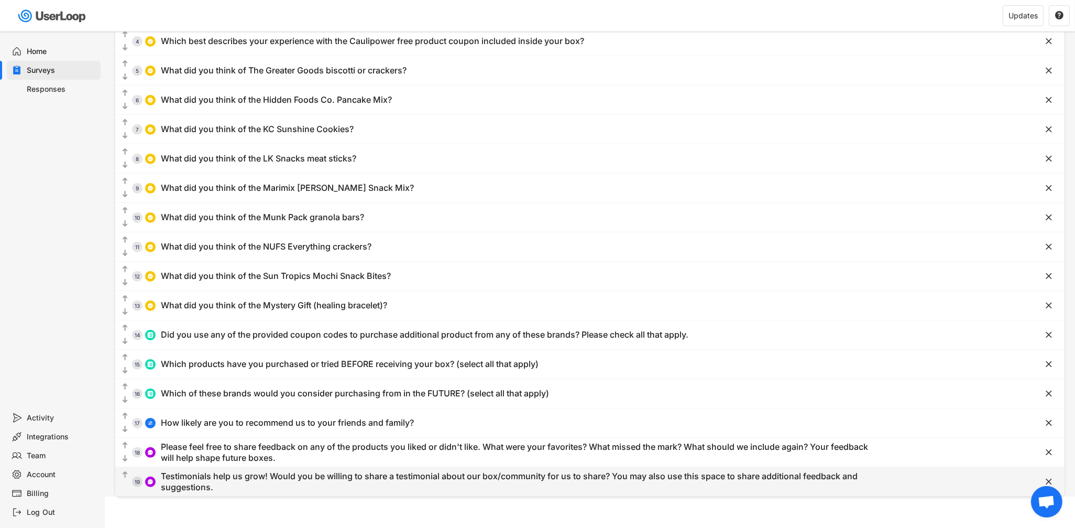
click at [284, 489] on div "Testimonials help us grow! Would you be willing to share a testimonial about ou…" at bounding box center [520, 481] width 718 height 22
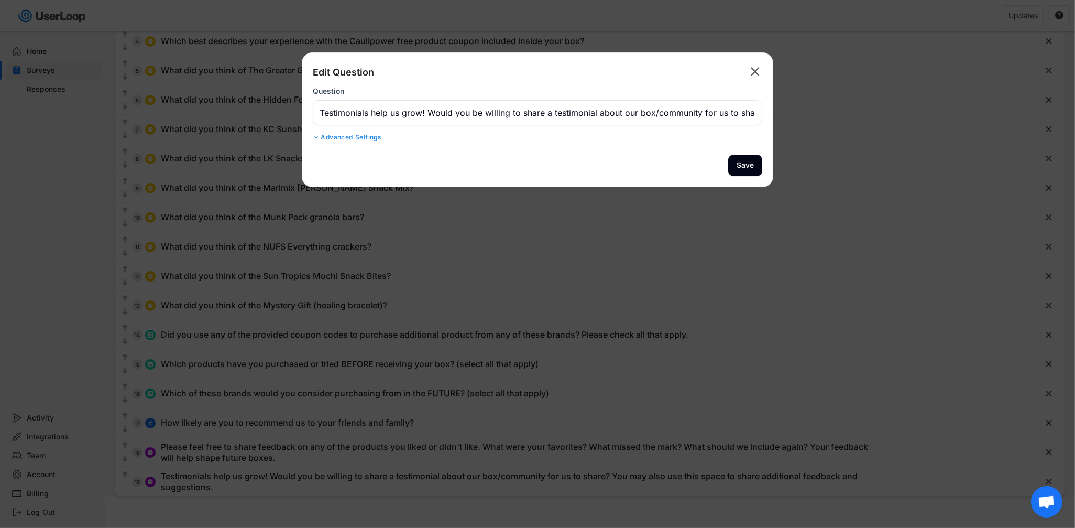
click at [348, 112] on input "input" at bounding box center [537, 112] width 449 height 25
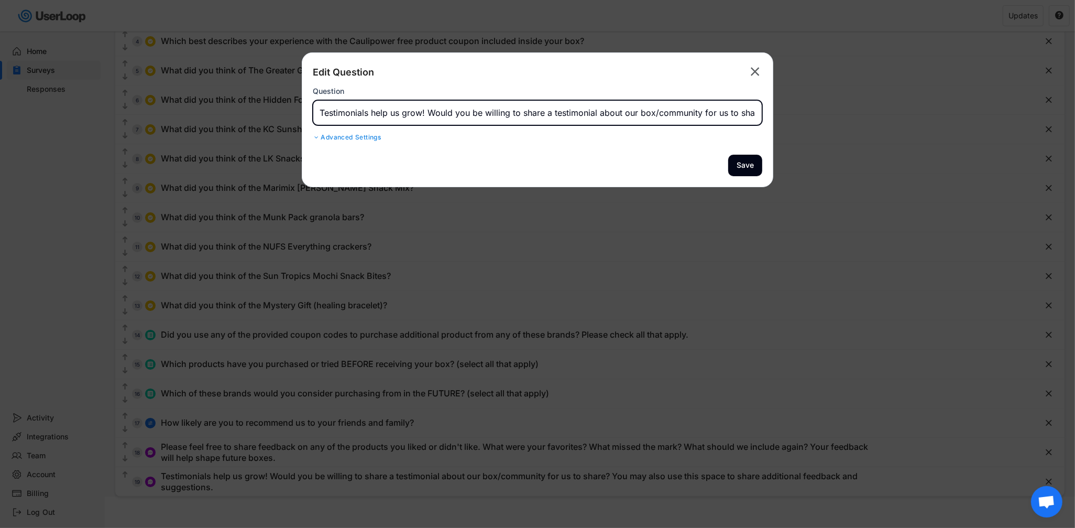
drag, startPoint x: 348, startPoint y: 112, endPoint x: 349, endPoint y: 135, distance: 23.1
click at [349, 135] on div "Edit Question  Question Advanced Settings" at bounding box center [537, 103] width 449 height 81
type input "What did you think about the overall box - presentation, communication, and ove…"
click at [745, 167] on button "Save" at bounding box center [745, 165] width 34 height 21
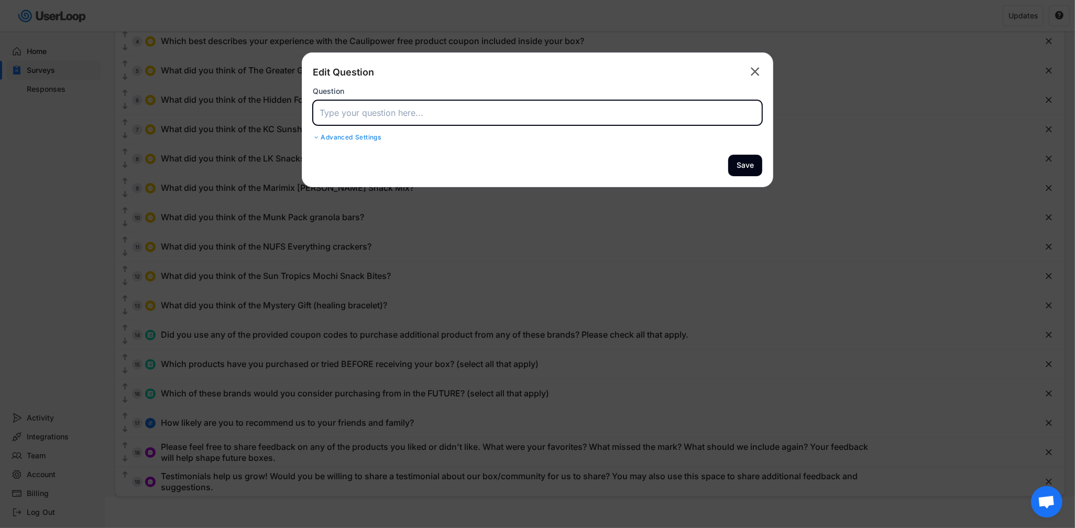
scroll to position [0, 0]
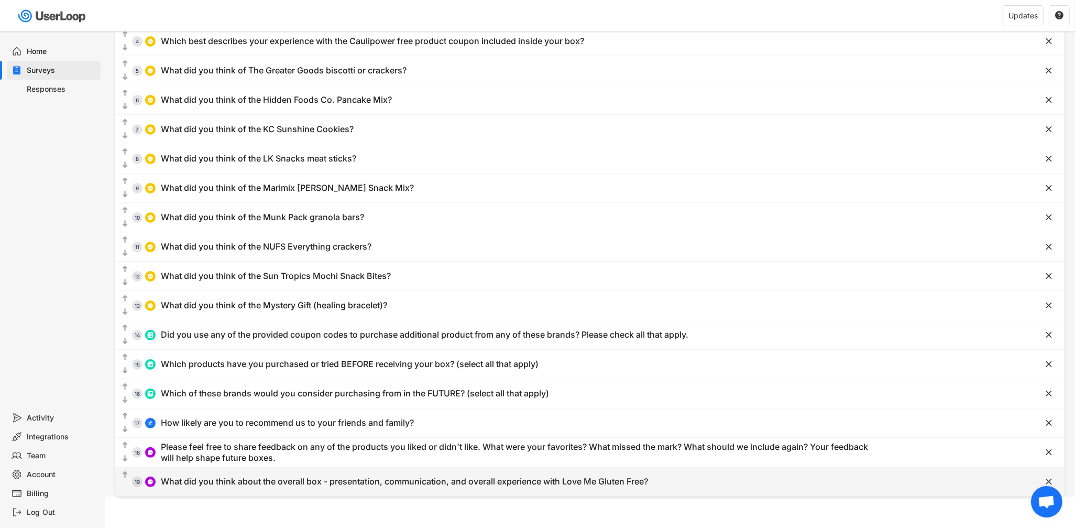
click at [512, 488] on div "  19 What did you think about the overall box - presentation, communication, …" at bounding box center [563, 481] width 897 height 24
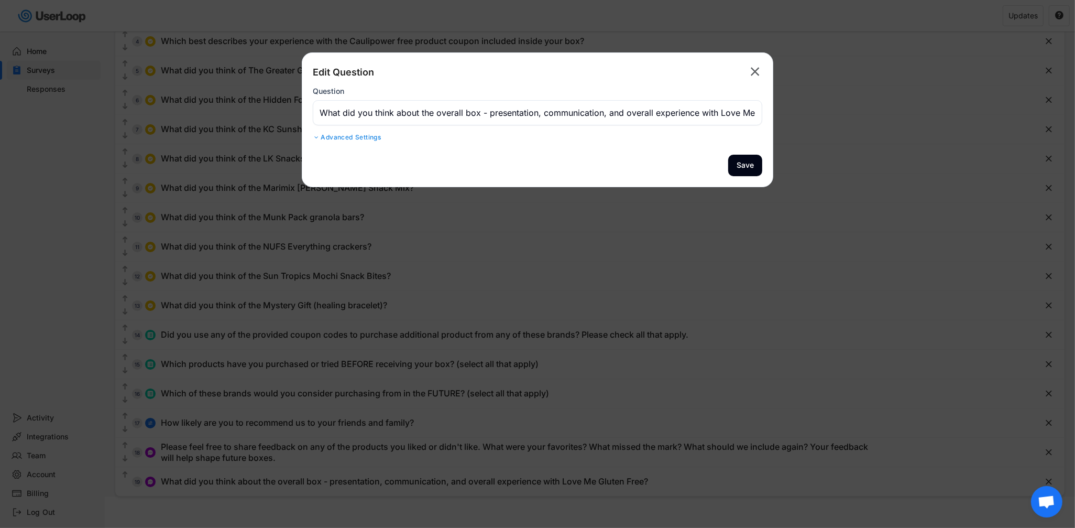
click at [674, 113] on input "input" at bounding box center [537, 112] width 449 height 25
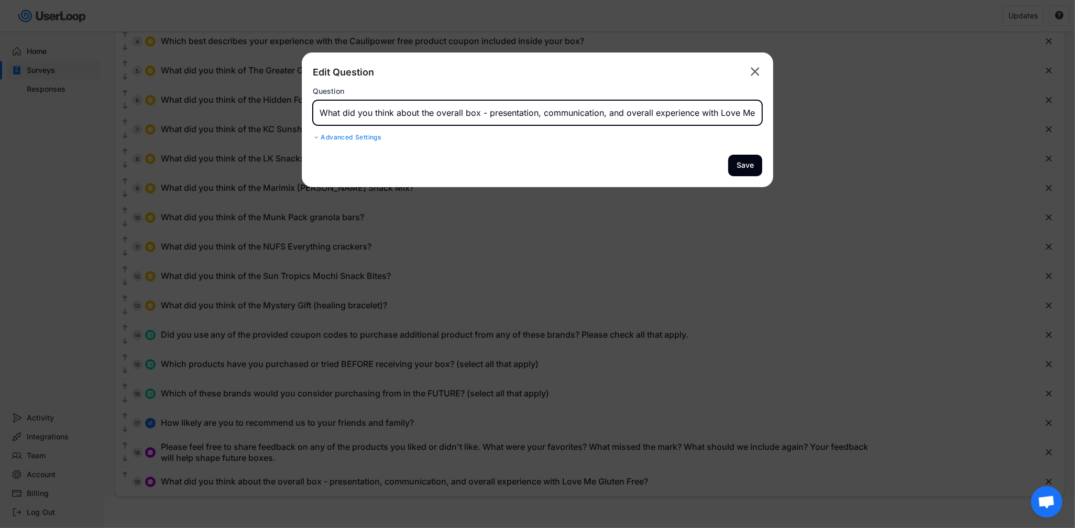
click at [674, 114] on input "input" at bounding box center [537, 112] width 449 height 25
click at [709, 112] on input "input" at bounding box center [537, 112] width 449 height 25
drag, startPoint x: 709, startPoint y: 112, endPoint x: 716, endPoint y: 131, distance: 20.9
click at [716, 131] on div "Edit Question  Question Advanced Settings" at bounding box center [537, 103] width 449 height 81
type input "What did you think about the overall box - presentation, communication, and ove…"
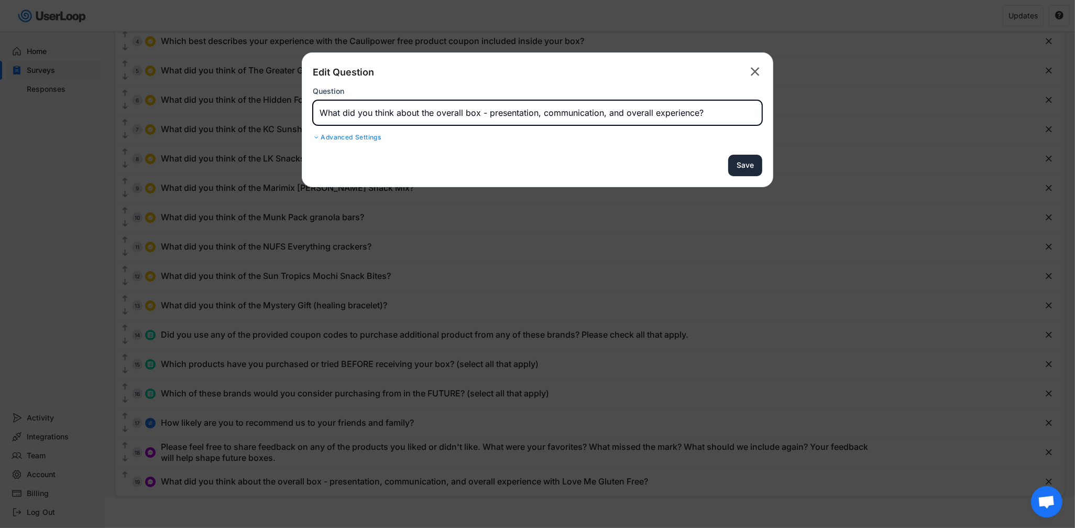
click at [739, 166] on button "Save" at bounding box center [745, 165] width 34 height 21
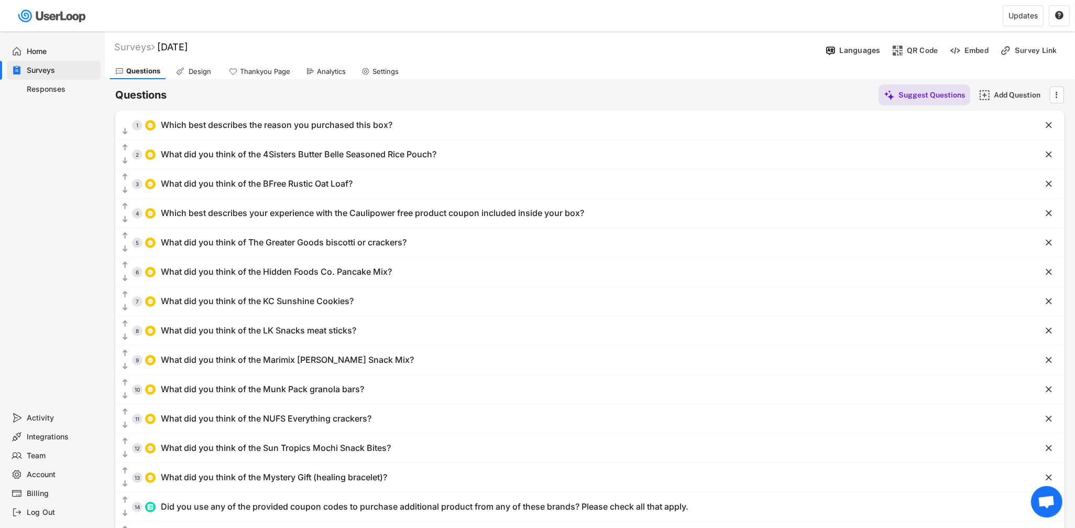
click at [54, 66] on div "Surveys" at bounding box center [61, 70] width 69 height 10
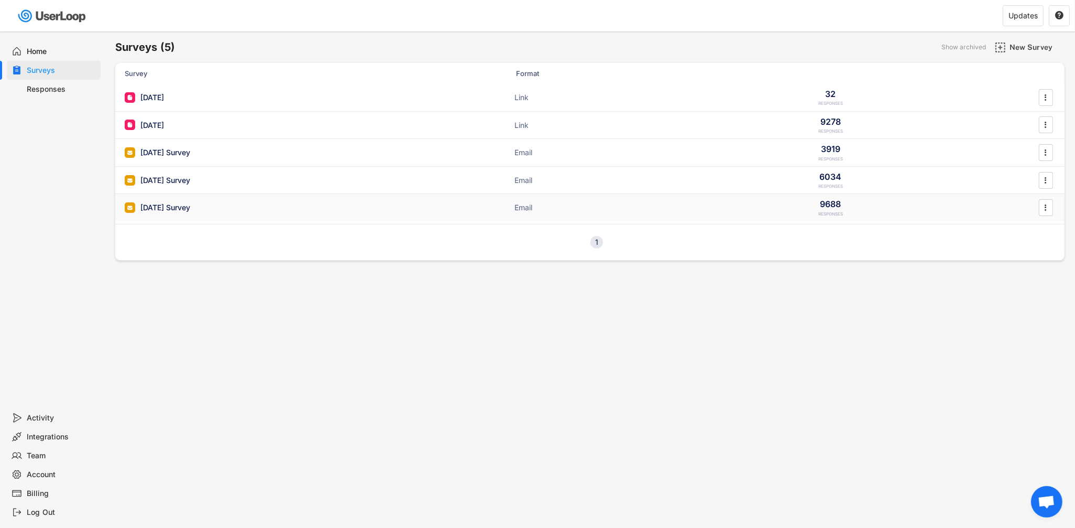
click at [179, 204] on div "[DATE] Survey" at bounding box center [165, 207] width 50 height 10
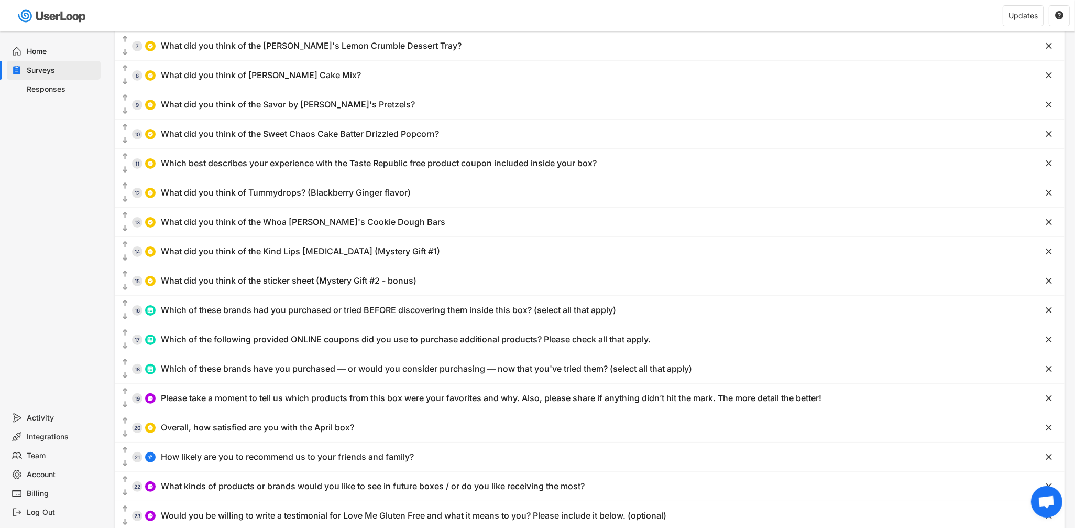
scroll to position [314, 0]
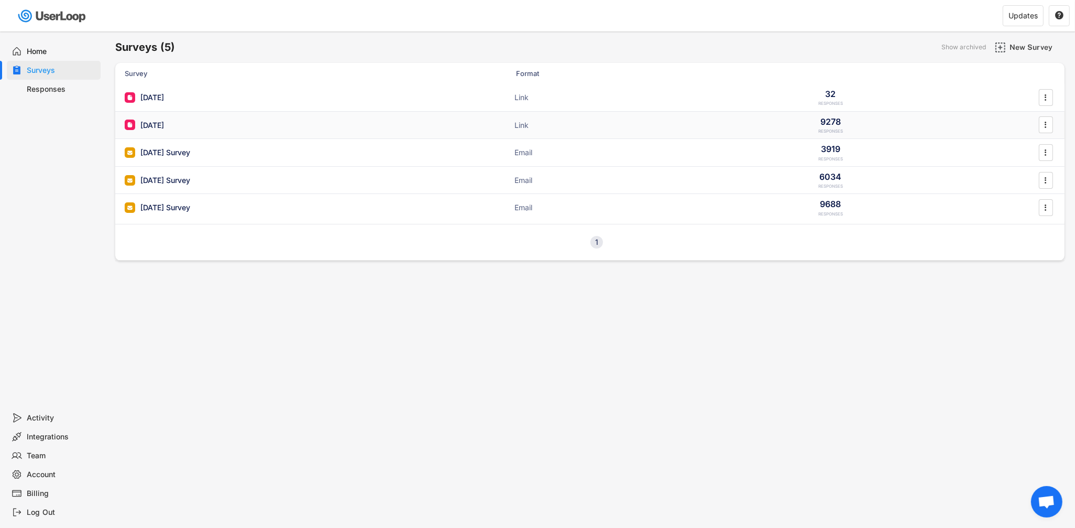
click at [156, 129] on div "[DATE]" at bounding box center [152, 125] width 24 height 10
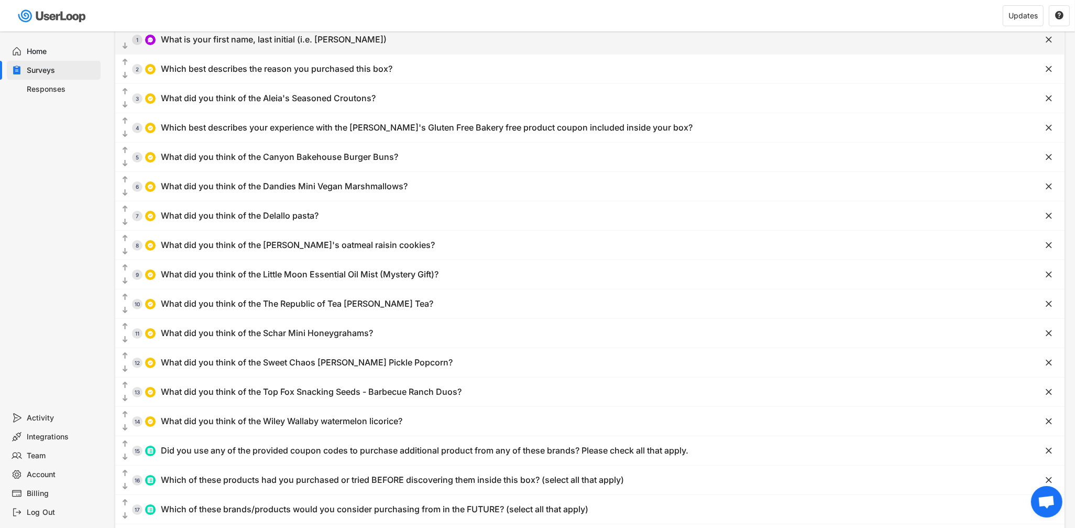
scroll to position [74, 0]
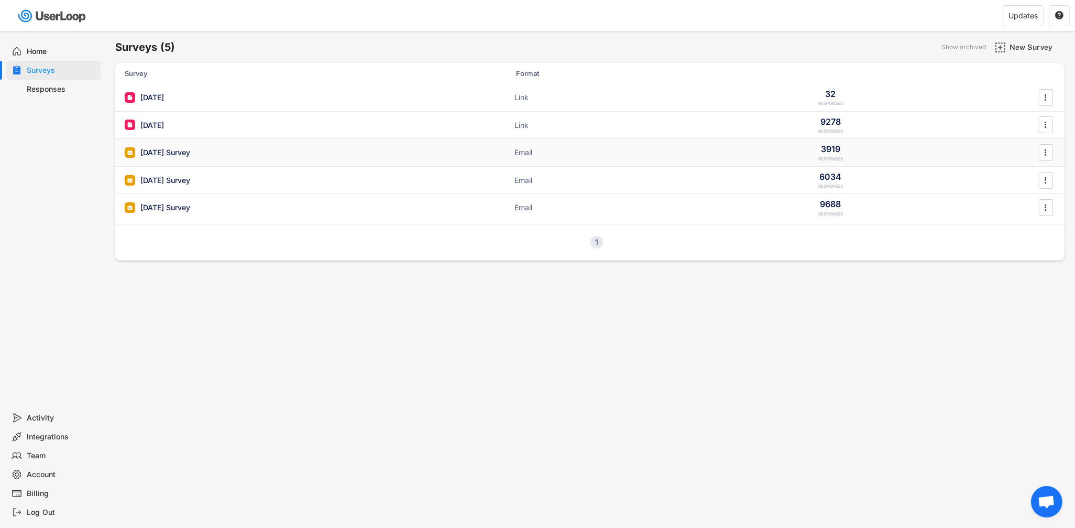
click at [166, 156] on div "[DATE] Survey" at bounding box center [165, 152] width 50 height 10
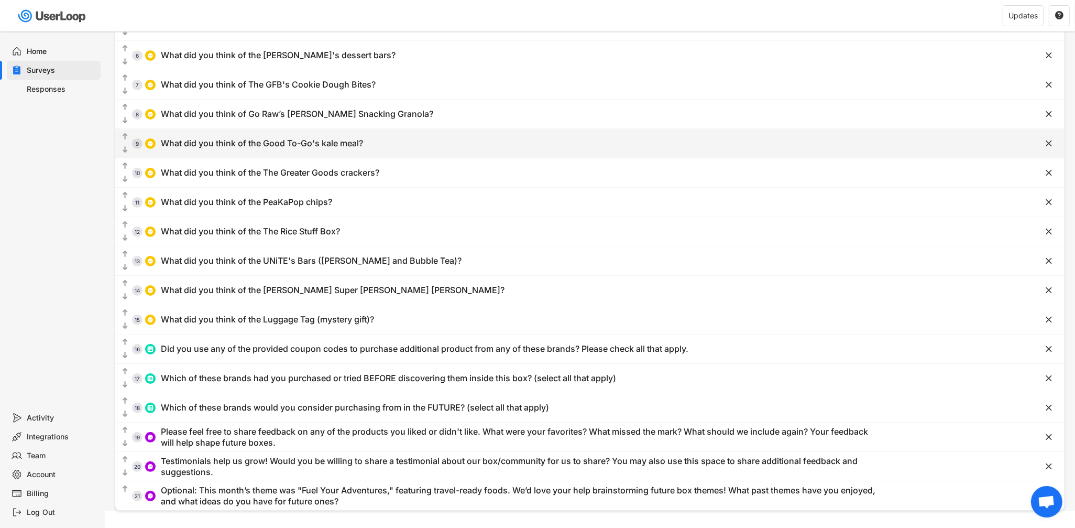
scroll to position [211, 0]
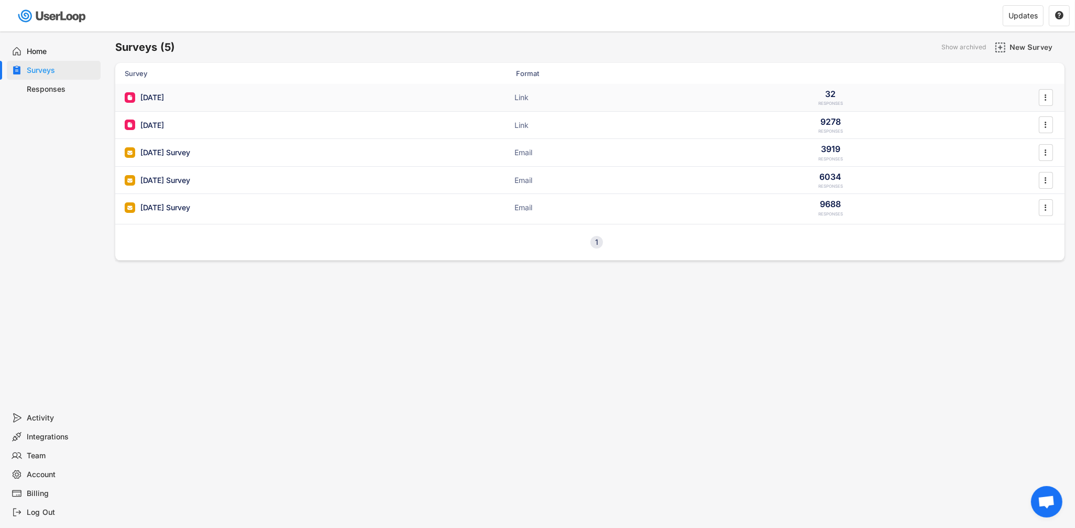
click at [158, 90] on div "[DATE] ACTIVE Link 32 RESPONSES " at bounding box center [589, 97] width 949 height 27
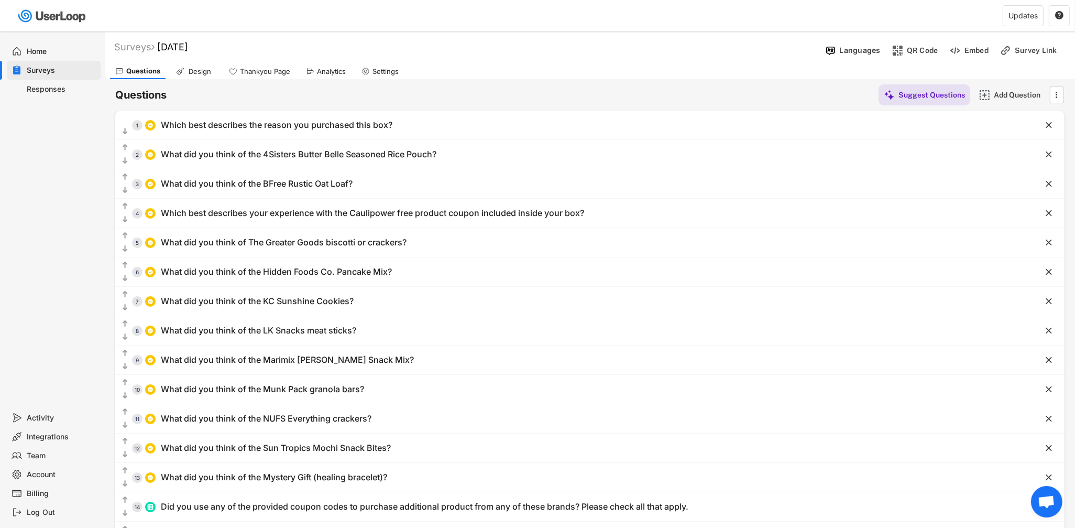
click at [199, 72] on div "Design" at bounding box center [200, 71] width 26 height 9
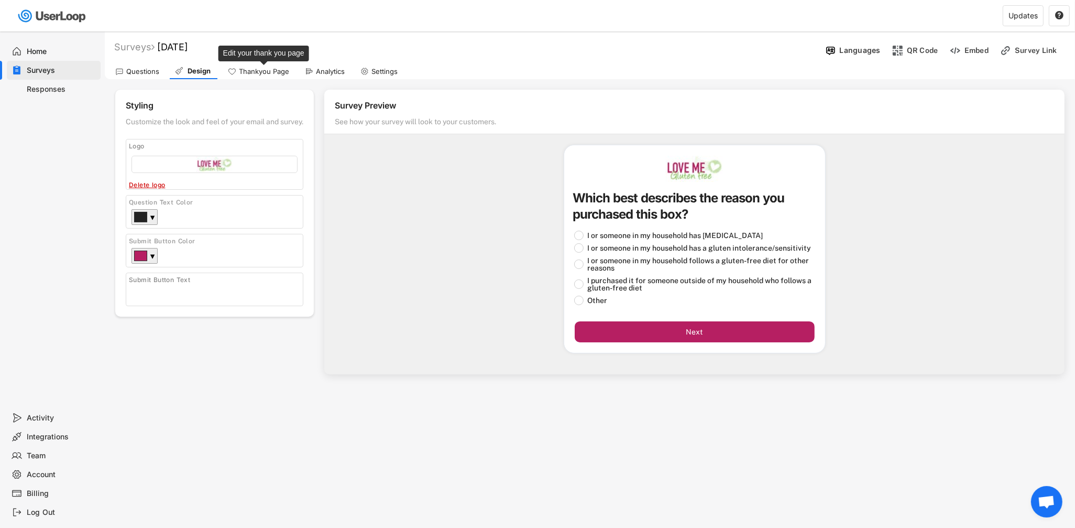
click at [261, 71] on div "Thankyou Page" at bounding box center [264, 71] width 50 height 9
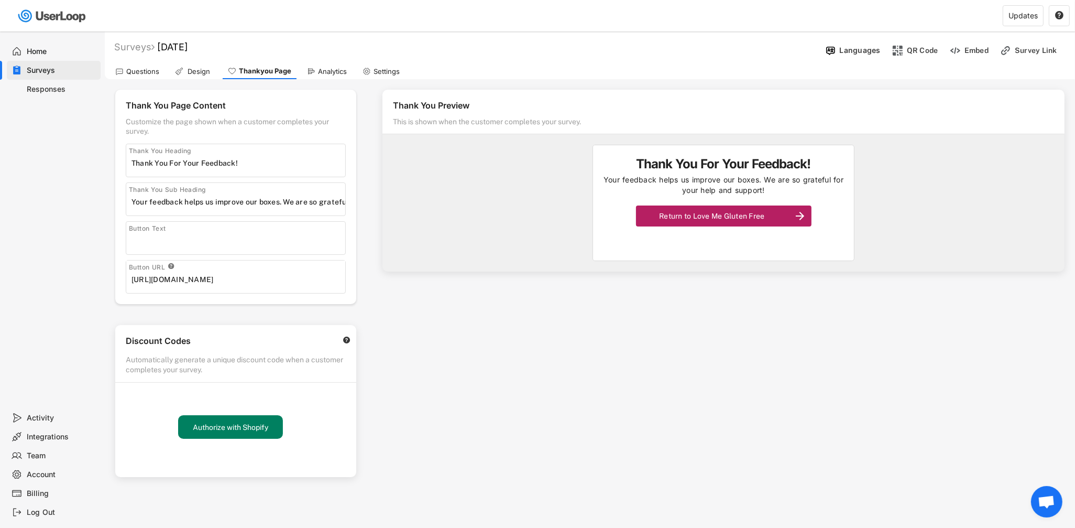
click at [177, 163] on input "input" at bounding box center [238, 163] width 214 height 16
click at [177, 205] on input "input" at bounding box center [238, 202] width 214 height 16
click at [158, 161] on input "input" at bounding box center [238, 163] width 214 height 16
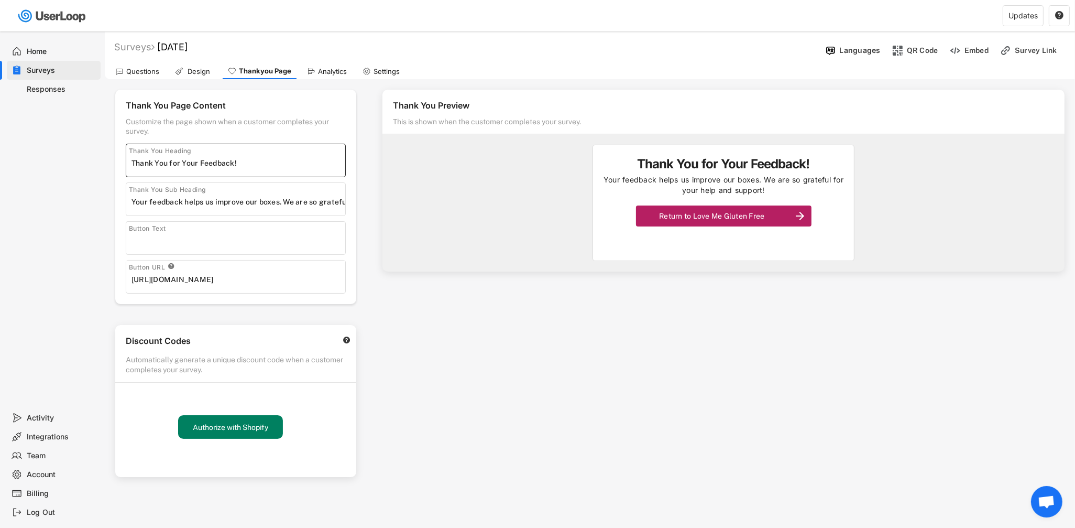
click at [178, 163] on input "input" at bounding box center [238, 163] width 214 height 16
type input "Thank You For Your Feedback!"
click at [186, 196] on input "input" at bounding box center [238, 202] width 214 height 16
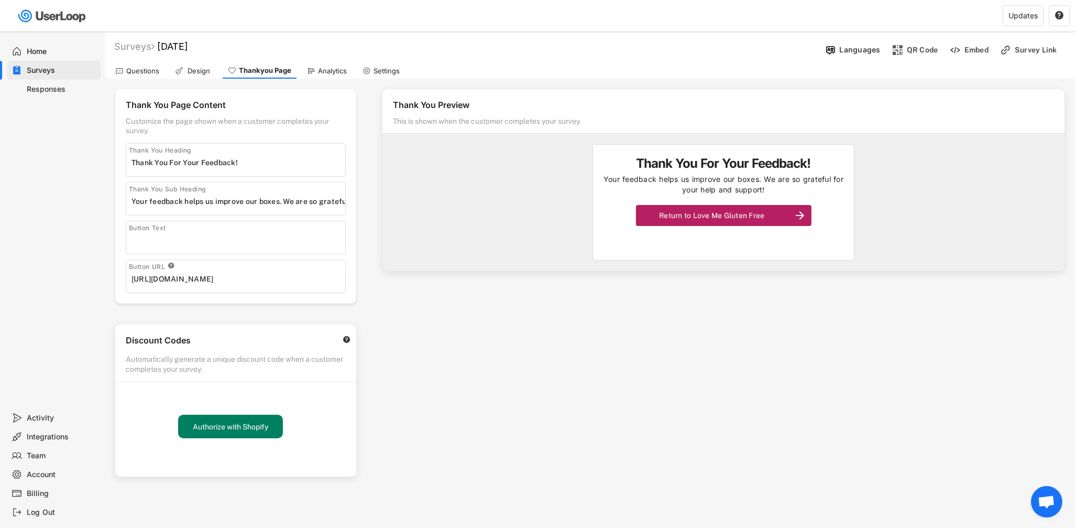
click at [188, 76] on div "Design" at bounding box center [194, 71] width 48 height 16
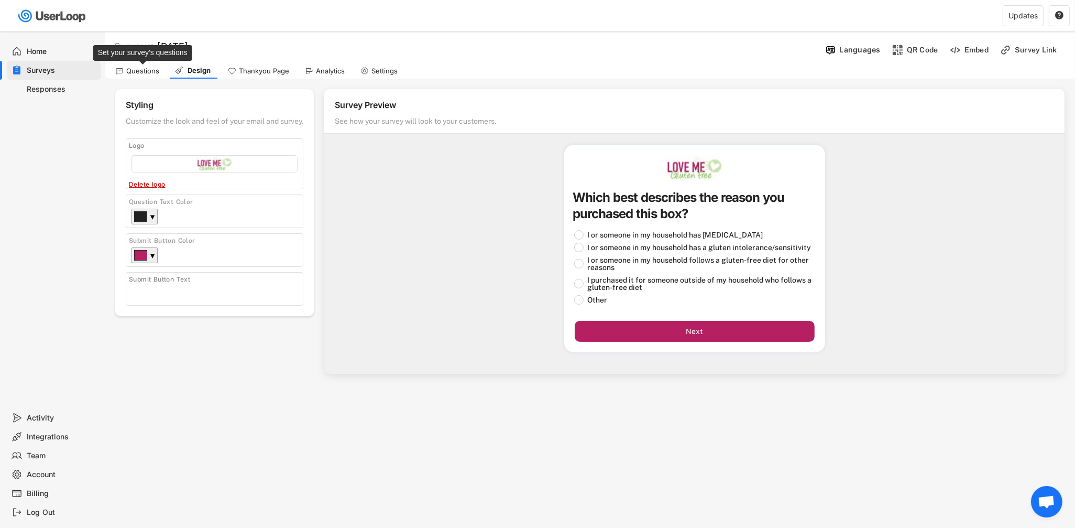
click at [157, 71] on div "Questions" at bounding box center [142, 71] width 33 height 9
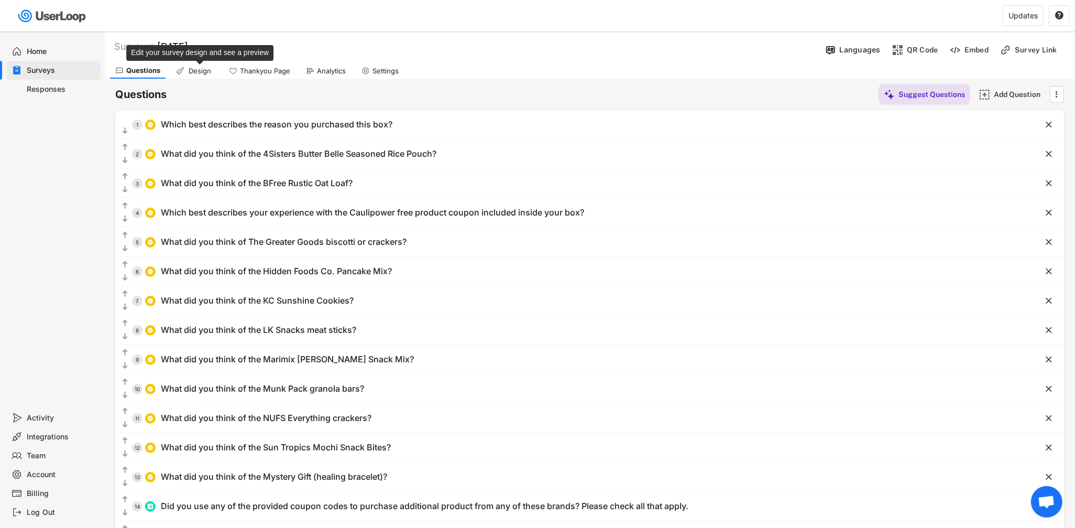
click at [191, 71] on div "Design" at bounding box center [200, 71] width 26 height 9
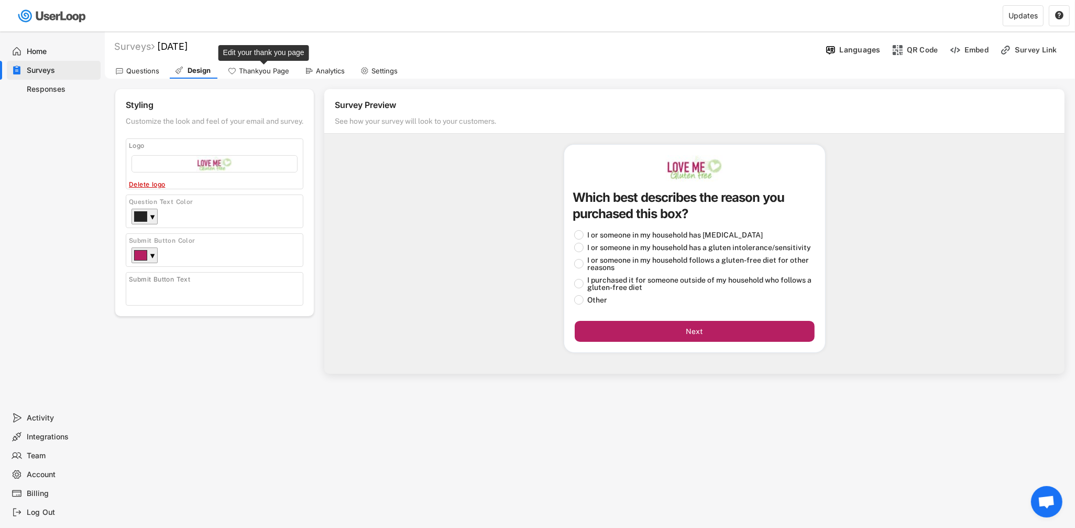
click at [256, 71] on div "Thankyou Page" at bounding box center [264, 71] width 50 height 9
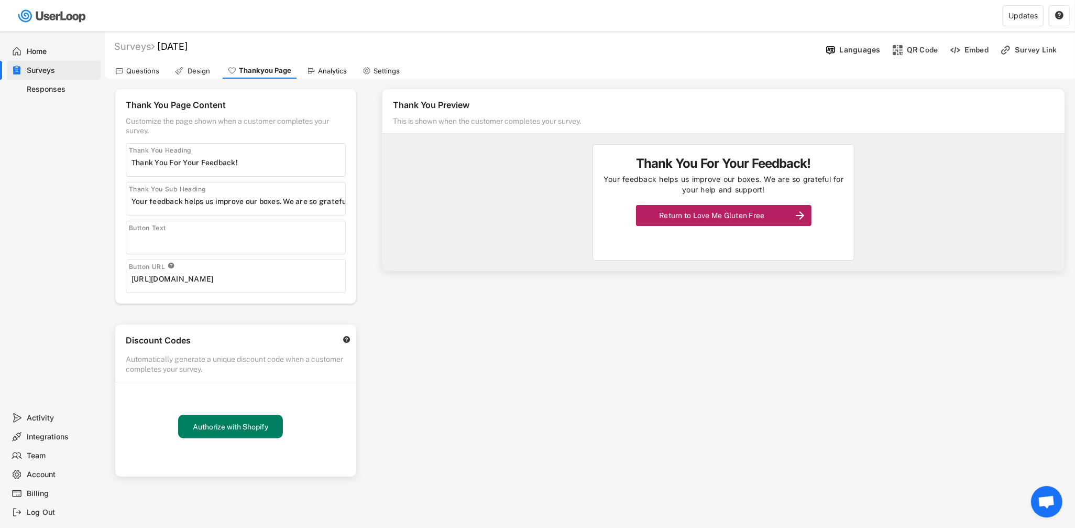
click at [319, 65] on div "Analytics" at bounding box center [327, 71] width 50 height 16
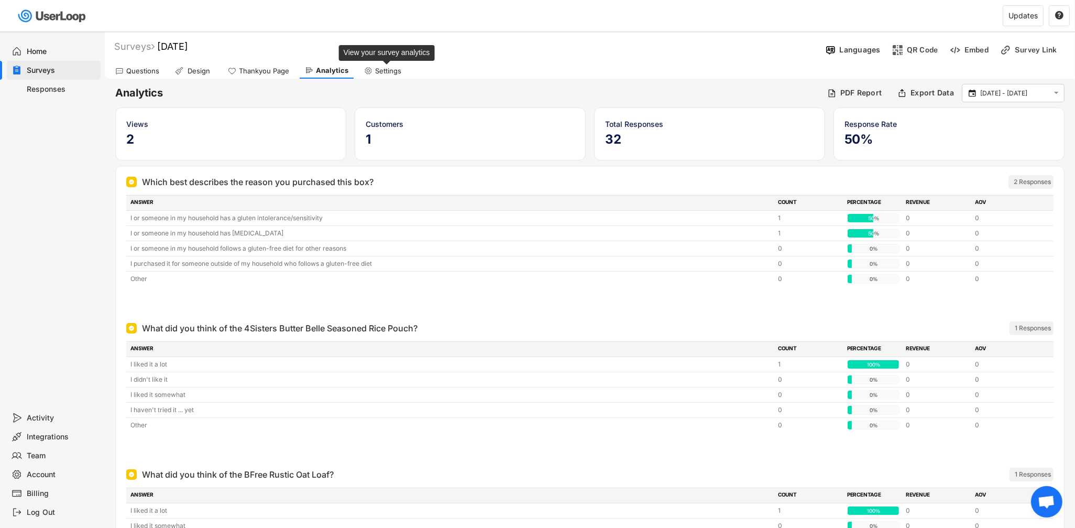
click at [395, 67] on div "Settings" at bounding box center [388, 71] width 26 height 9
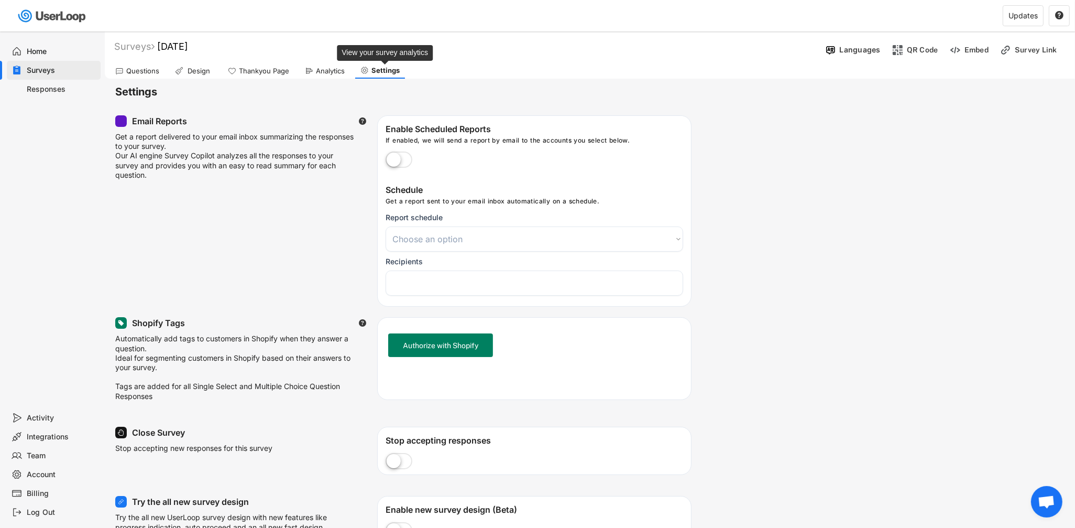
select select
click at [278, 74] on div "Thankyou Page" at bounding box center [264, 71] width 50 height 9
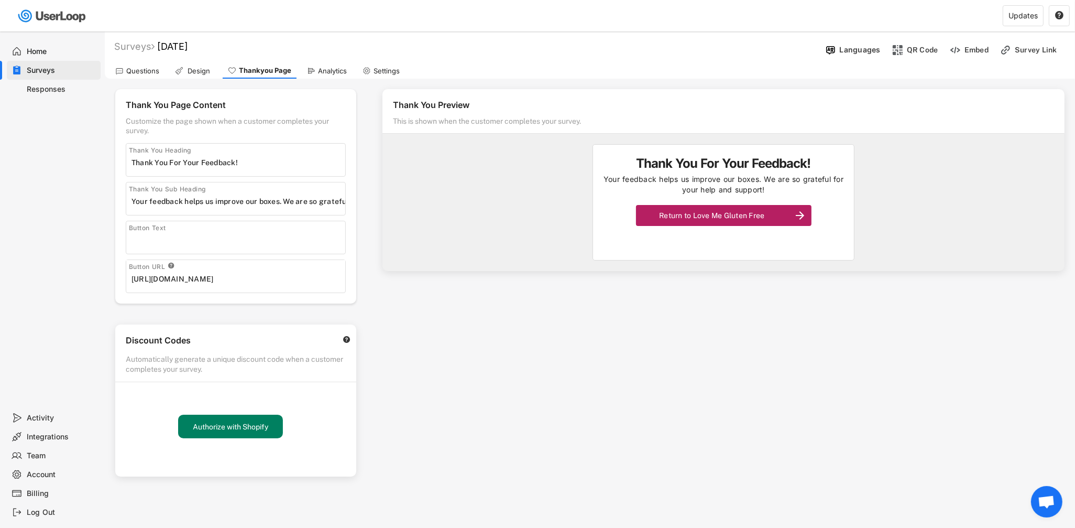
click at [215, 79] on div "Thank You Page Content Customize the page shown when a customer completes your …" at bounding box center [236, 278] width 262 height 398
click at [185, 76] on div "Design" at bounding box center [194, 71] width 48 height 16
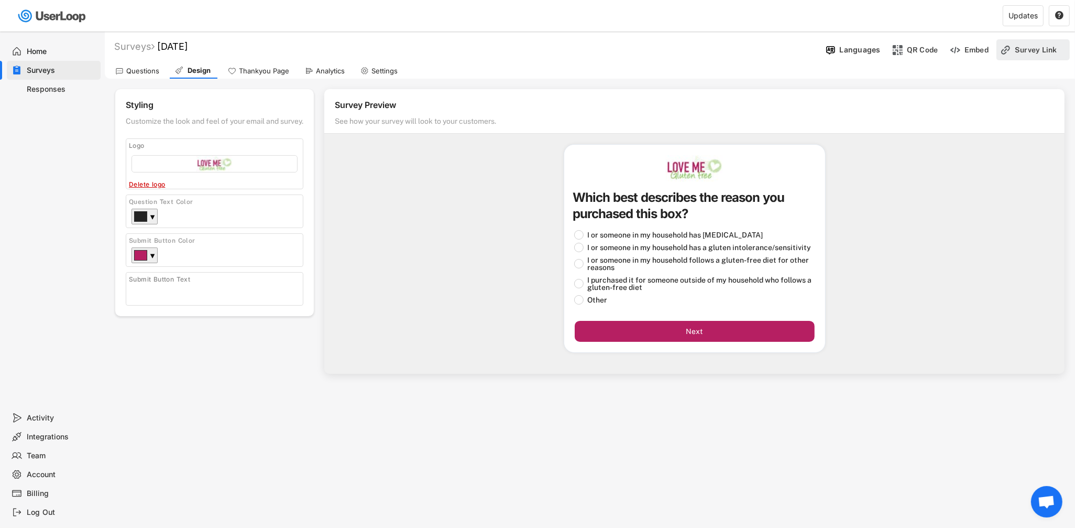
click at [1038, 50] on div "Survey Link" at bounding box center [1041, 49] width 52 height 9
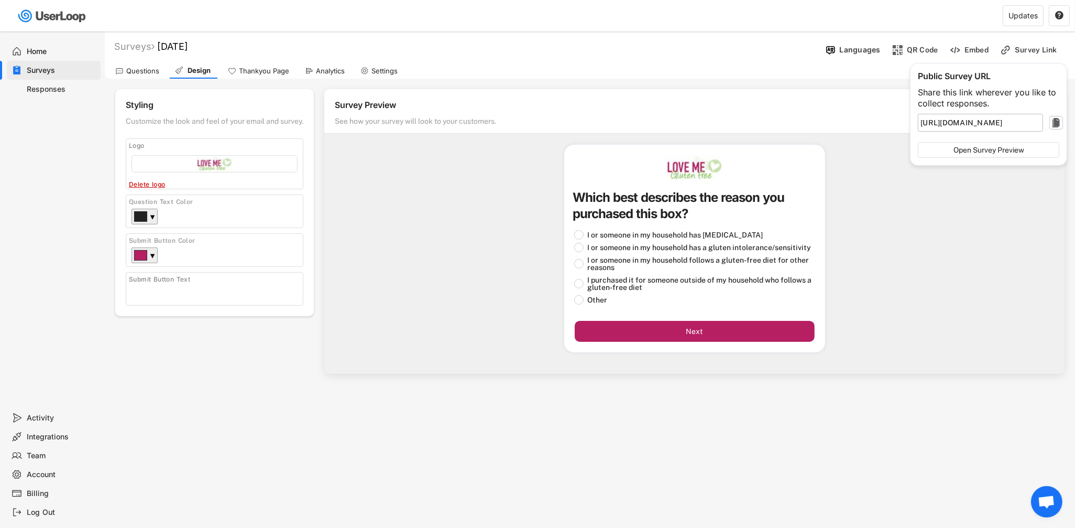
click at [1056, 125] on text "" at bounding box center [1055, 122] width 7 height 13
click at [156, 68] on div "Questions" at bounding box center [142, 71] width 33 height 9
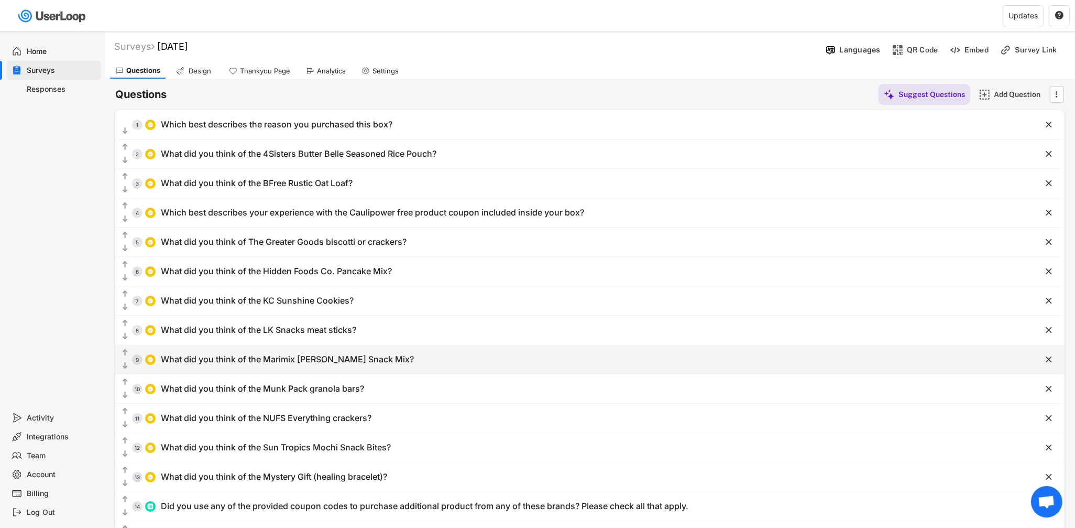
click at [284, 357] on div "What did you think of the Marimix [PERSON_NAME] Snack Mix?" at bounding box center [287, 359] width 253 height 11
type input "What did you think of the Marimix [PERSON_NAME] Snack Mix?"
type input "I liked it a lot!"
type input "I liked it somewhat"
type input "I didn't like it or have no use for it"
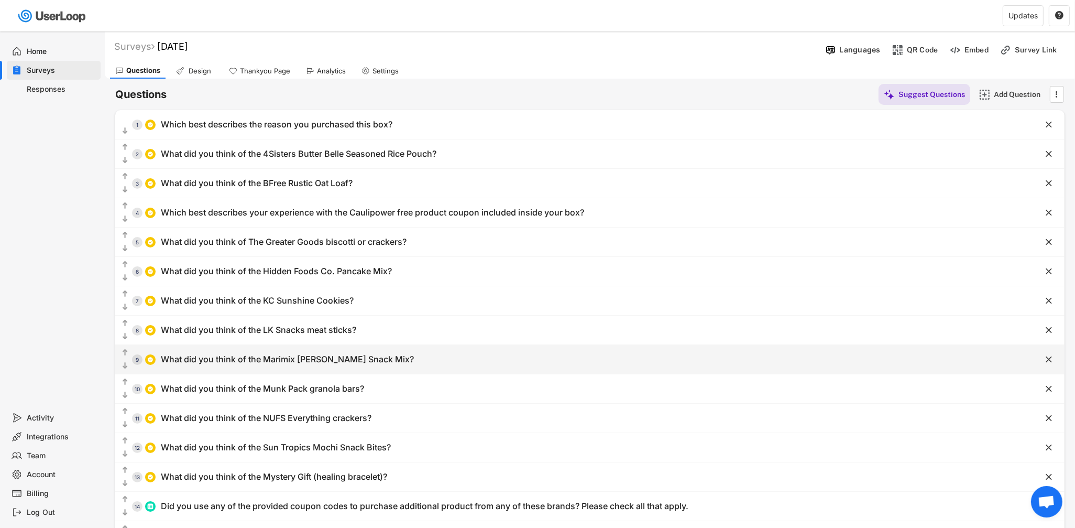
type input "I haven't tried it ... yet"
type input "Other"
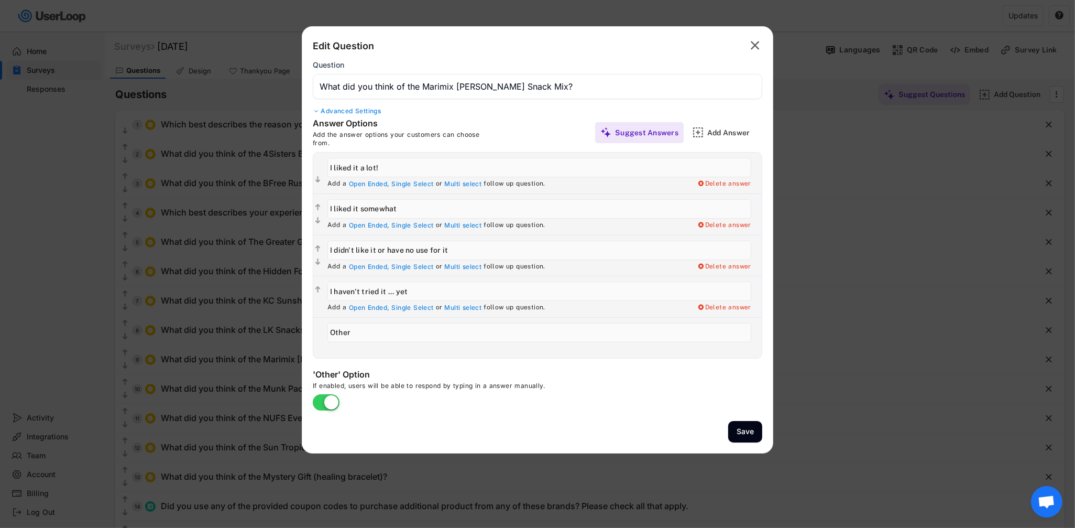
click at [373, 250] on input "input" at bounding box center [539, 249] width 424 height 19
click at [379, 250] on input "input" at bounding box center [539, 249] width 424 height 19
drag, startPoint x: 379, startPoint y: 250, endPoint x: 535, endPoint y: 250, distance: 156.6
click at [535, 250] on input "input" at bounding box center [539, 249] width 424 height 19
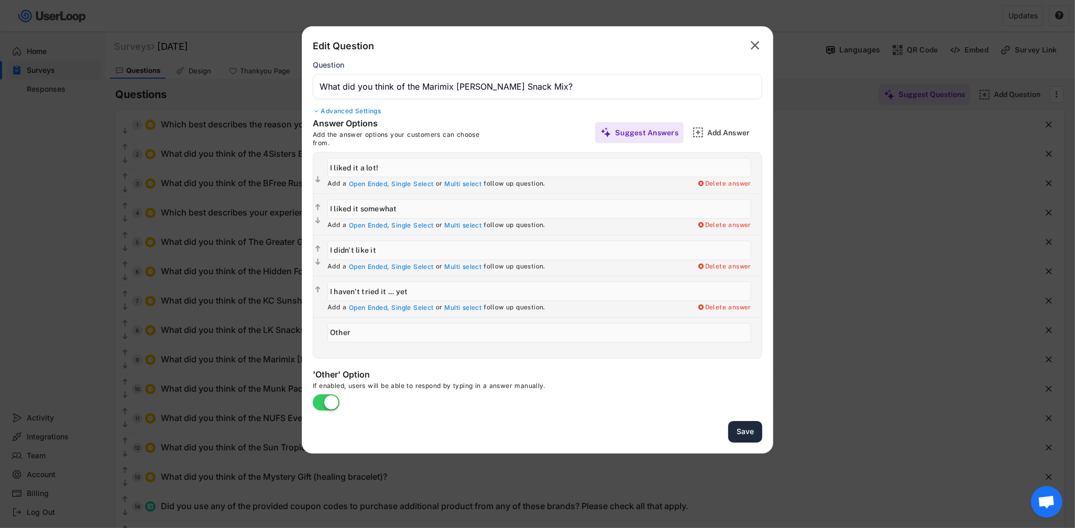
type input "I didn't like it"
click at [741, 427] on button "Save" at bounding box center [745, 431] width 34 height 21
